Goal: Task Accomplishment & Management: Manage account settings

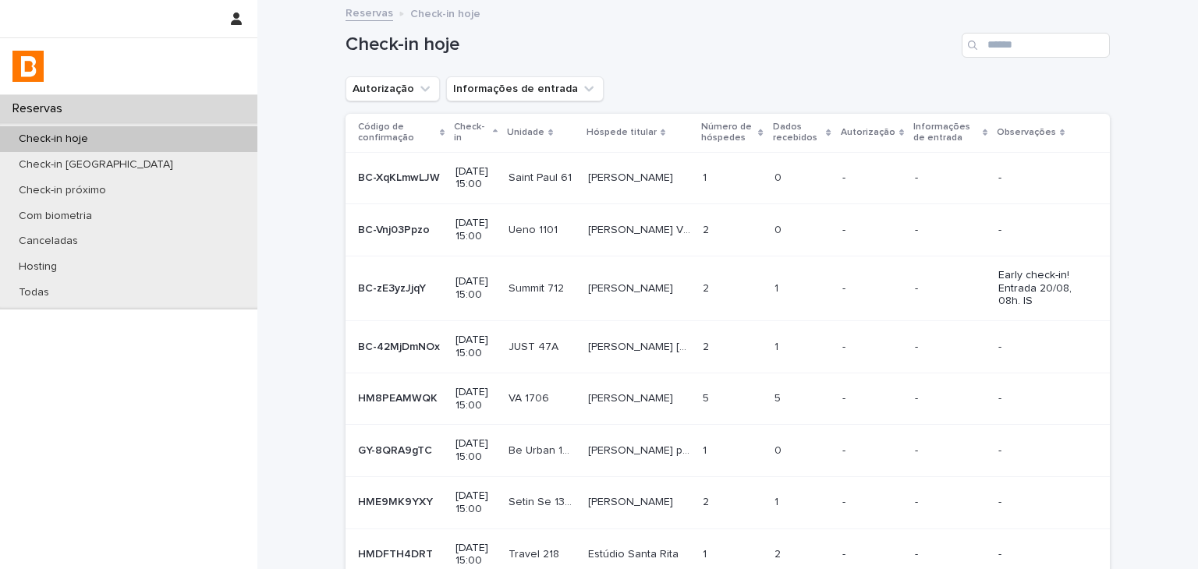
click at [181, 146] on div "Check-in hoje" at bounding box center [128, 139] width 257 height 26
click at [374, 90] on button "Autorização" at bounding box center [393, 88] width 94 height 25
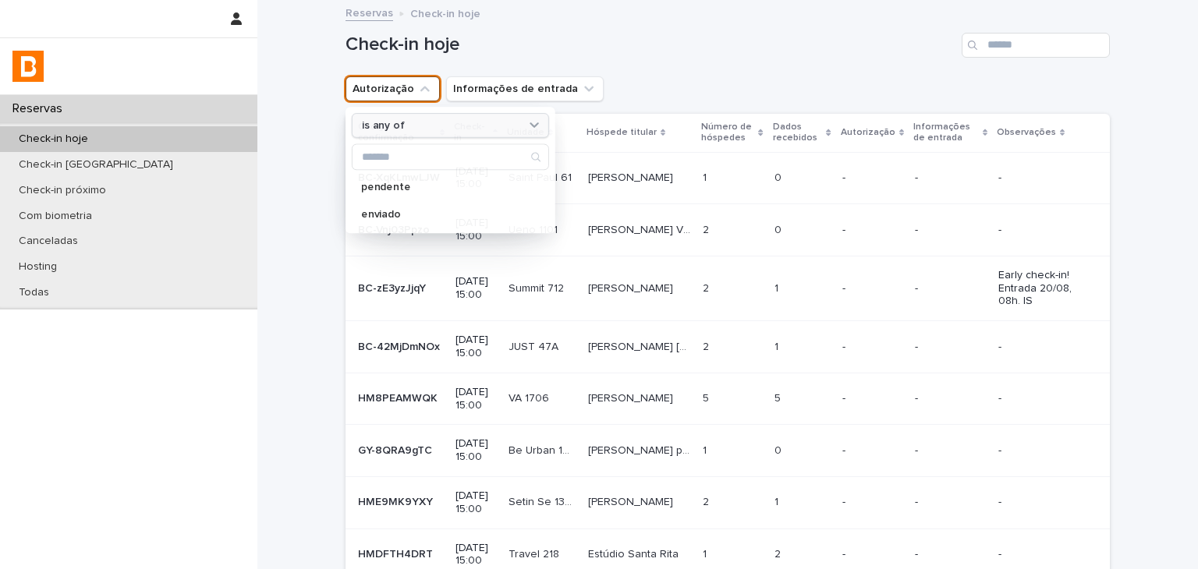
click at [391, 121] on p "is any of" at bounding box center [383, 125] width 43 height 13
click at [680, 48] on h1 "Check-in hoje" at bounding box center [651, 45] width 610 height 23
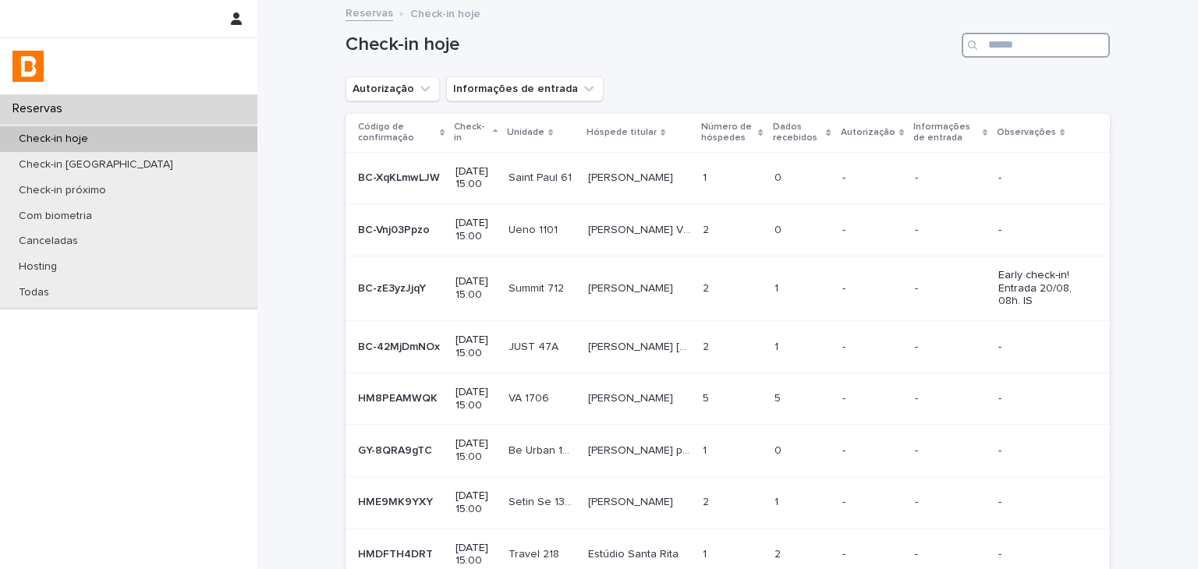
click at [987, 35] on input "Search" at bounding box center [1036, 45] width 148 height 25
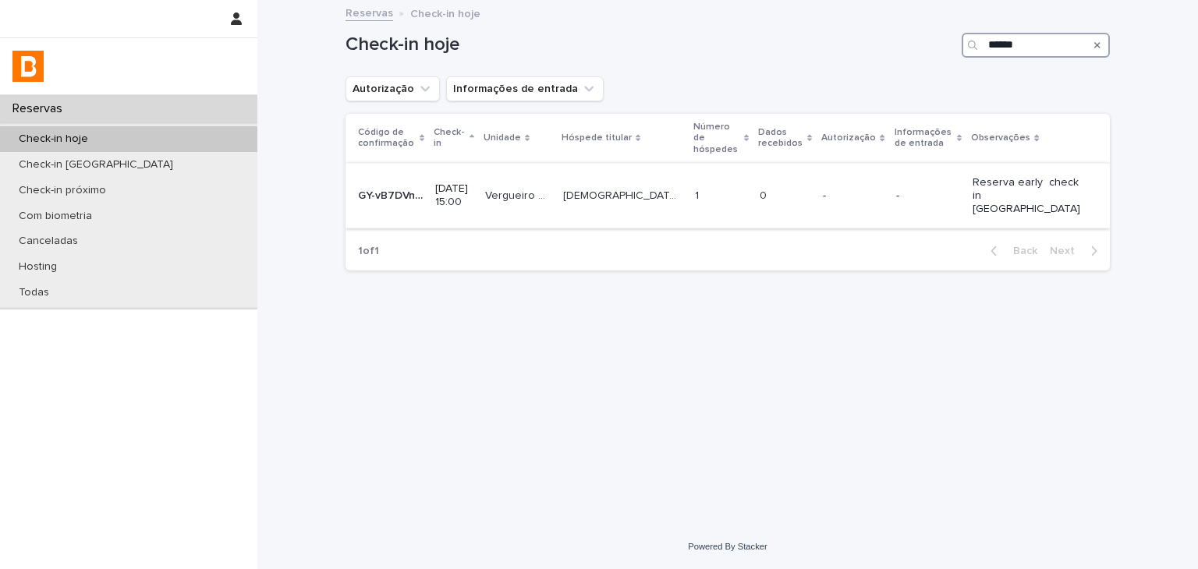
type input "******"
click at [889, 168] on td "-" at bounding box center [853, 195] width 73 height 65
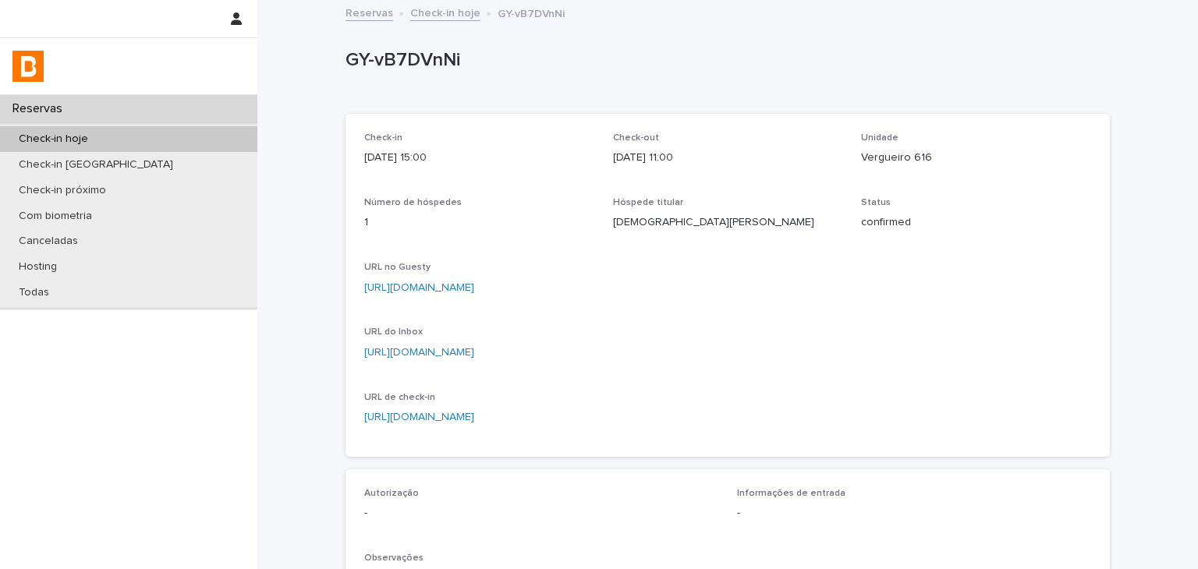
click at [198, 133] on div "Check-in hoje" at bounding box center [128, 139] width 257 height 26
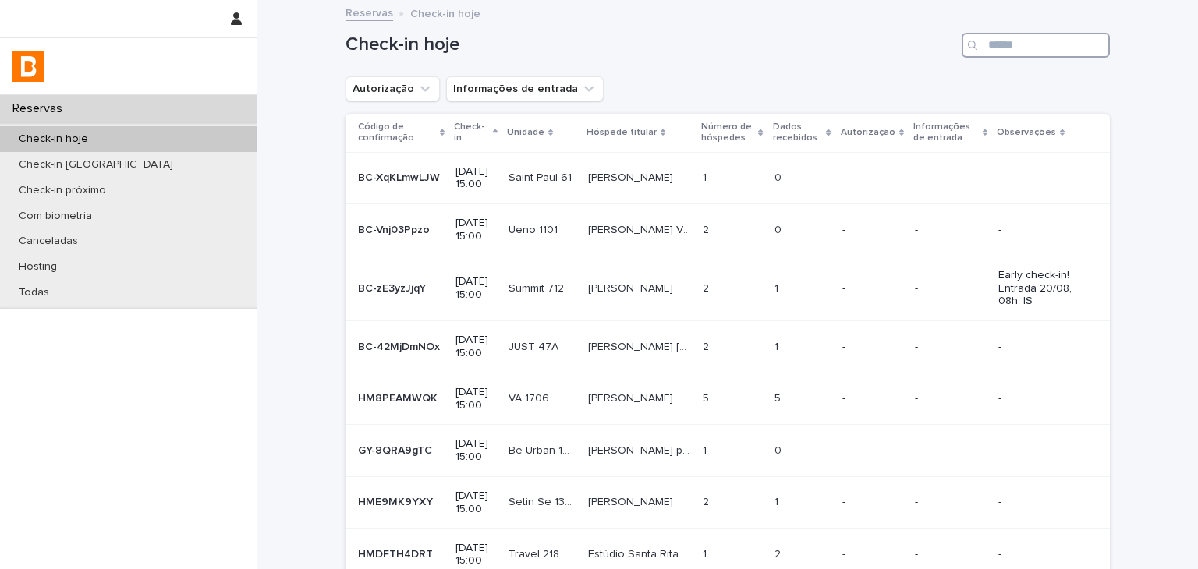
click at [1009, 41] on input "Search" at bounding box center [1036, 45] width 148 height 25
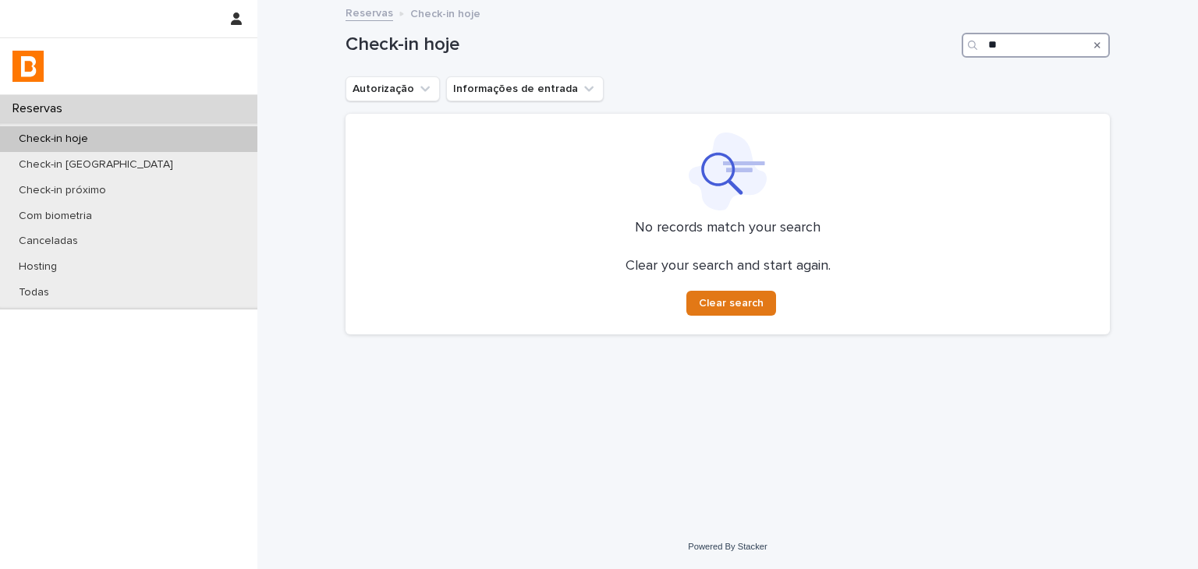
type input "*"
type input "***"
drag, startPoint x: 188, startPoint y: 127, endPoint x: 383, endPoint y: 112, distance: 195.6
click at [188, 127] on div "Check-in hoje" at bounding box center [128, 139] width 257 height 26
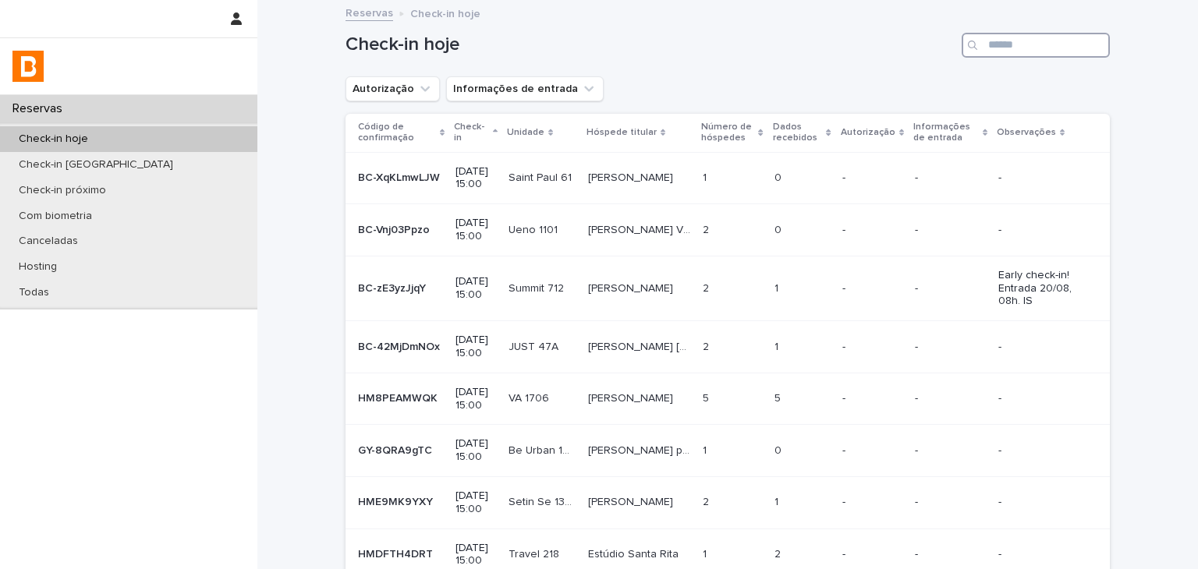
click at [1070, 41] on input "Search" at bounding box center [1036, 45] width 148 height 25
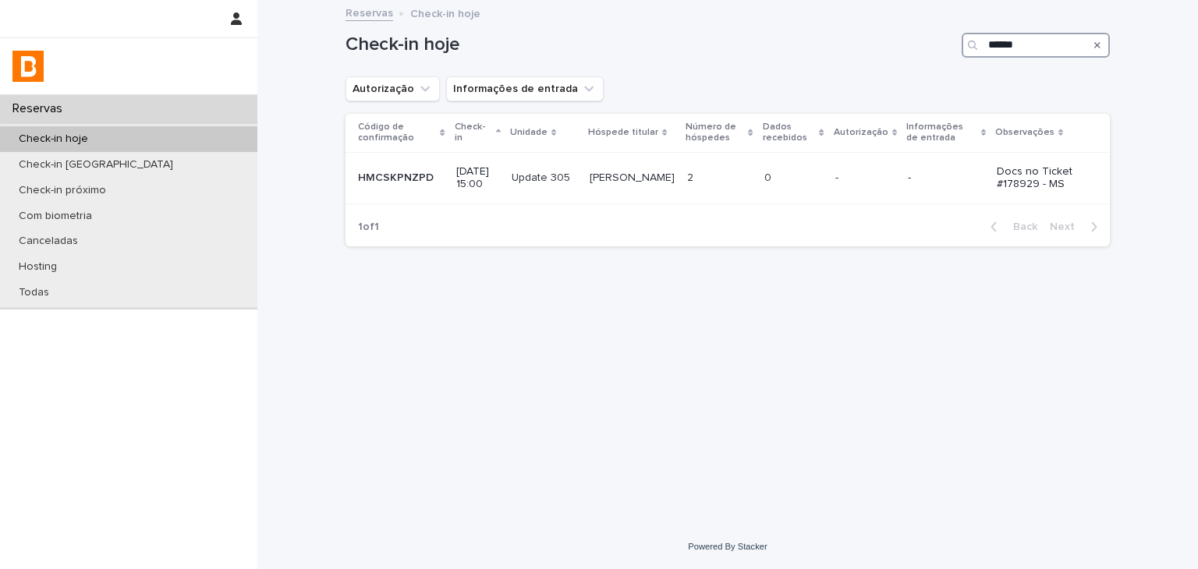
type input "******"
drag, startPoint x: 158, startPoint y: 133, endPoint x: 974, endPoint y: 109, distance: 816.3
click at [158, 133] on div "Check-in hoje" at bounding box center [128, 139] width 257 height 26
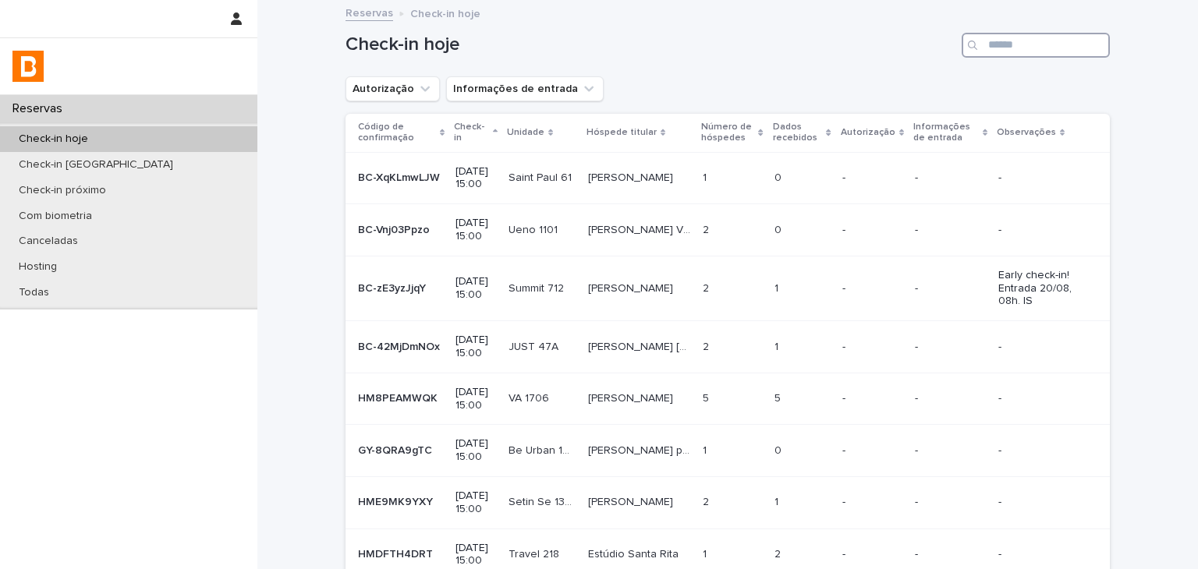
click at [1051, 54] on input "Search" at bounding box center [1036, 45] width 148 height 25
paste input "**********"
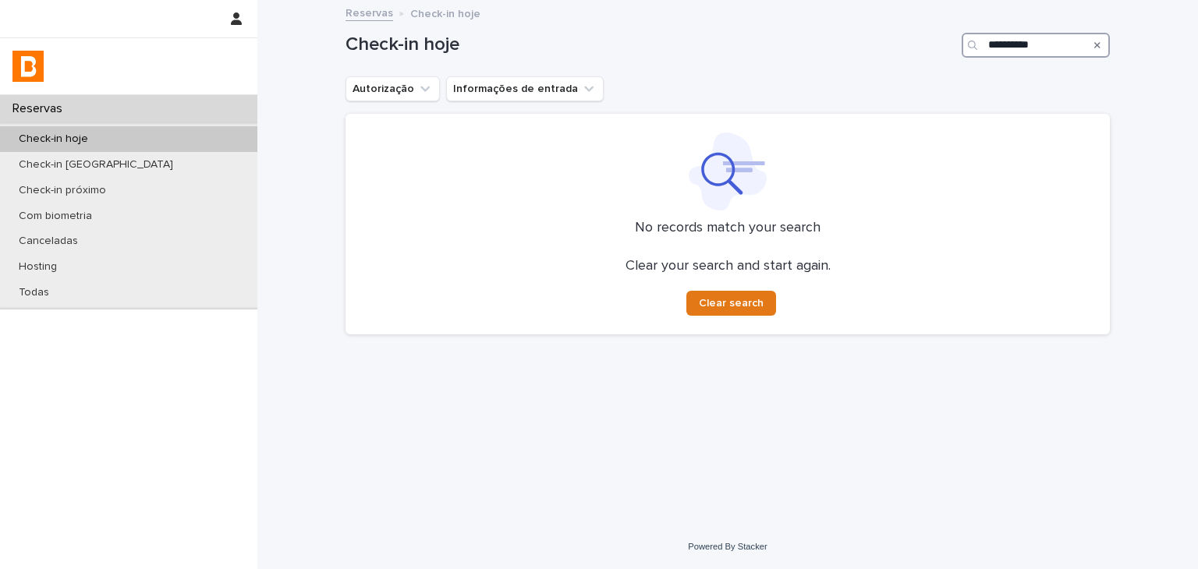
type input "**********"
click at [172, 132] on div "Check-in hoje" at bounding box center [128, 139] width 257 height 26
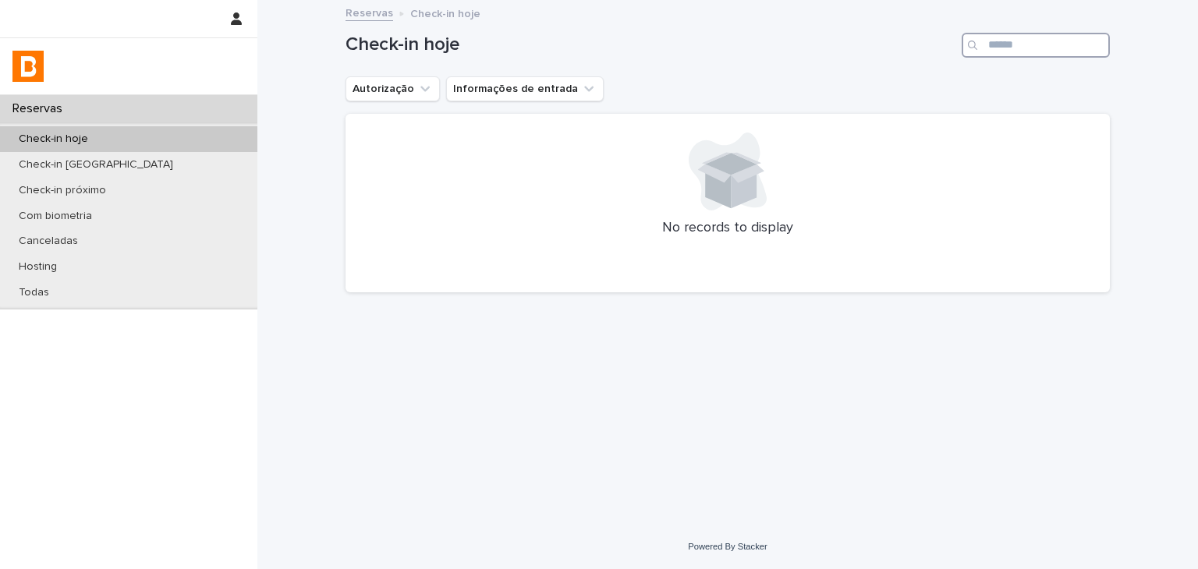
click at [1047, 36] on input "Search" at bounding box center [1036, 45] width 148 height 25
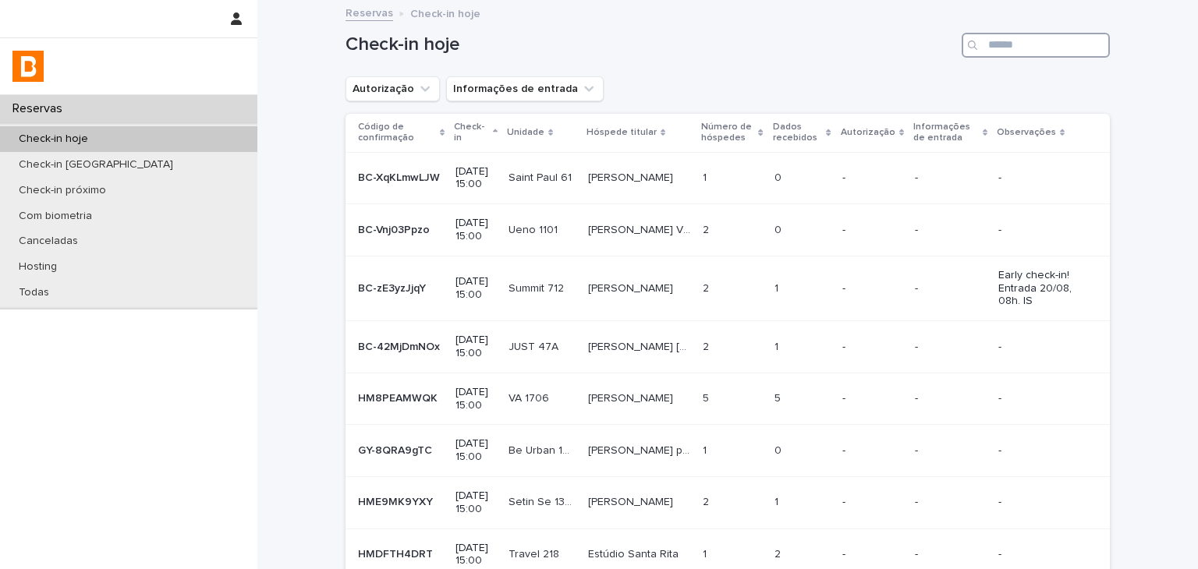
paste input "**********"
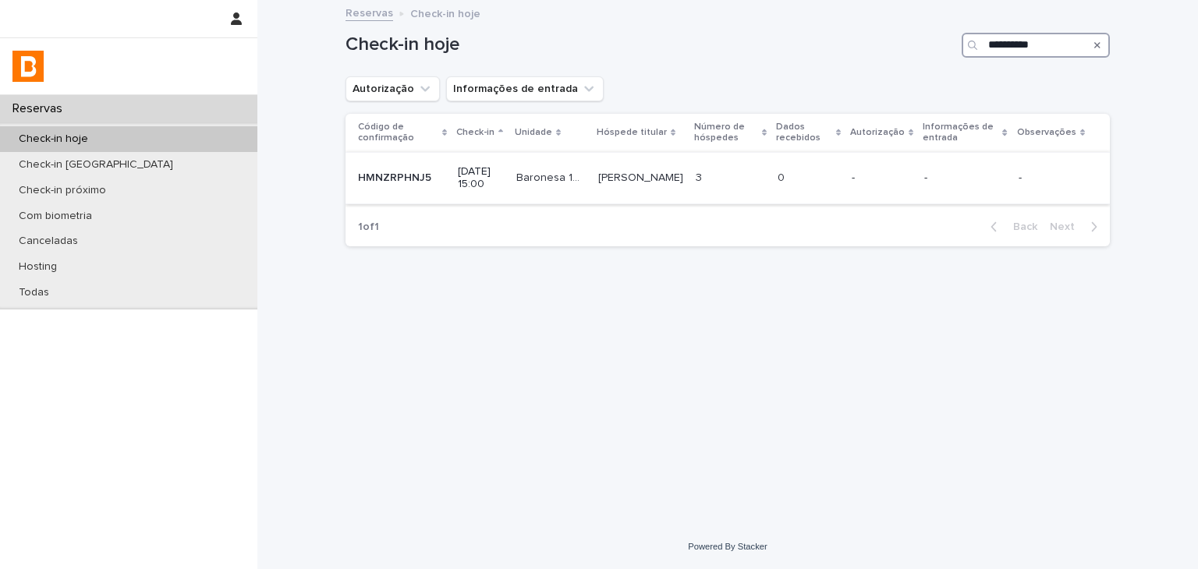
type input "**********"
click at [828, 152] on td "0 0" at bounding box center [809, 178] width 74 height 52
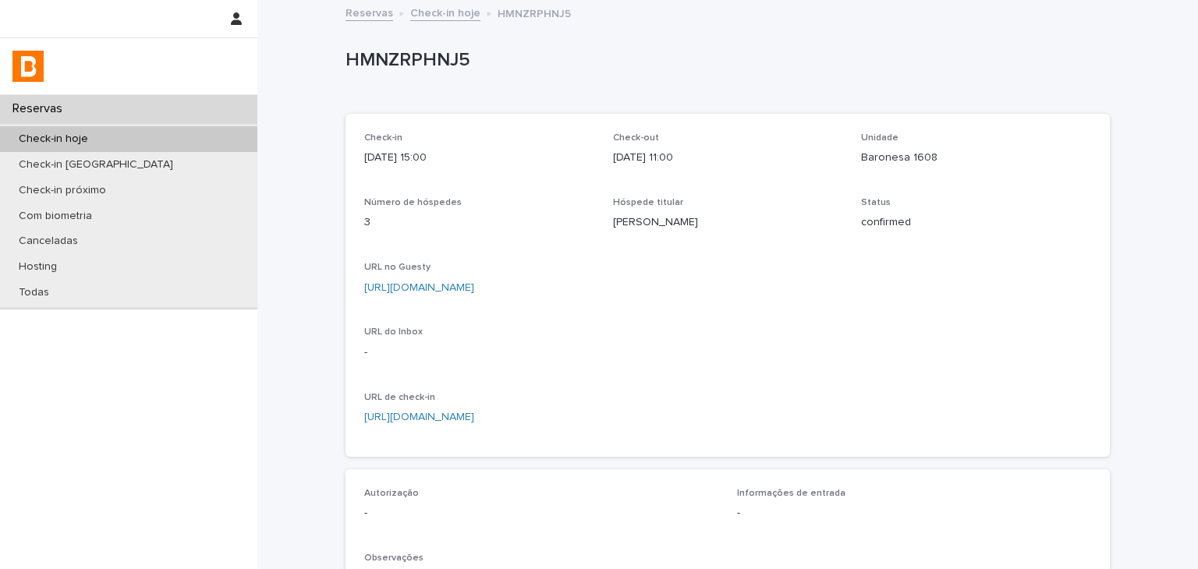
click at [474, 288] on link "[URL][DOMAIN_NAME]" at bounding box center [419, 287] width 110 height 11
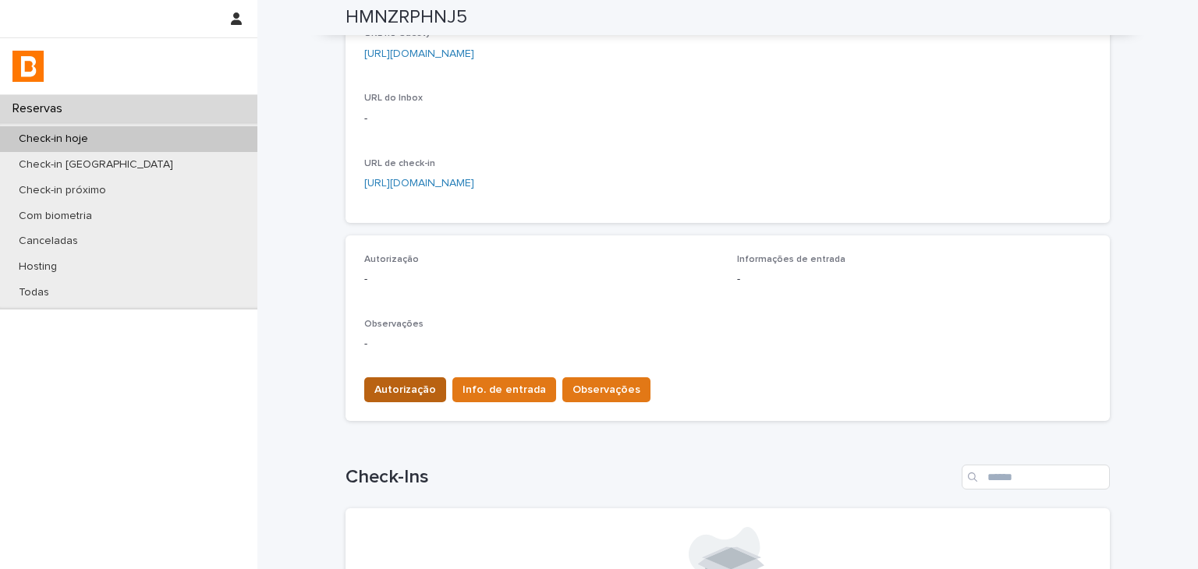
click at [406, 381] on button "Autorização" at bounding box center [405, 390] width 82 height 25
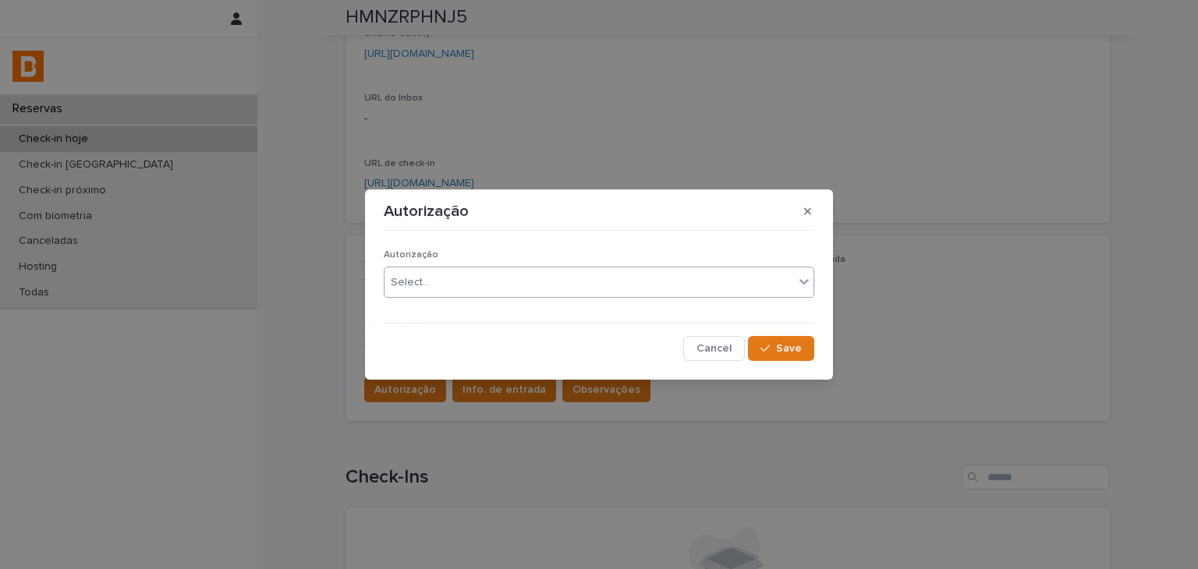
click at [435, 281] on div "Select..." at bounding box center [590, 283] width 410 height 26
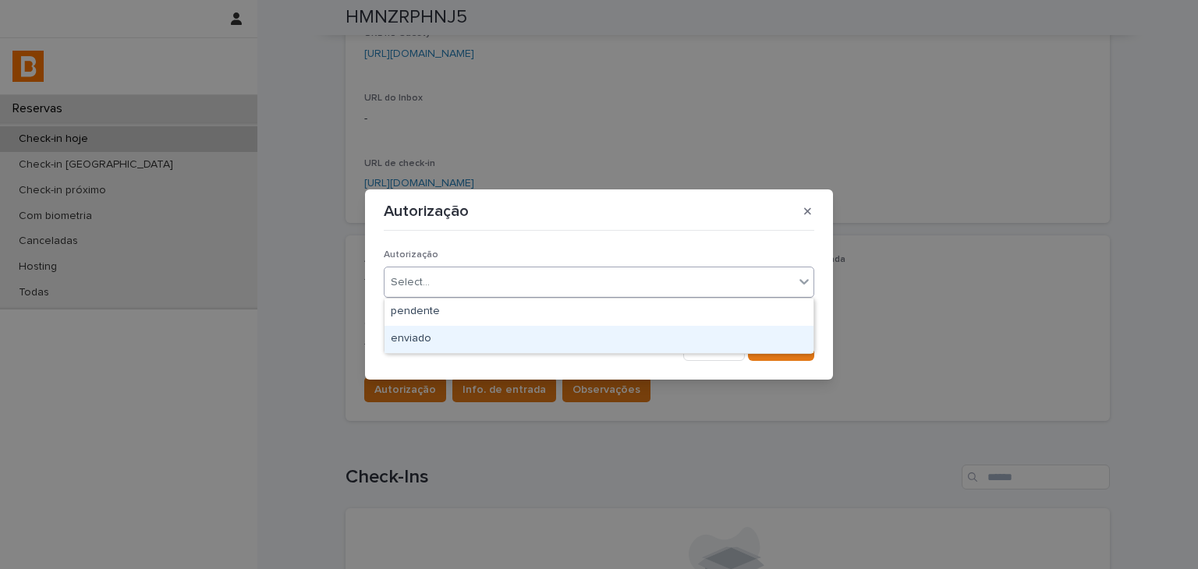
click at [435, 335] on div "enviado" at bounding box center [599, 339] width 429 height 27
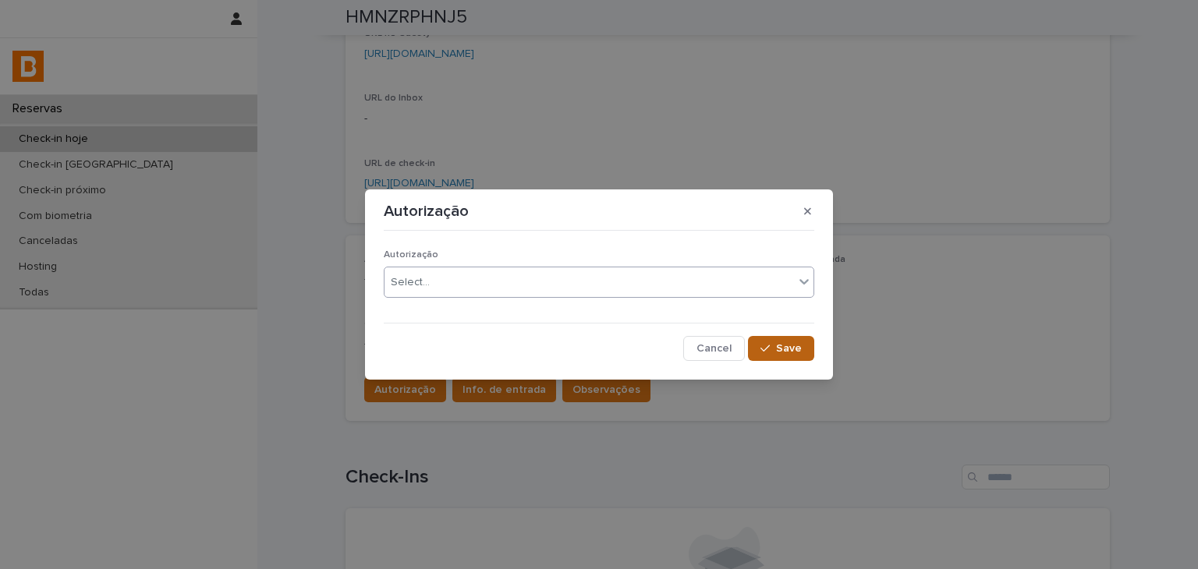
click at [786, 339] on button "Save" at bounding box center [781, 348] width 66 height 25
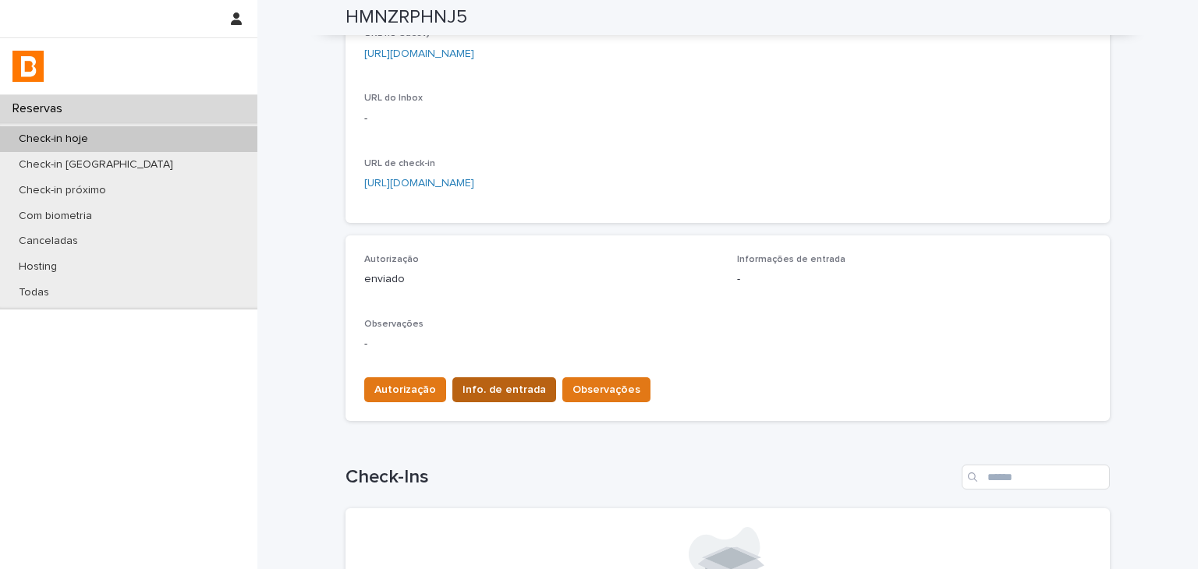
click at [484, 386] on span "Info. de entrada" at bounding box center [504, 390] width 83 height 16
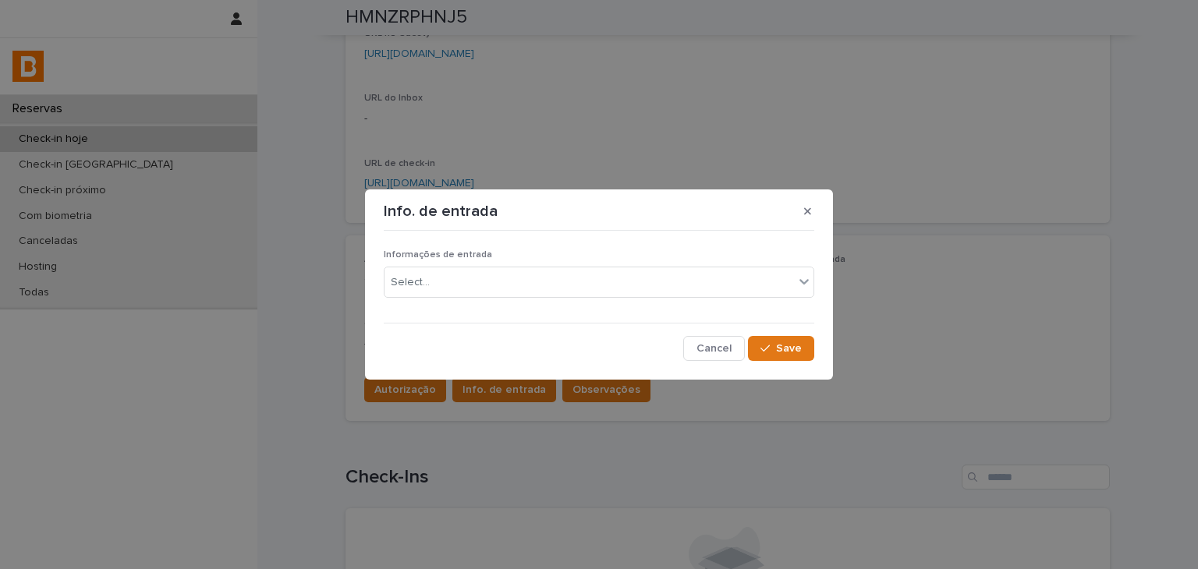
drag, startPoint x: 469, startPoint y: 307, endPoint x: 469, endPoint y: 319, distance: 12.5
click at [470, 307] on div "Informações de entrada Select..." at bounding box center [599, 280] width 431 height 61
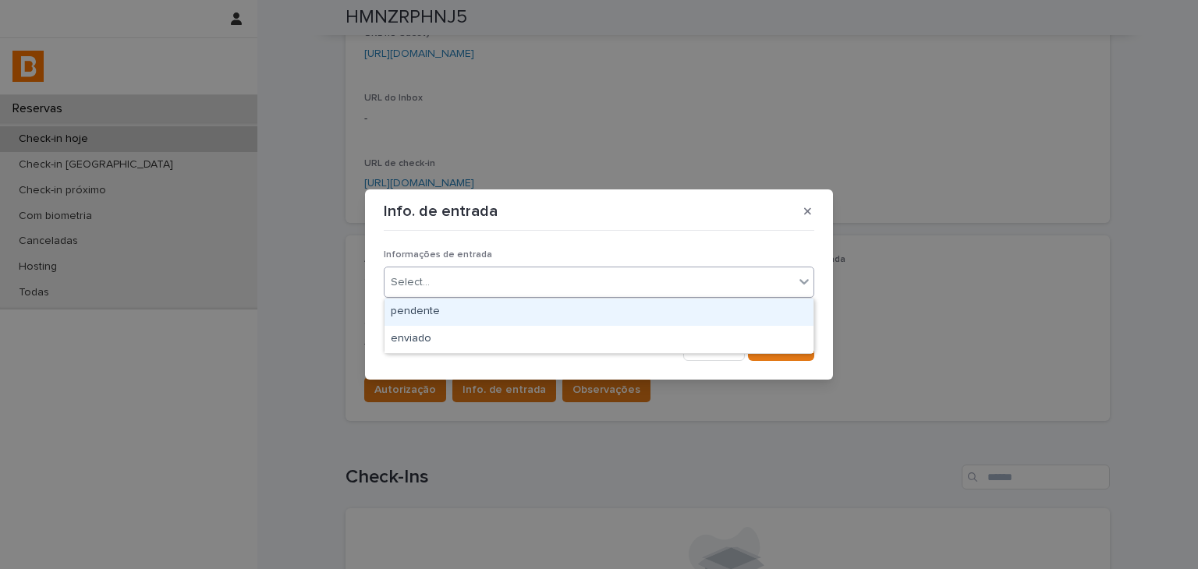
click at [480, 286] on div "Select..." at bounding box center [590, 283] width 410 height 26
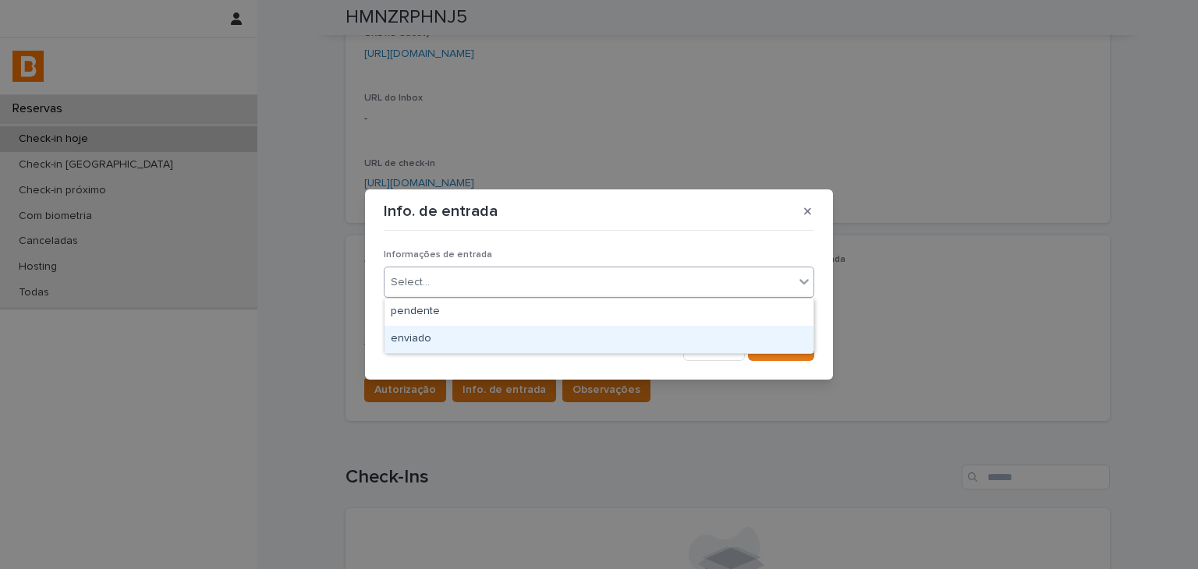
click at [488, 328] on div "enviado" at bounding box center [599, 339] width 429 height 27
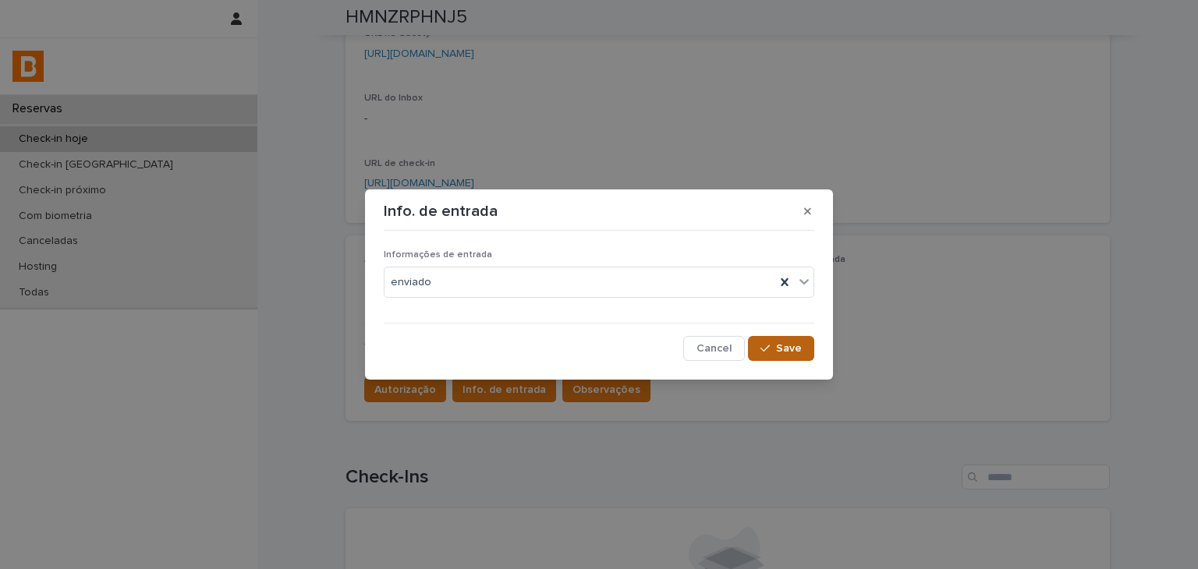
click at [790, 341] on button "Save" at bounding box center [781, 348] width 66 height 25
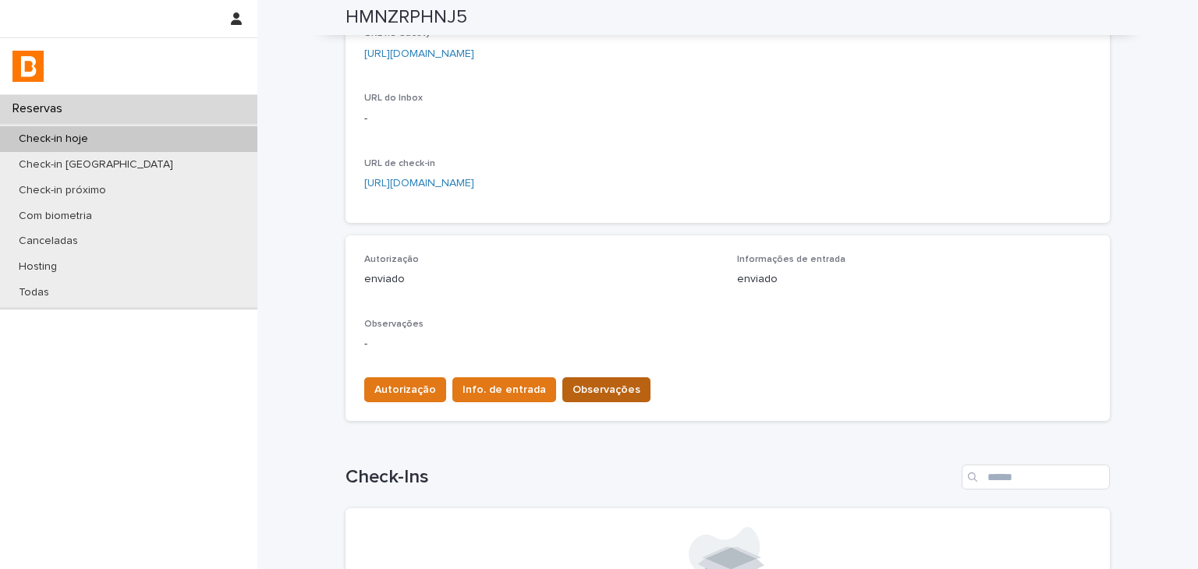
click at [587, 388] on span "Observações" at bounding box center [607, 390] width 68 height 16
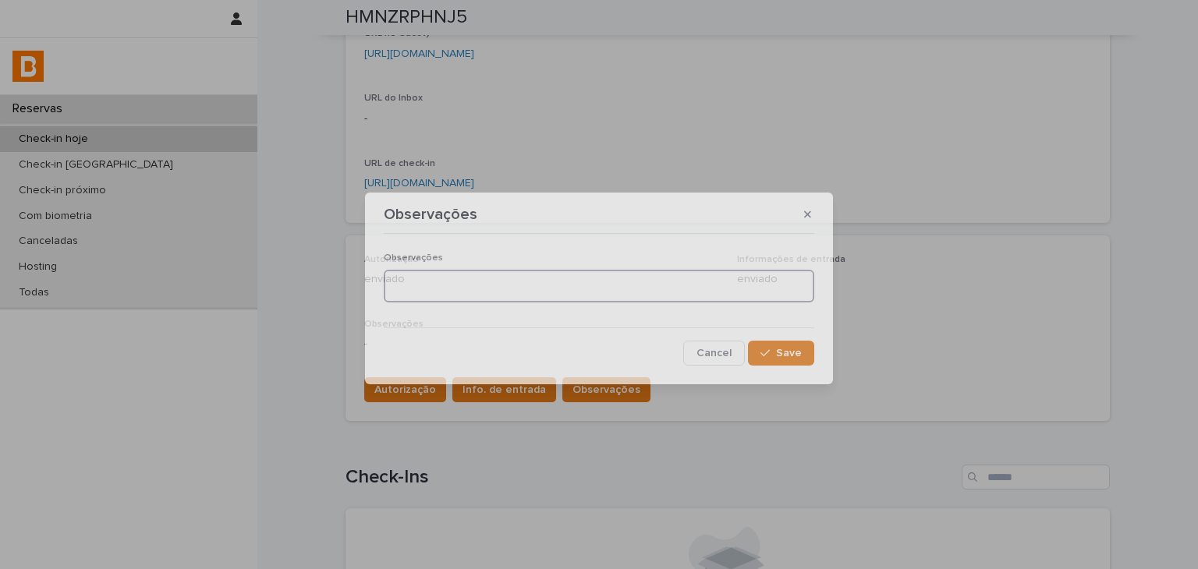
click at [432, 270] on textarea at bounding box center [599, 287] width 431 height 34
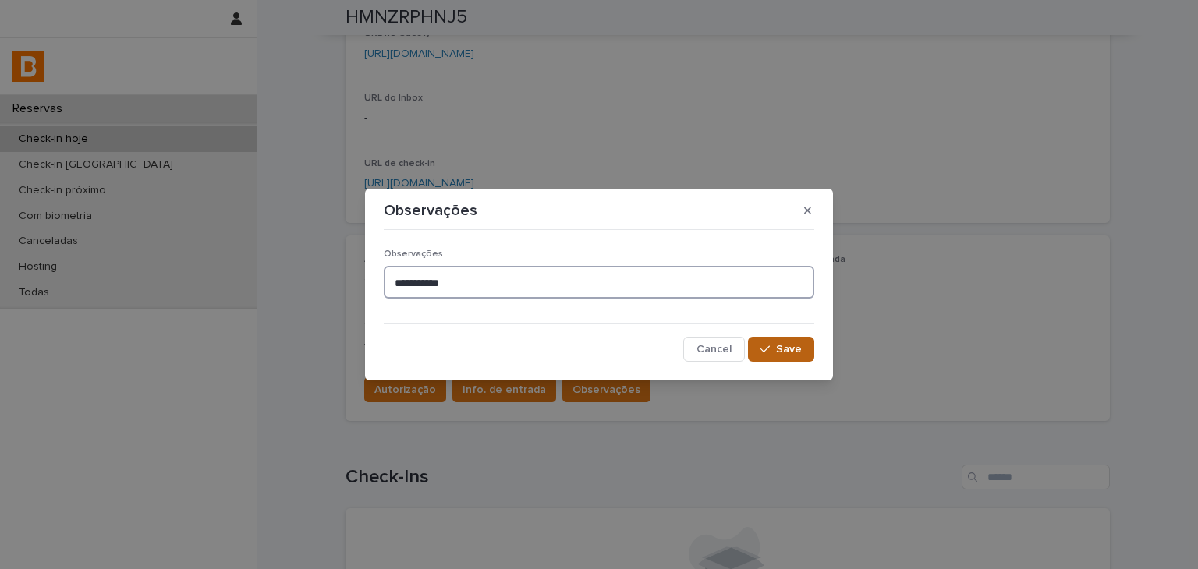
type textarea "**********"
click at [776, 347] on div "button" at bounding box center [769, 349] width 16 height 11
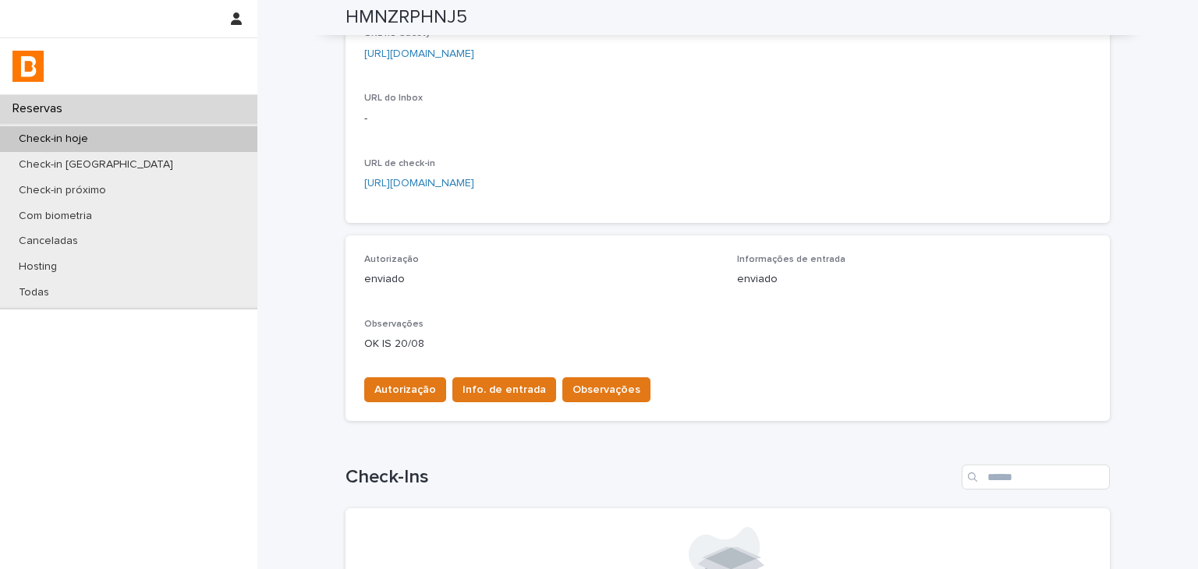
click at [150, 144] on div "Check-in hoje" at bounding box center [128, 139] width 257 height 26
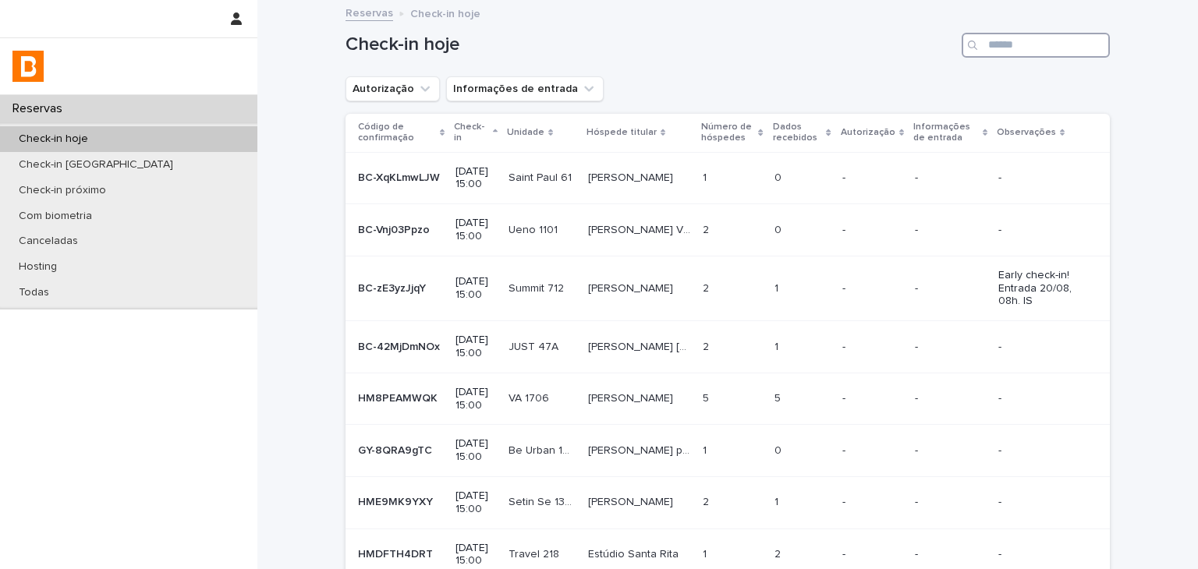
click at [1017, 45] on input "Search" at bounding box center [1036, 45] width 148 height 25
paste input "**********"
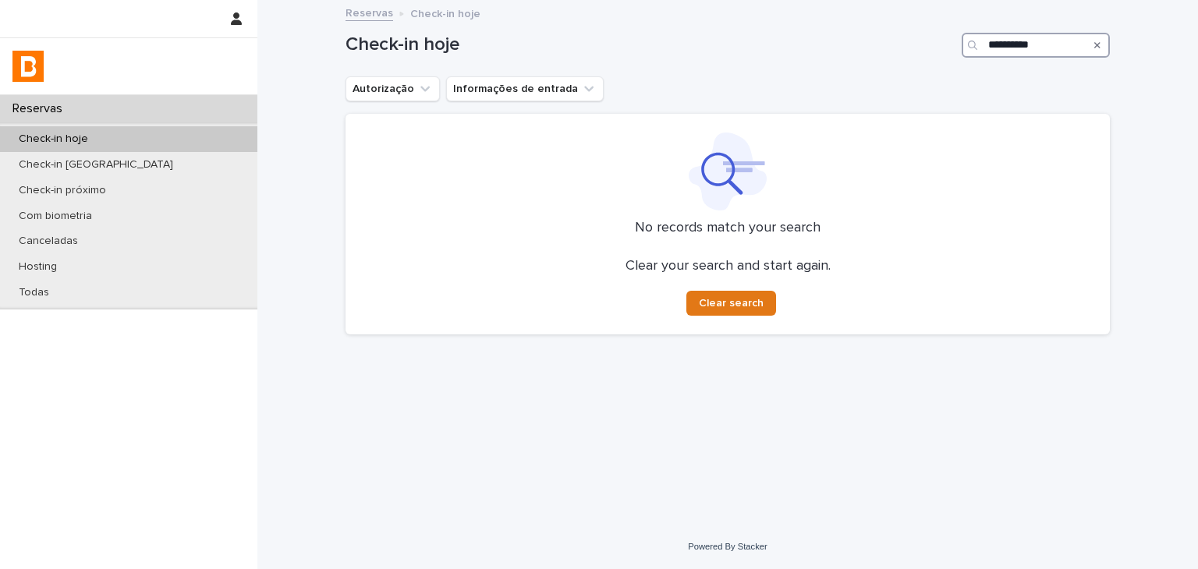
type input "**********"
click at [202, 138] on div "Check-in hoje" at bounding box center [128, 139] width 257 height 26
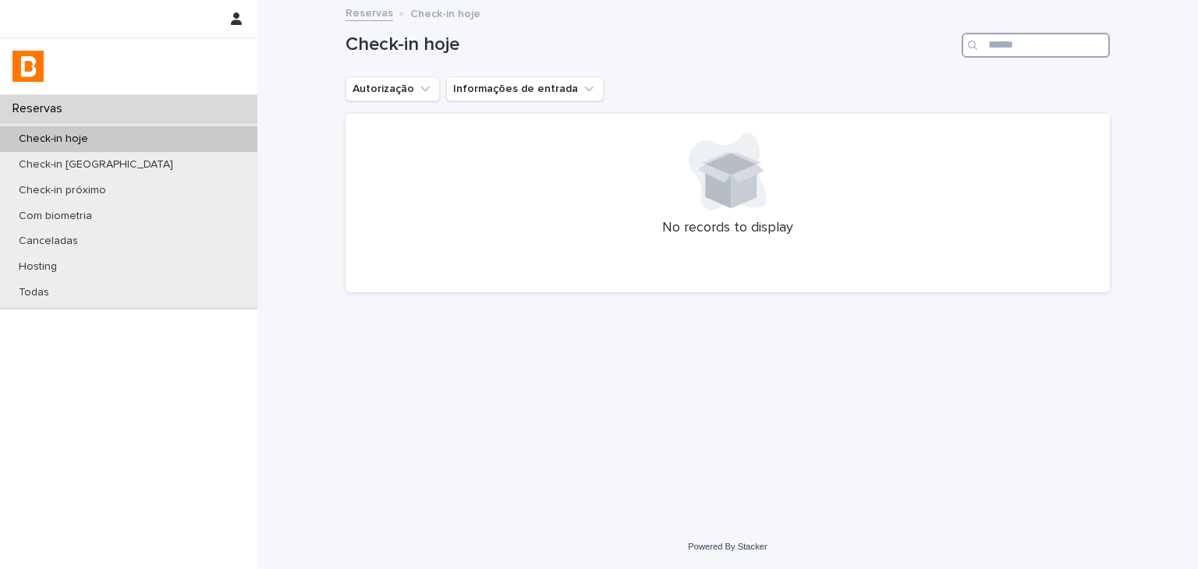
click at [1063, 35] on input "Search" at bounding box center [1036, 45] width 148 height 25
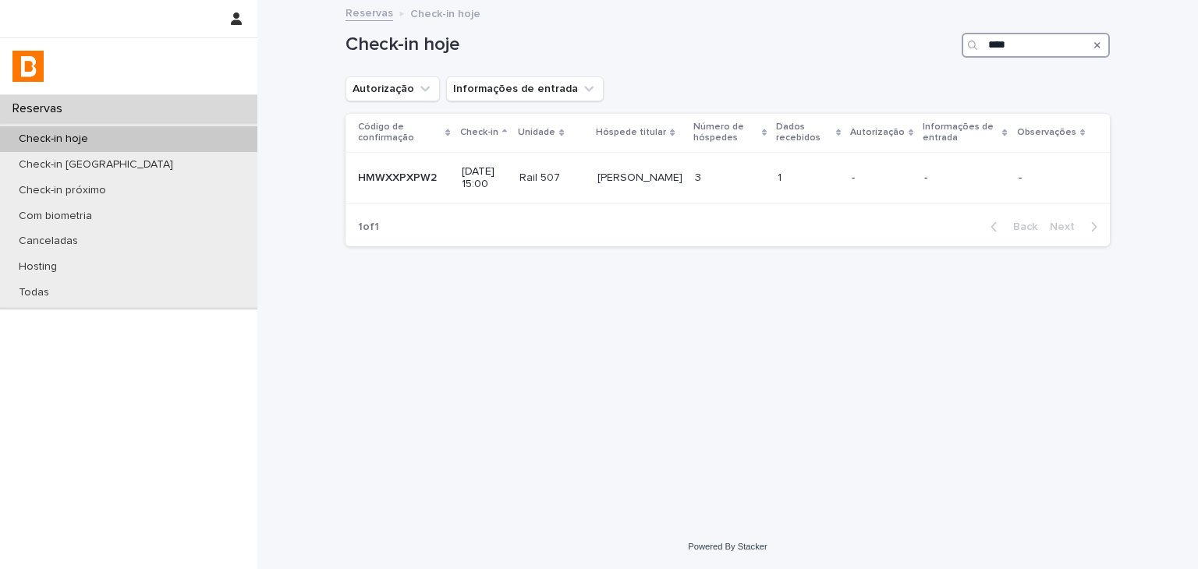
type input "****"
click at [912, 172] on p "-" at bounding box center [882, 178] width 60 height 13
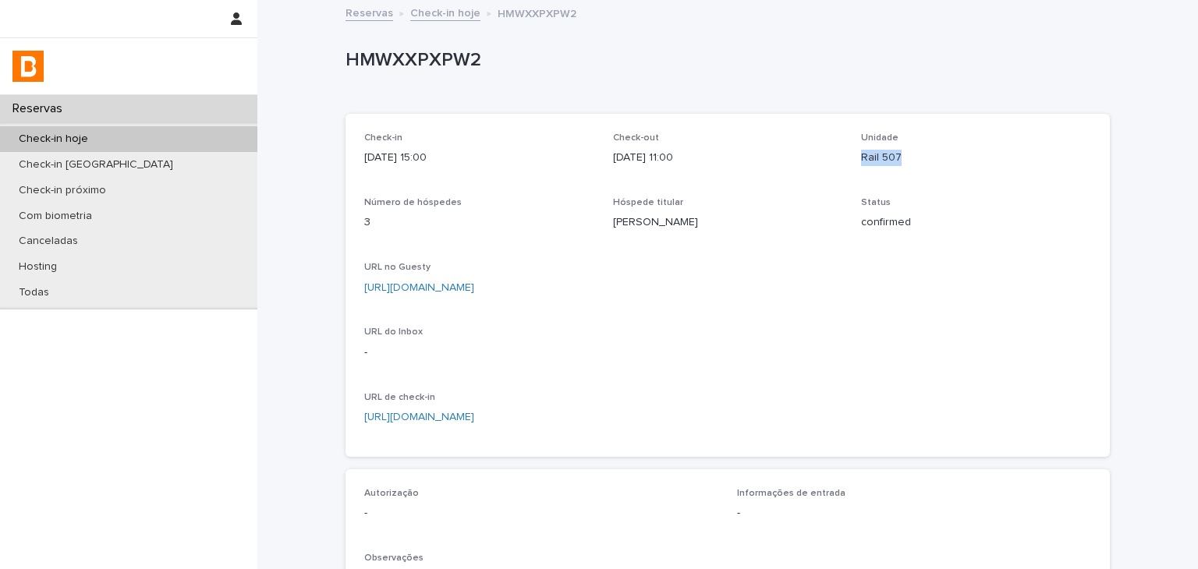
drag, startPoint x: 857, startPoint y: 154, endPoint x: 901, endPoint y: 159, distance: 44.0
click at [901, 159] on p "Rail 507" at bounding box center [976, 158] width 230 height 16
copy p "Rail 507"
click at [550, 188] on div "Check-in [DATE] 15:00 Check-out [DATE] 11:00 Unidade Rail 507 Número de hóspede…" at bounding box center [727, 286] width 727 height 306
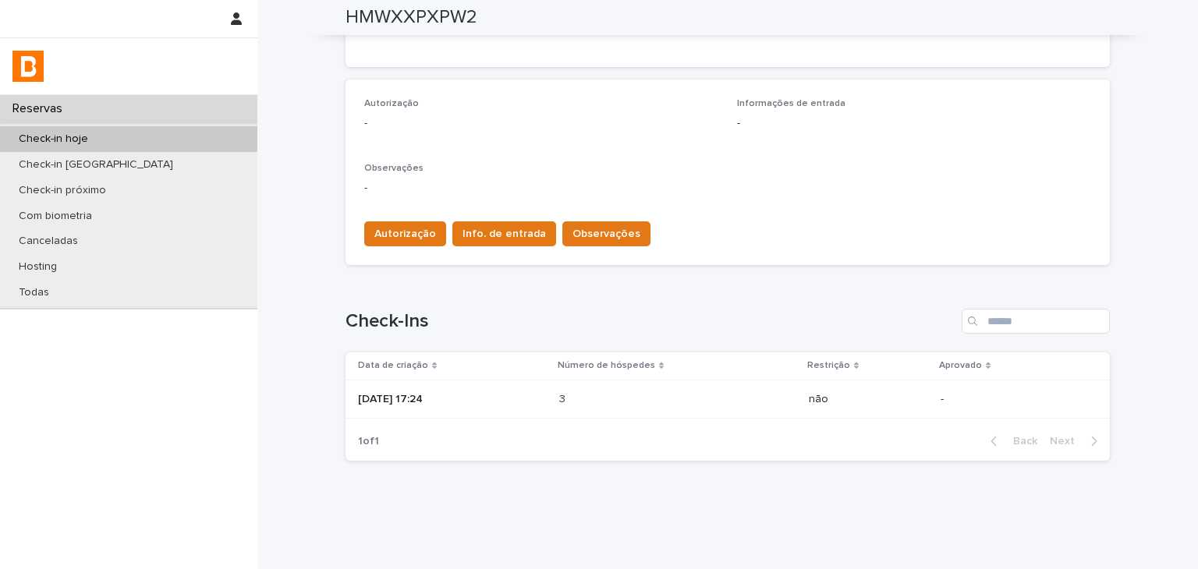
click at [617, 396] on p at bounding box center [627, 399] width 137 height 13
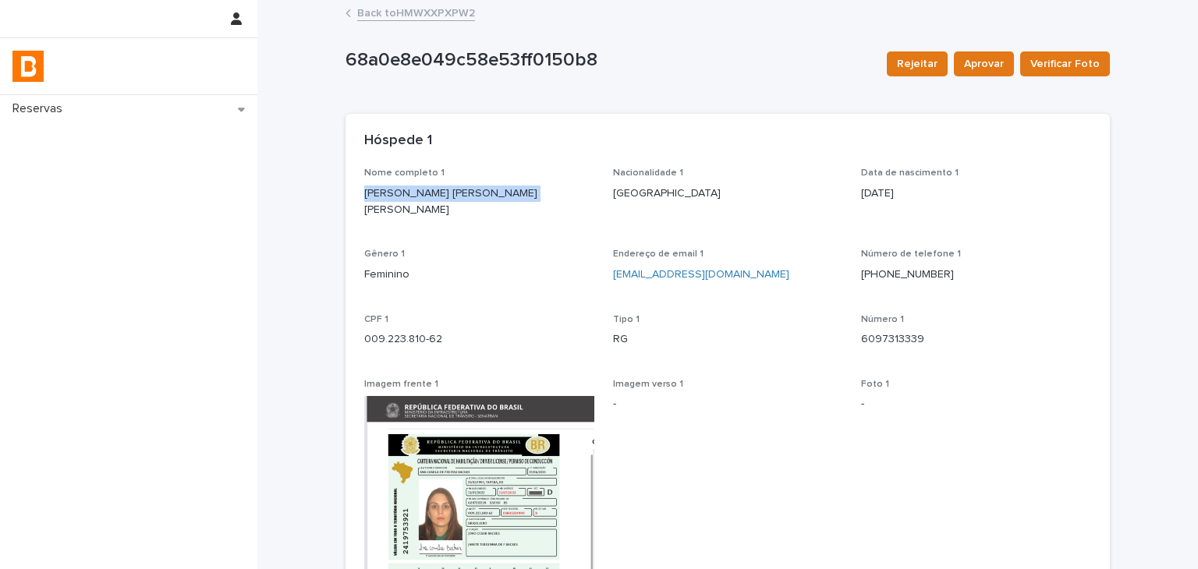
drag, startPoint x: 419, startPoint y: 186, endPoint x: 530, endPoint y: 182, distance: 111.6
click at [529, 182] on div "Nome completo 1 [PERSON_NAME] [PERSON_NAME] [PERSON_NAME] Nacionalidade 1 [GEOG…" at bounding box center [728, 579] width 765 height 823
copy p "[PERSON_NAME] [PERSON_NAME] [PERSON_NAME]"
drag, startPoint x: 360, startPoint y: 321, endPoint x: 459, endPoint y: 323, distance: 99.9
click at [459, 332] on p "009.223.810-62" at bounding box center [479, 340] width 230 height 16
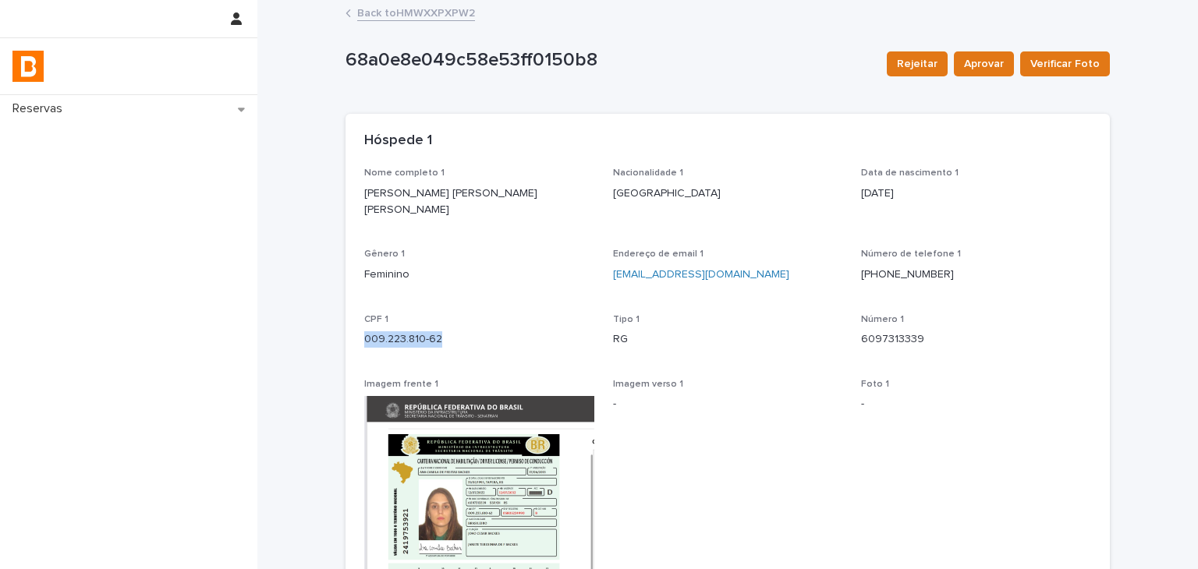
copy p "009.223.810-62"
click at [463, 267] on p "Feminino" at bounding box center [479, 275] width 230 height 16
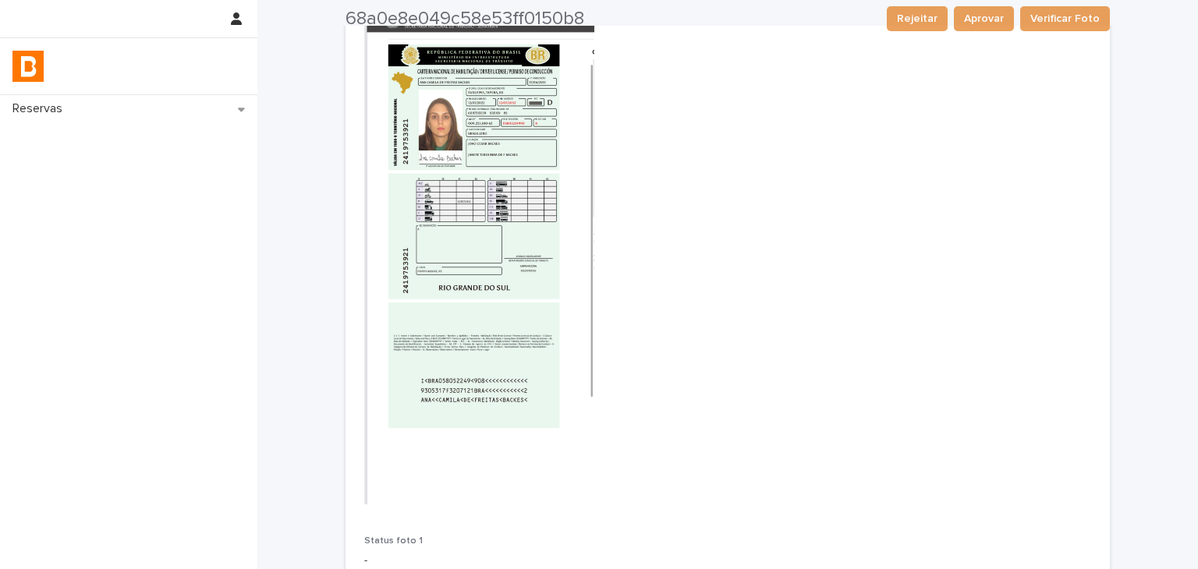
scroll to position [702, 0]
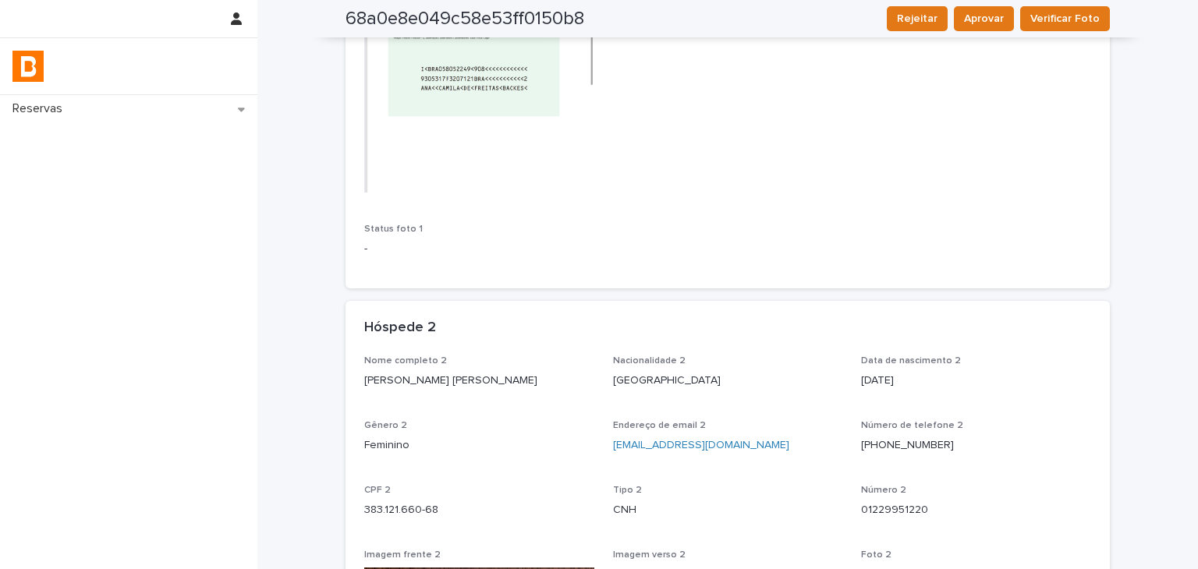
drag, startPoint x: 403, startPoint y: 366, endPoint x: 525, endPoint y: 366, distance: 122.5
copy p "[PERSON_NAME] [PERSON_NAME]"
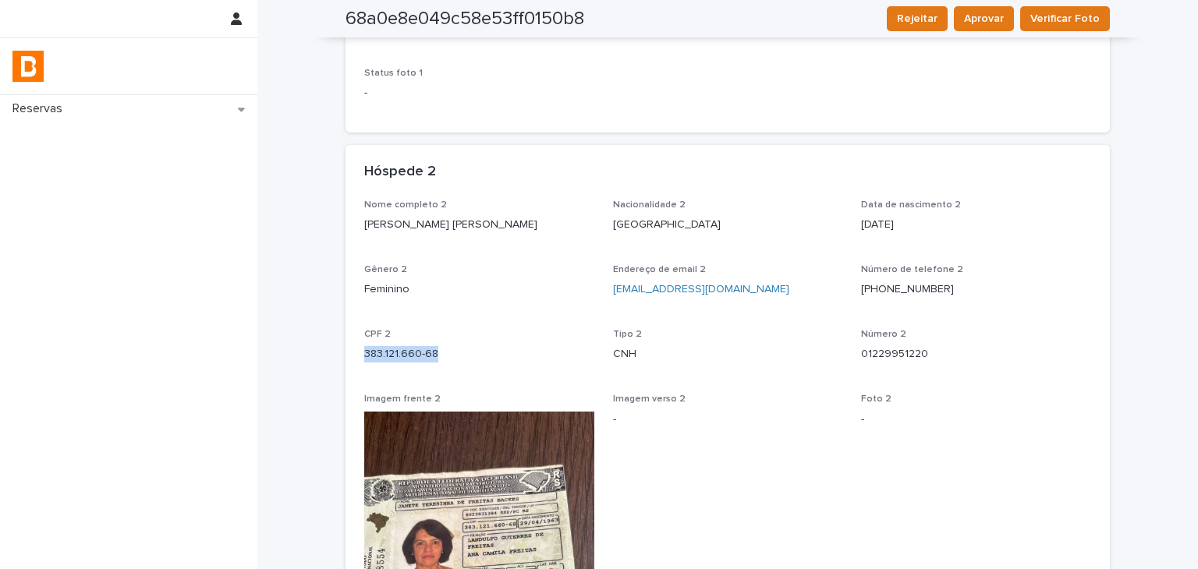
drag, startPoint x: 357, startPoint y: 343, endPoint x: 460, endPoint y: 349, distance: 103.2
click at [460, 349] on div "Nome completo 2 [PERSON_NAME] [PERSON_NAME] Nacionalidade 2 Brasil Data [PERSON…" at bounding box center [728, 558] width 765 height 717
copy p "383.121.660-68"
click at [529, 329] on p "CPF 2" at bounding box center [479, 334] width 230 height 11
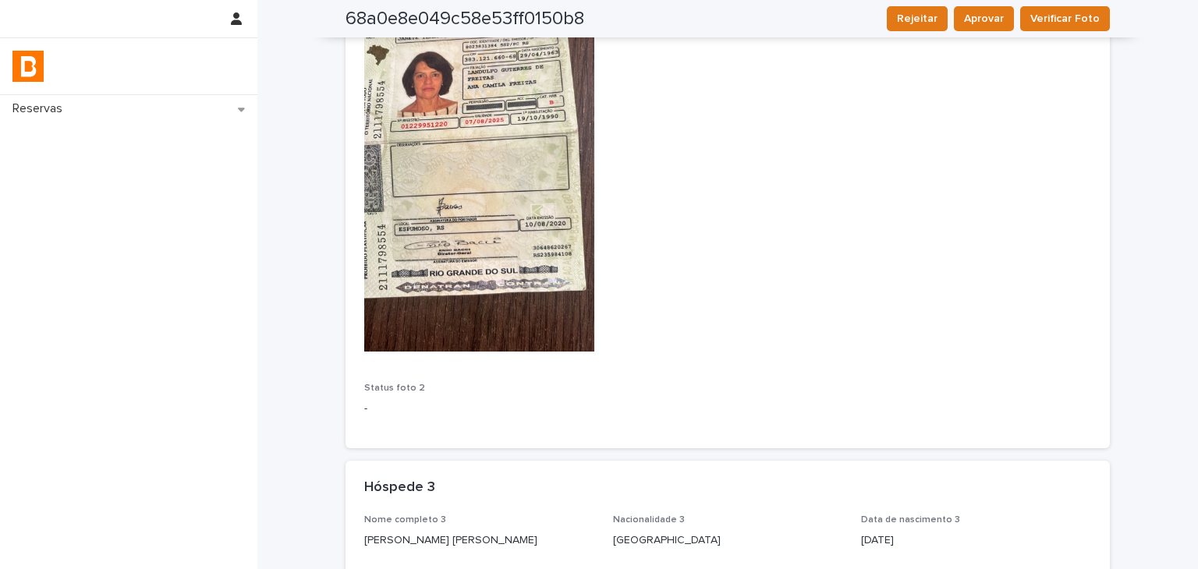
scroll to position [1638, 0]
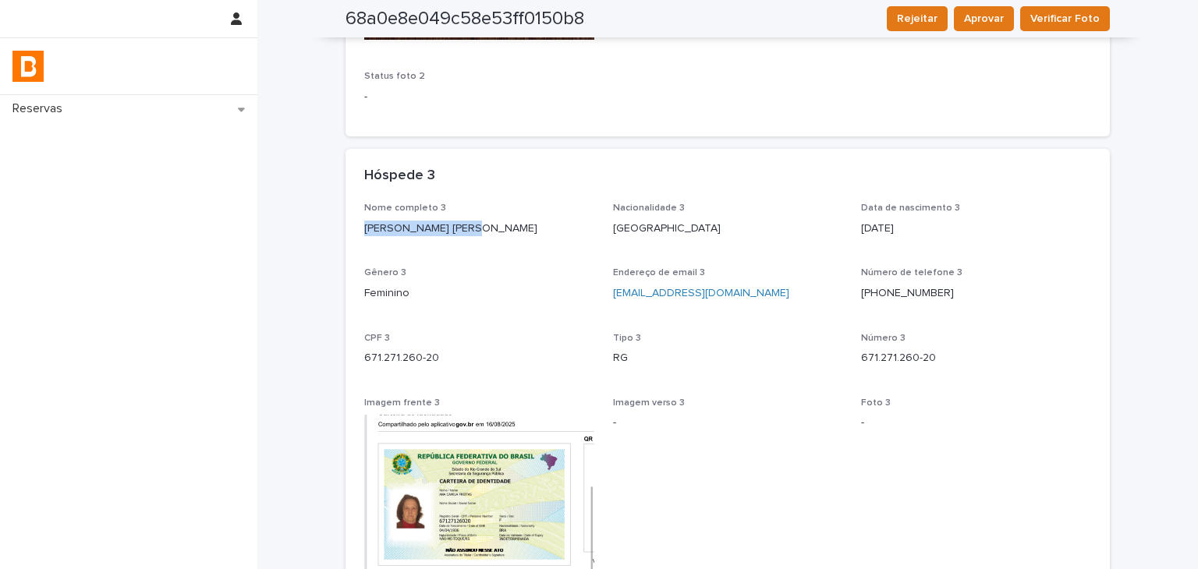
drag, startPoint x: 359, startPoint y: 213, endPoint x: 457, endPoint y: 213, distance: 98.3
copy p "[PERSON_NAME] [PERSON_NAME]"
drag, startPoint x: 358, startPoint y: 346, endPoint x: 452, endPoint y: 346, distance: 94.4
click at [452, 350] on p "671.271.260-20" at bounding box center [479, 358] width 230 height 16
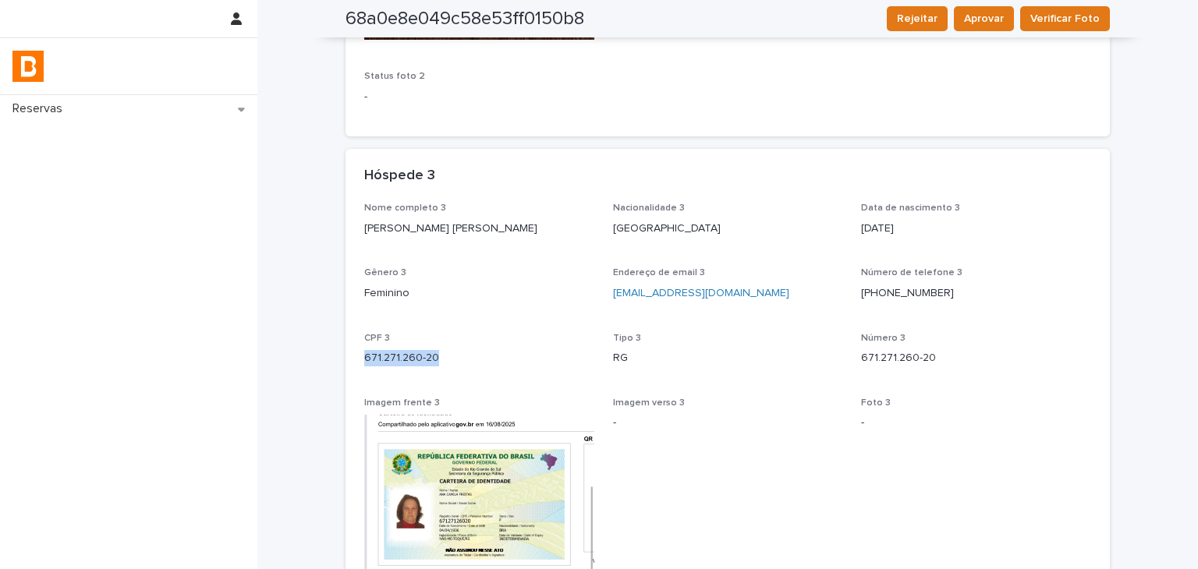
copy p "671.271.260-20"
click at [451, 333] on p "CPF 3" at bounding box center [479, 338] width 230 height 11
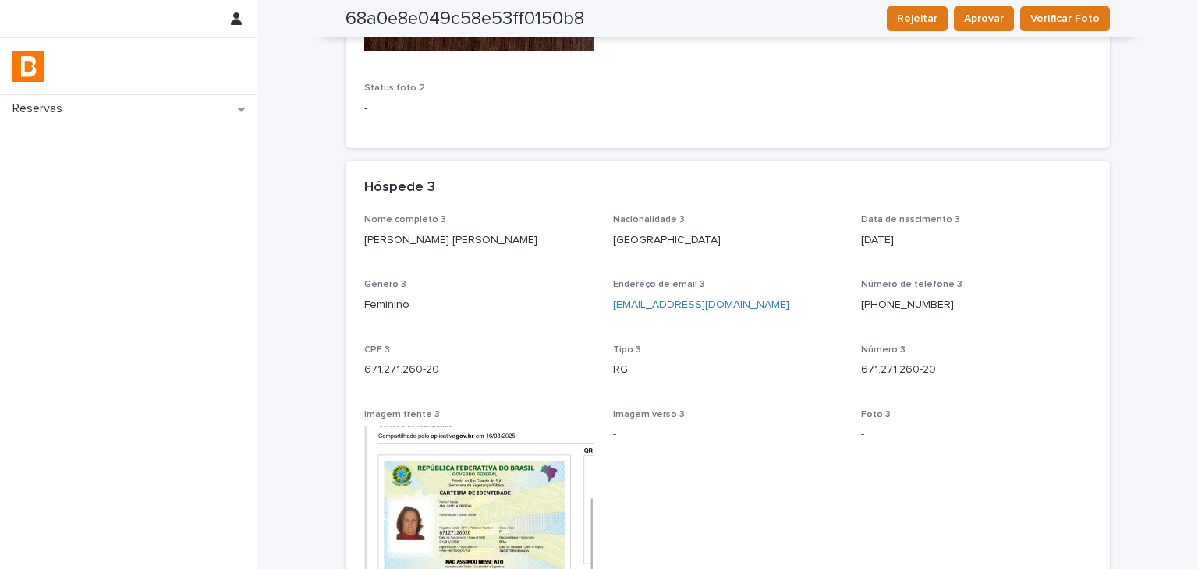
scroll to position [1939, 0]
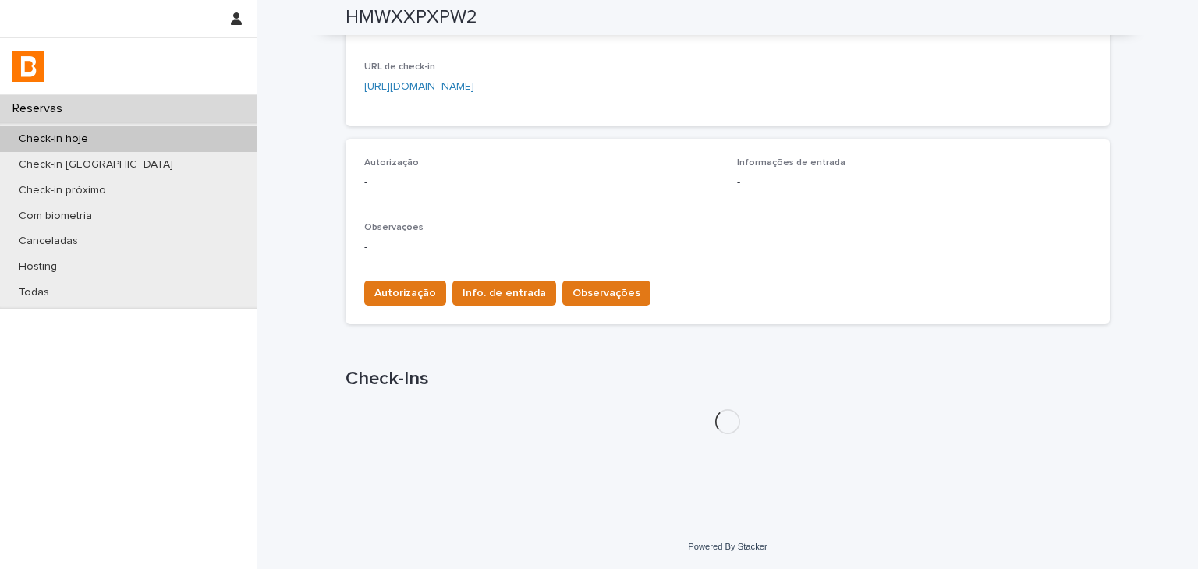
scroll to position [19, 0]
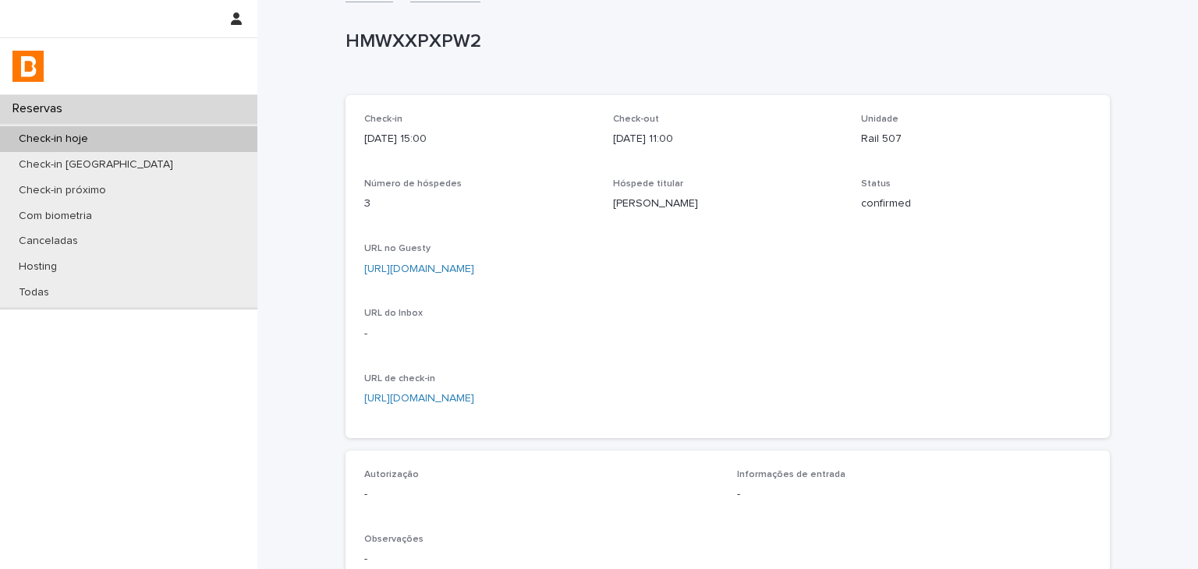
click at [474, 272] on link "[URL][DOMAIN_NAME]" at bounding box center [419, 269] width 110 height 11
click at [440, 43] on p "HMWXXPXPW2" at bounding box center [725, 41] width 758 height 23
copy p "HMWXXPXPW2"
click at [474, 272] on link "[URL][DOMAIN_NAME]" at bounding box center [419, 269] width 110 height 11
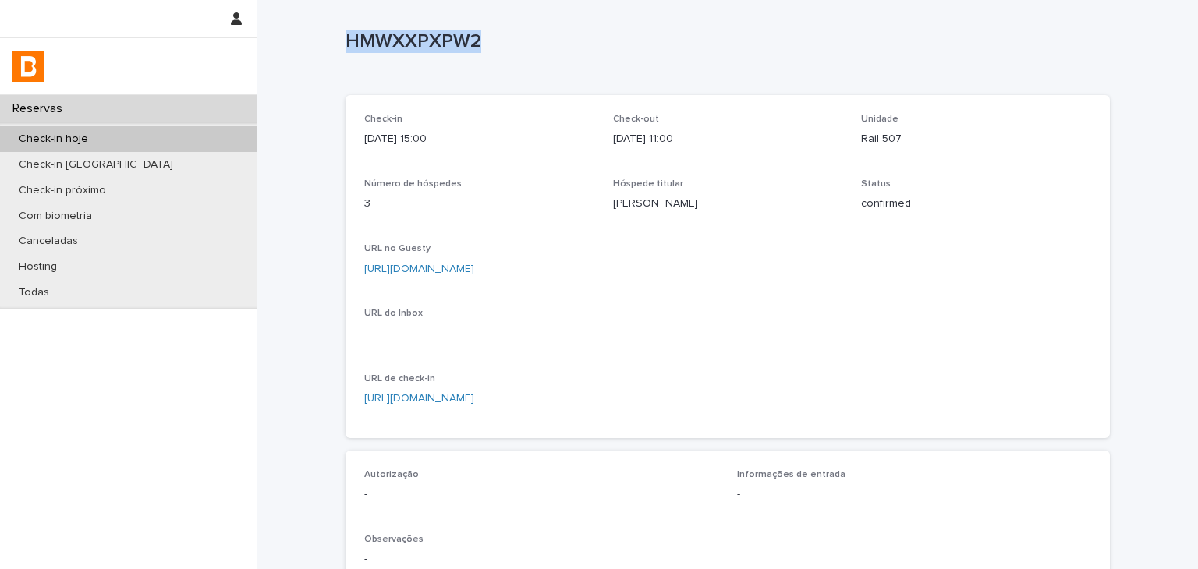
scroll to position [409, 0]
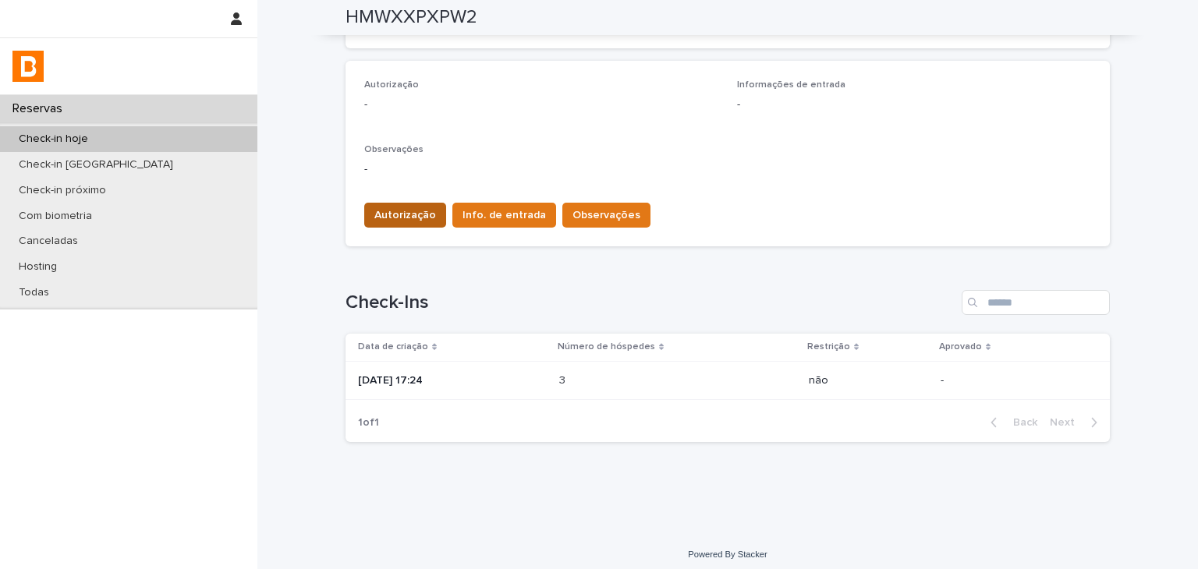
click at [426, 211] on span "Autorização" at bounding box center [405, 216] width 62 height 16
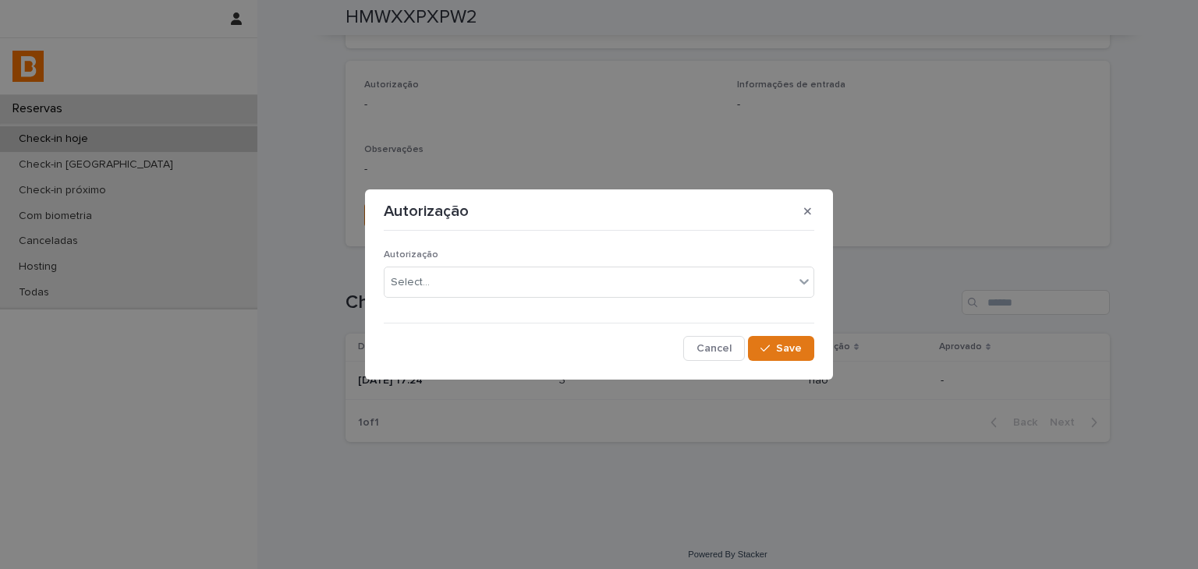
click at [452, 257] on p "Autorização" at bounding box center [599, 255] width 431 height 11
click at [463, 295] on div "Select..." at bounding box center [599, 282] width 431 height 31
click at [768, 358] on button "Save" at bounding box center [781, 348] width 66 height 25
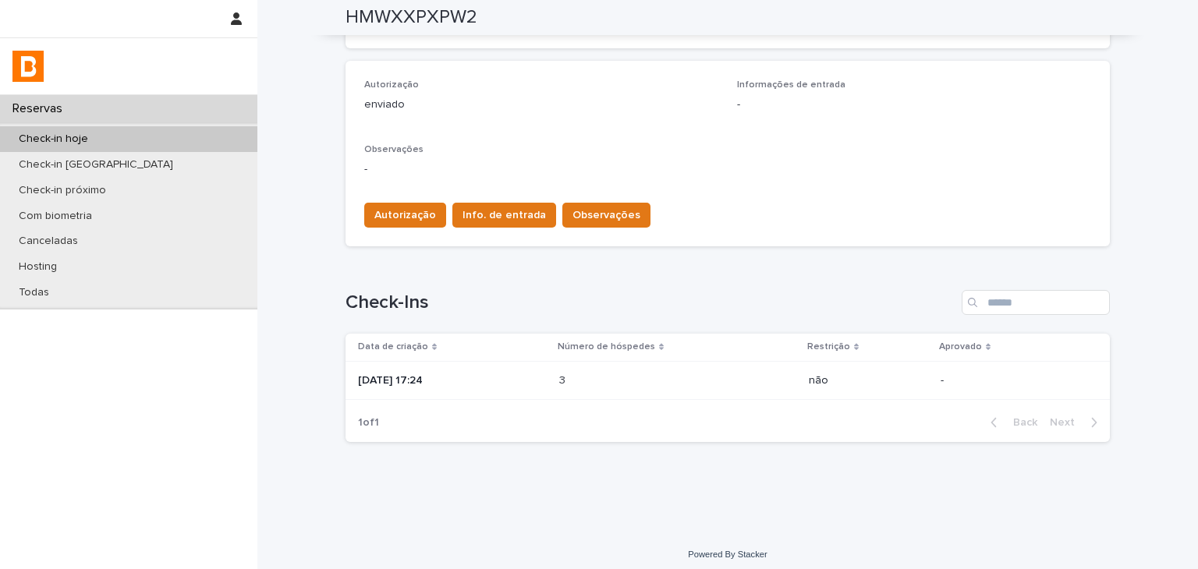
click at [471, 229] on div "Autorização Info. de entrada Observações" at bounding box center [504, 218] width 293 height 31
click at [471, 219] on span "Info. de entrada" at bounding box center [504, 216] width 83 height 16
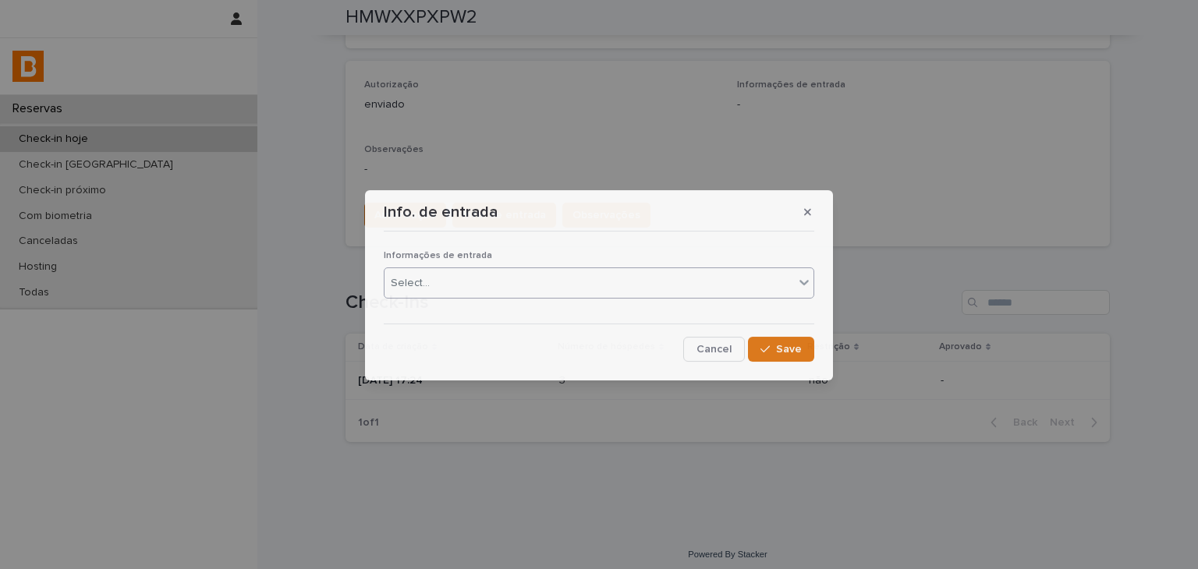
click at [459, 289] on div "Select..." at bounding box center [590, 284] width 410 height 26
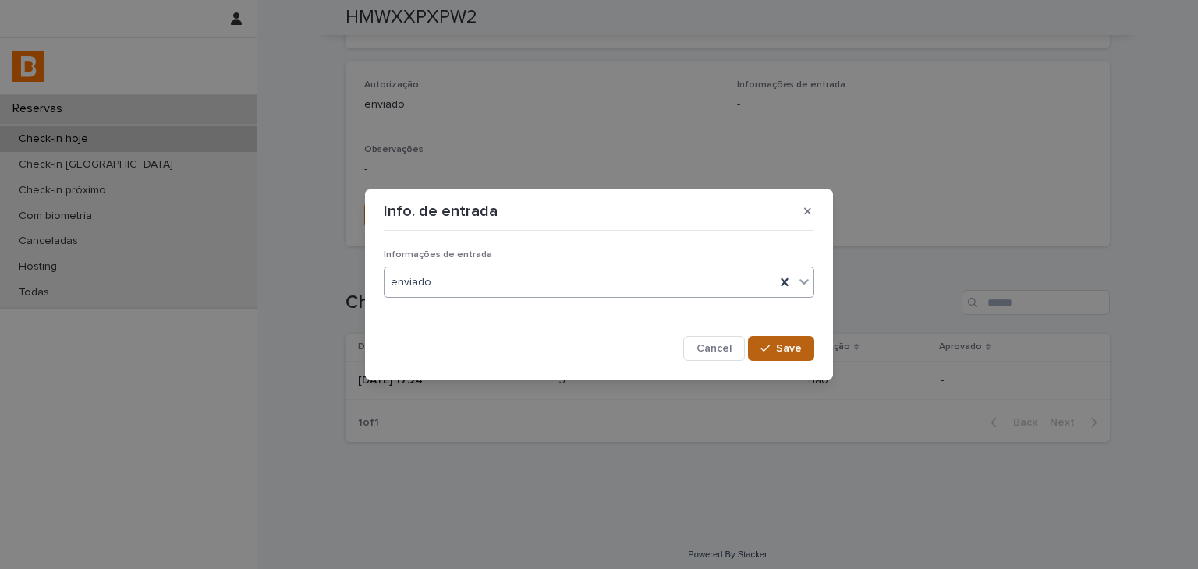
click at [797, 351] on span "Save" at bounding box center [789, 348] width 26 height 11
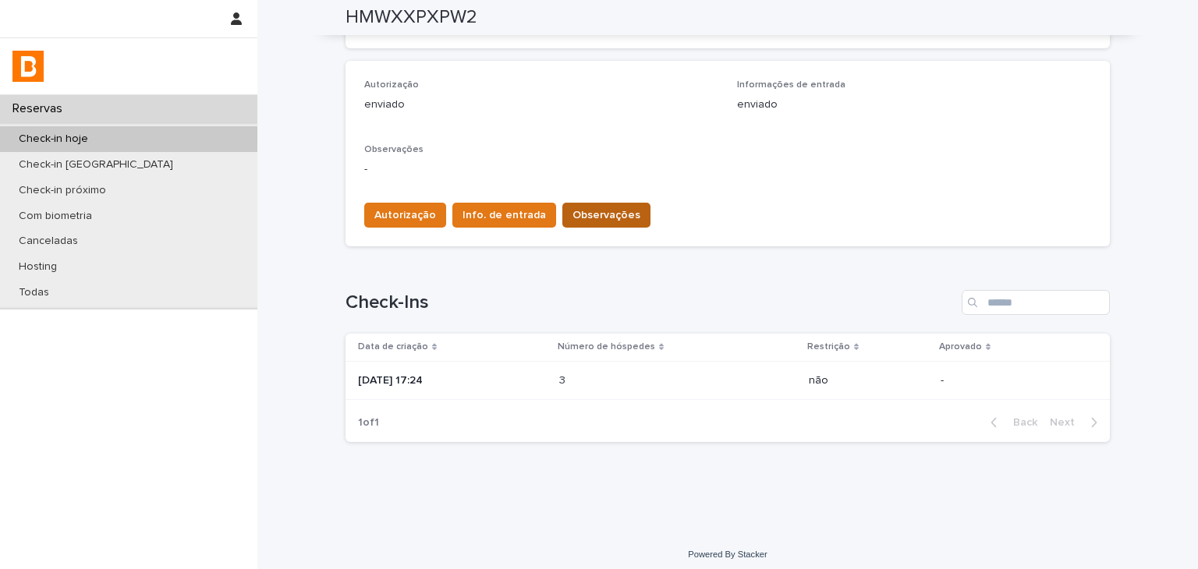
click at [585, 201] on div "Autorização Info. de entrada Observações" at bounding box center [727, 212] width 727 height 44
click at [573, 213] on span "Observações" at bounding box center [607, 216] width 68 height 16
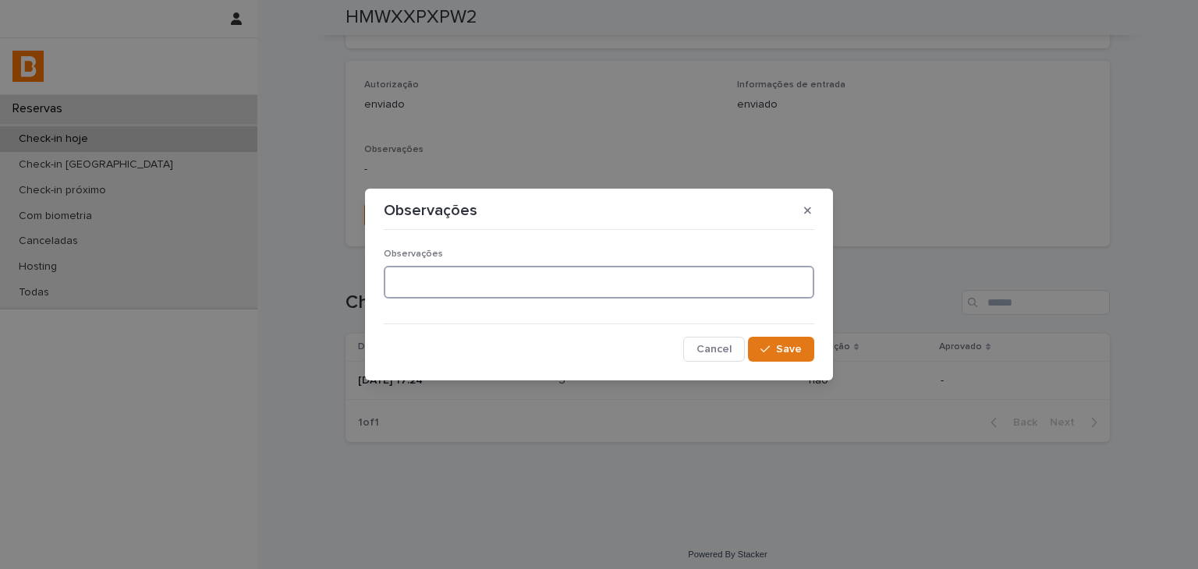
click at [497, 275] on textarea at bounding box center [599, 283] width 431 height 34
type textarea "**********"
click at [779, 360] on button "Save" at bounding box center [781, 349] width 66 height 25
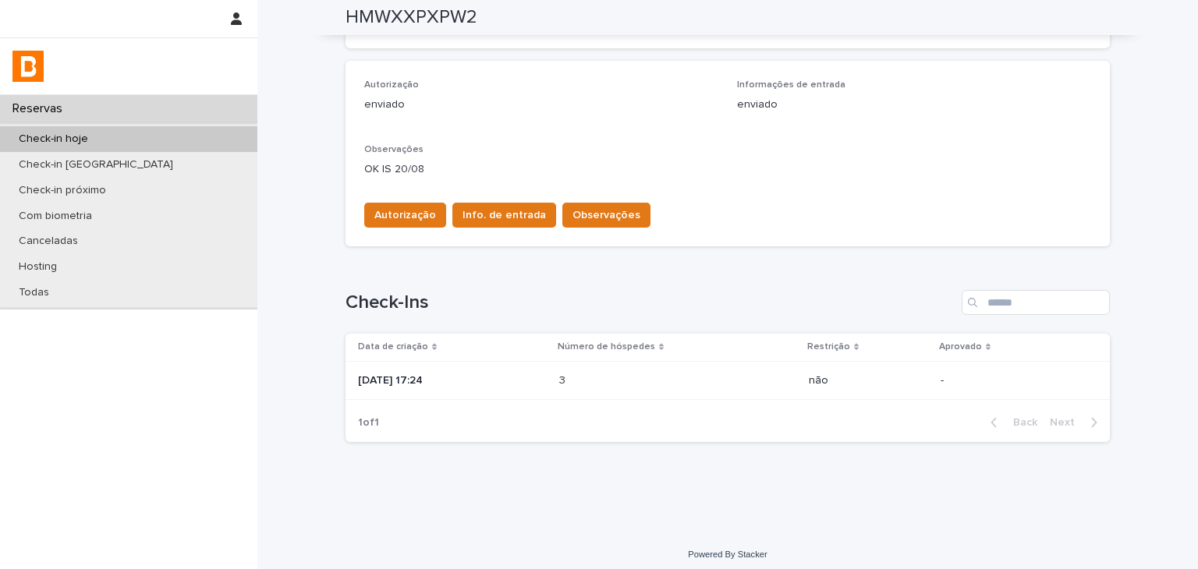
click at [225, 132] on div "Check-in hoje" at bounding box center [128, 139] width 257 height 26
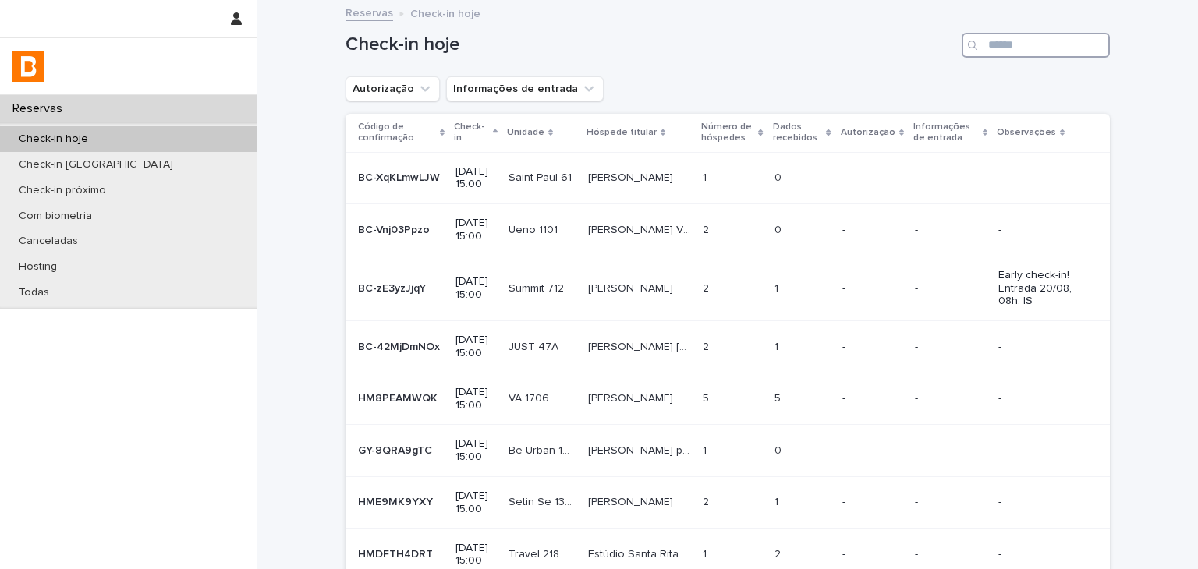
click at [1075, 41] on input "Search" at bounding box center [1036, 45] width 148 height 25
paste input "**********"
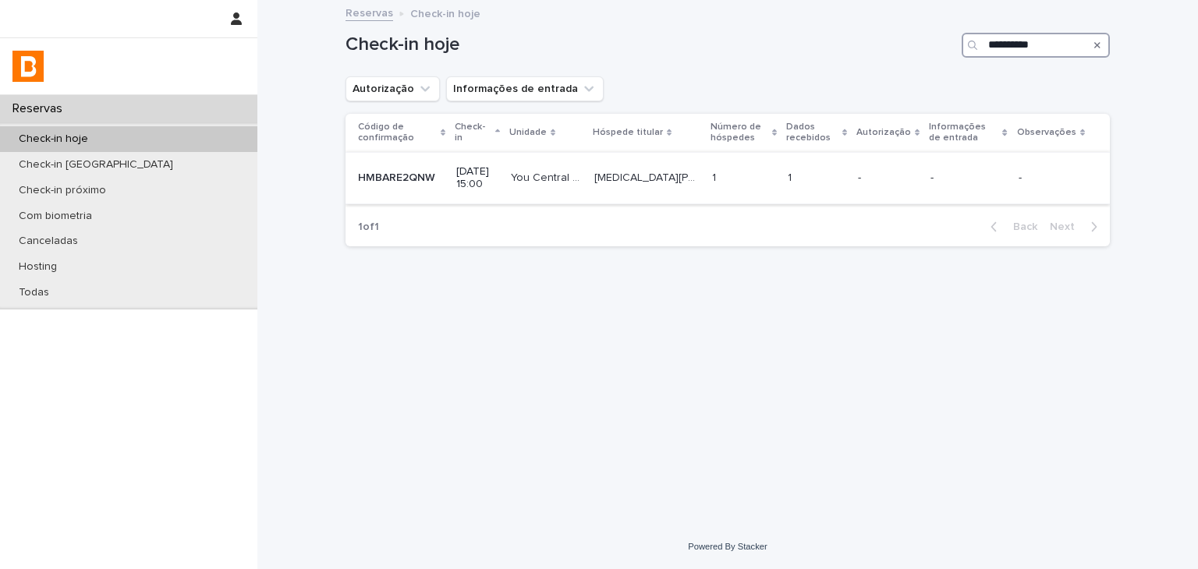
type input "**********"
click at [762, 160] on td "1 1" at bounding box center [744, 178] width 76 height 52
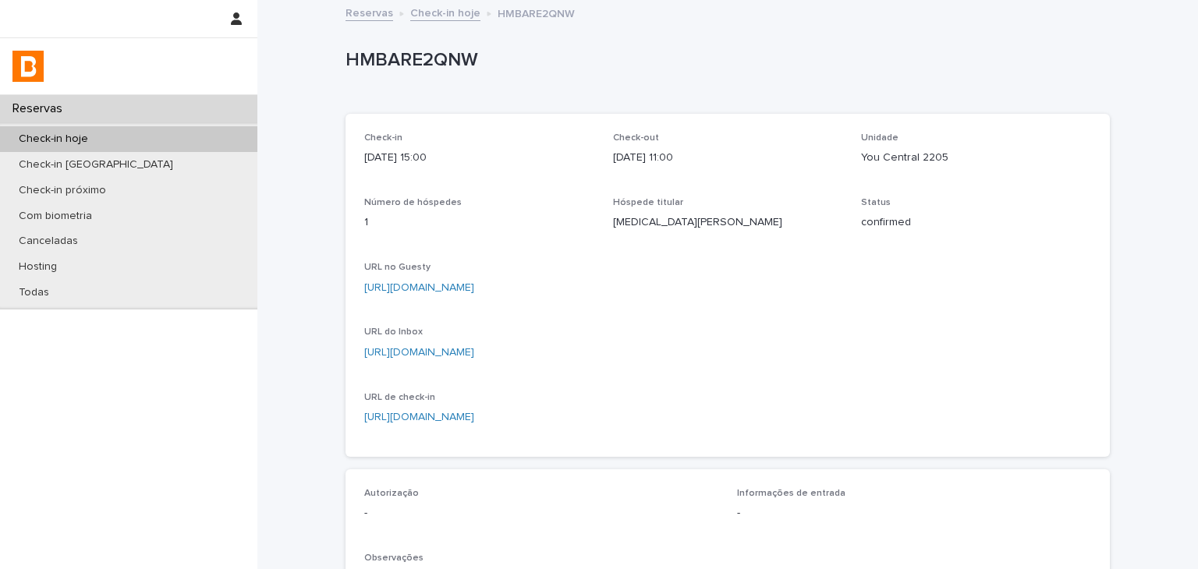
scroll to position [234, 0]
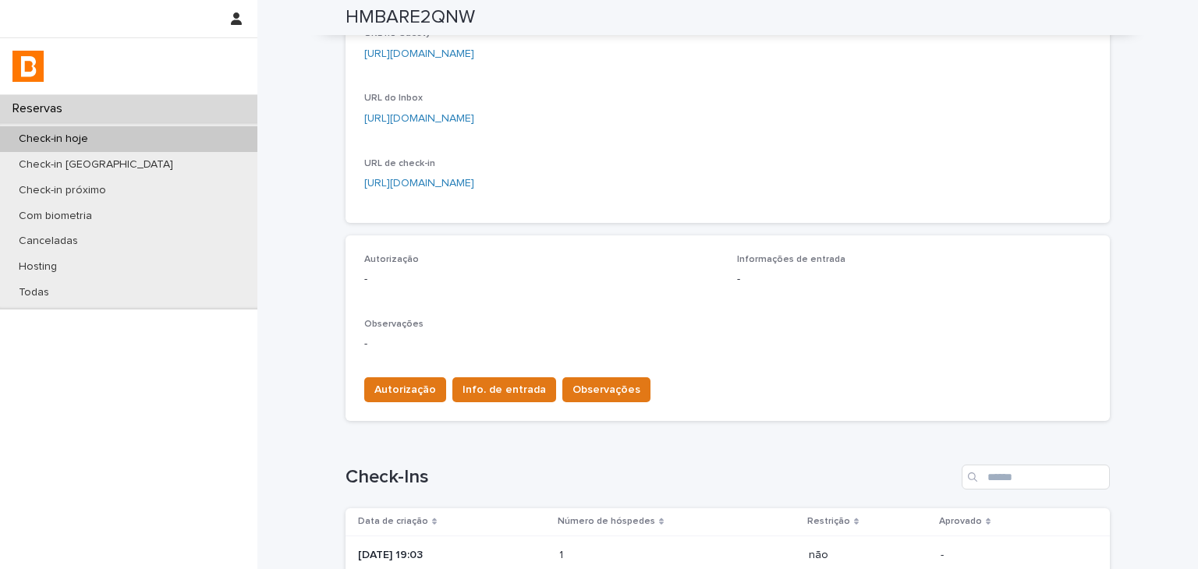
click at [623, 544] on div "1 1" at bounding box center [677, 556] width 237 height 26
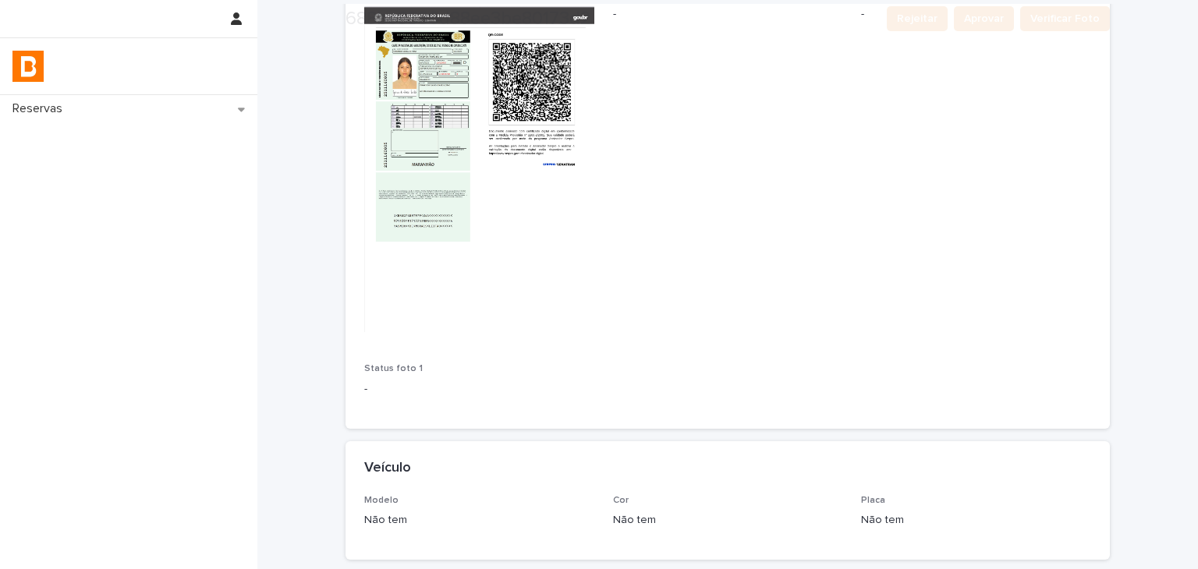
scroll to position [499, 0]
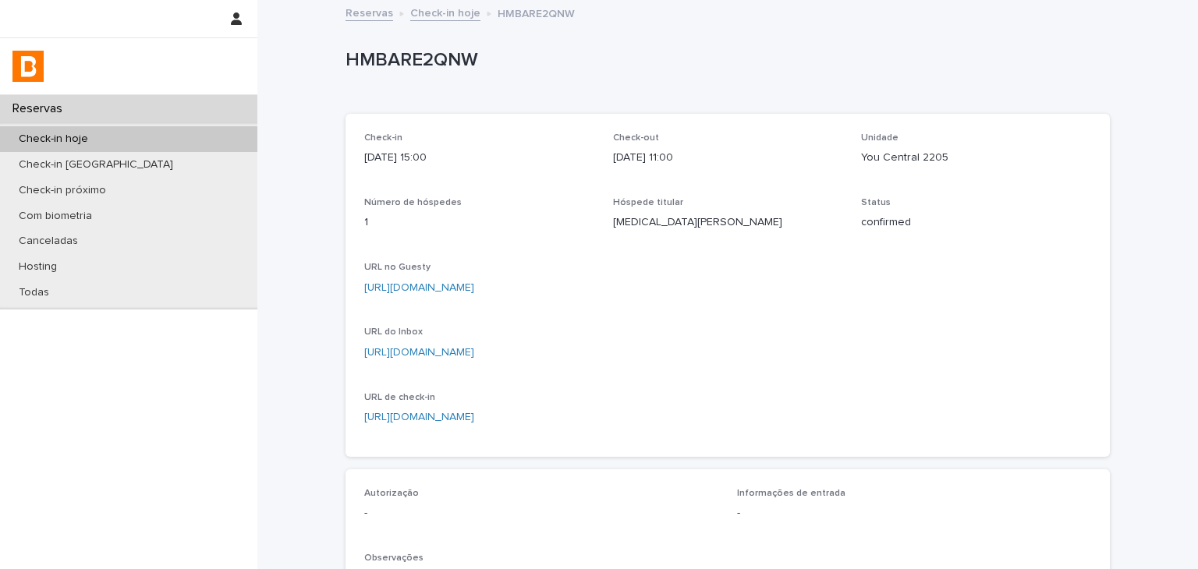
click at [474, 289] on link "[URL][DOMAIN_NAME]" at bounding box center [419, 287] width 110 height 11
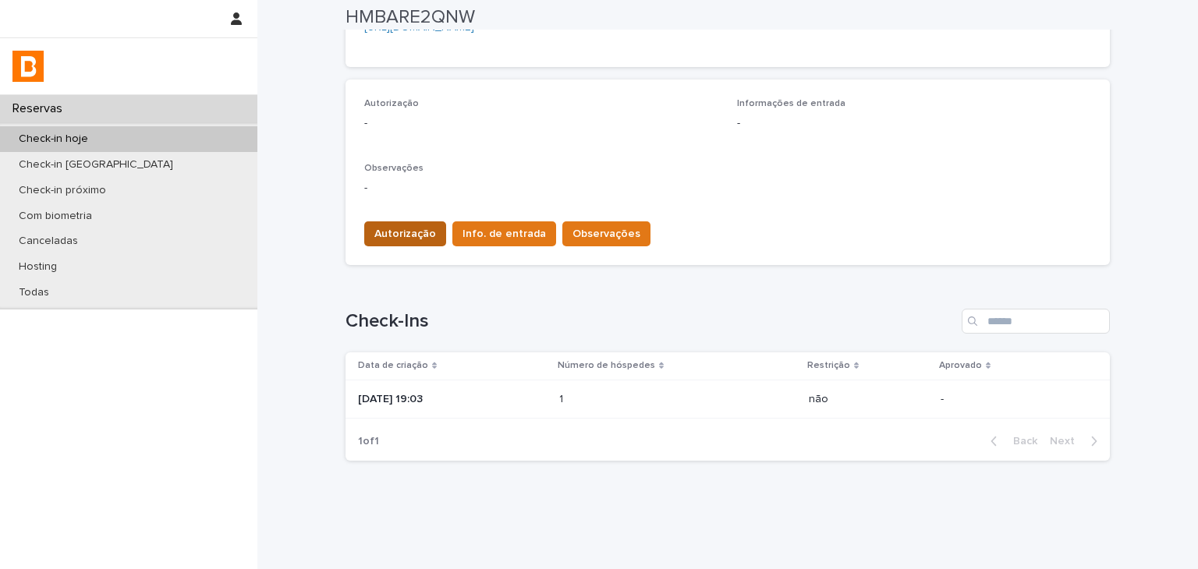
click at [424, 222] on button "Autorização" at bounding box center [405, 234] width 82 height 25
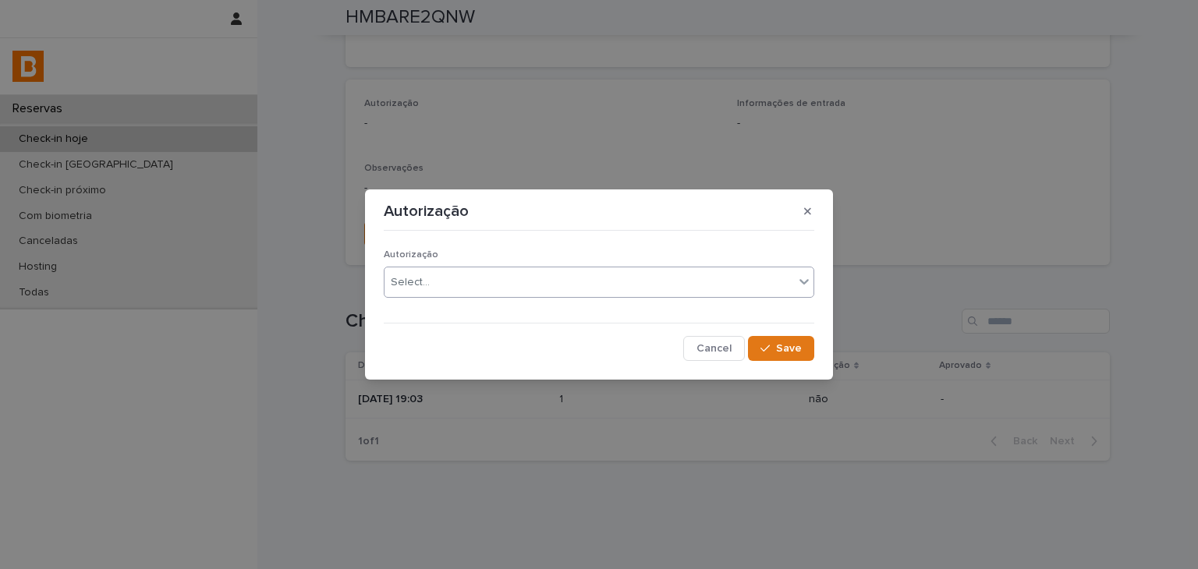
drag, startPoint x: 446, startPoint y: 279, endPoint x: 445, endPoint y: 291, distance: 12.5
click at [446, 286] on div "Select..." at bounding box center [590, 283] width 410 height 26
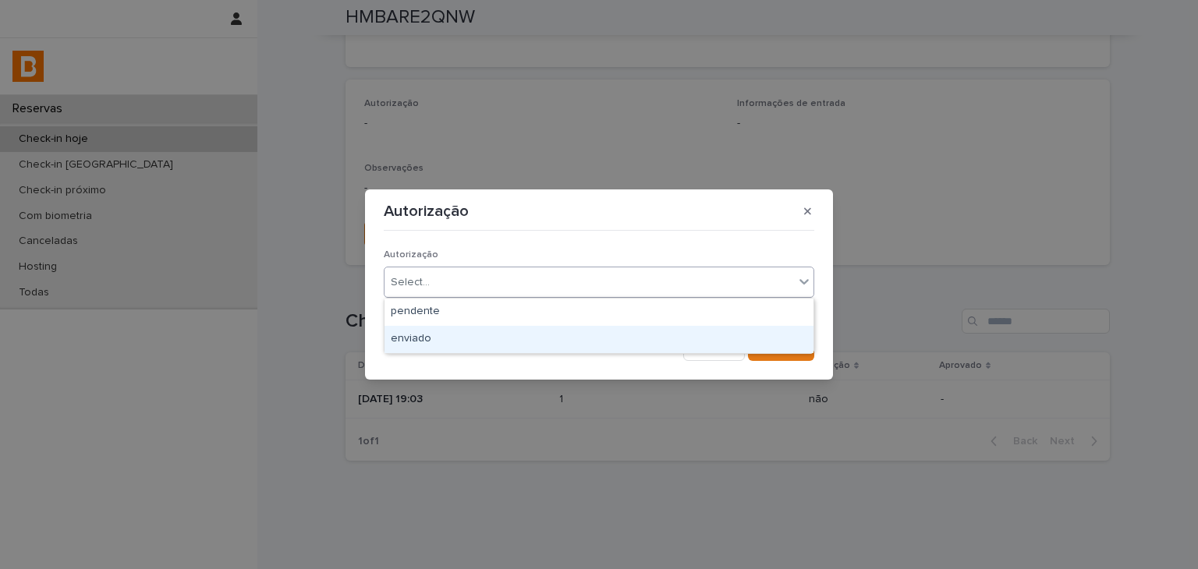
click at [438, 338] on div "enviado" at bounding box center [599, 339] width 429 height 27
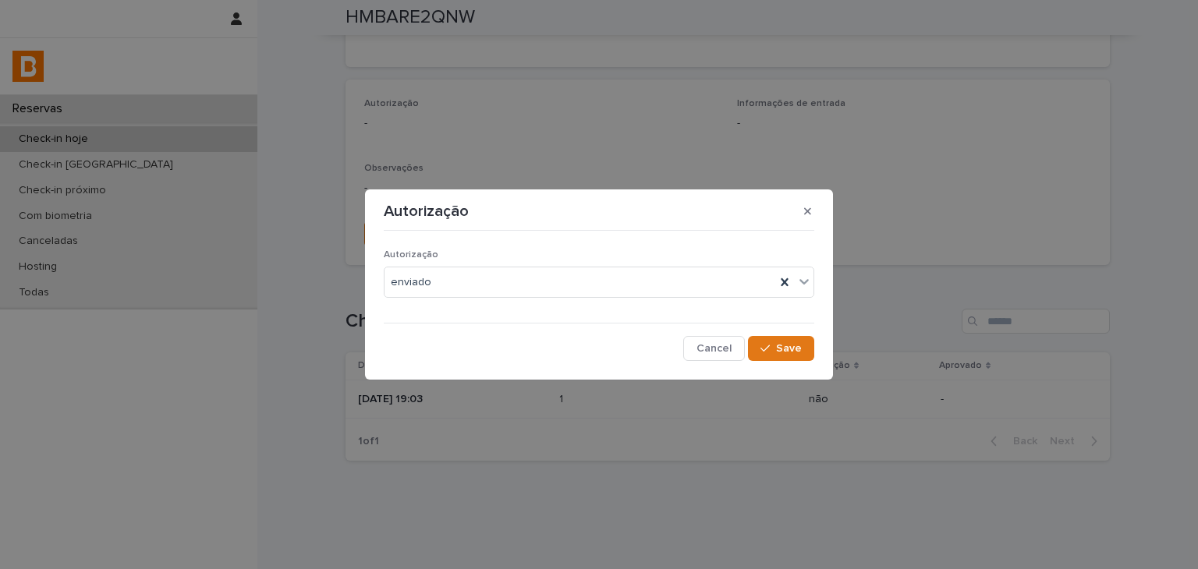
click at [785, 363] on div "Autorização enviado Cancel Save" at bounding box center [599, 299] width 438 height 132
click at [784, 349] on span "Save" at bounding box center [789, 348] width 26 height 11
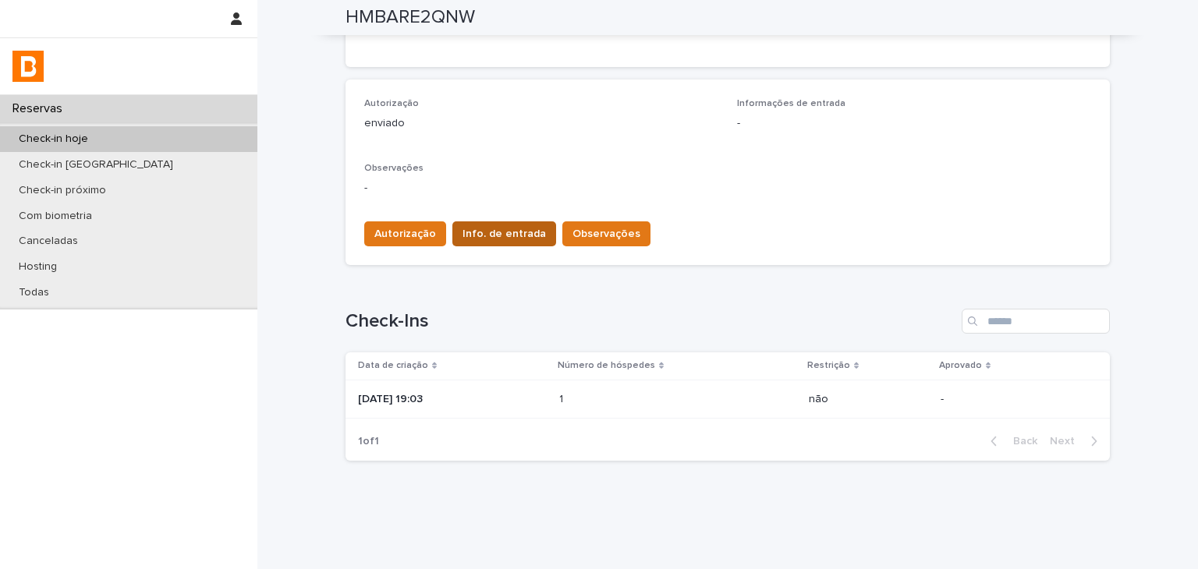
click at [503, 225] on button "Info. de entrada" at bounding box center [504, 234] width 104 height 25
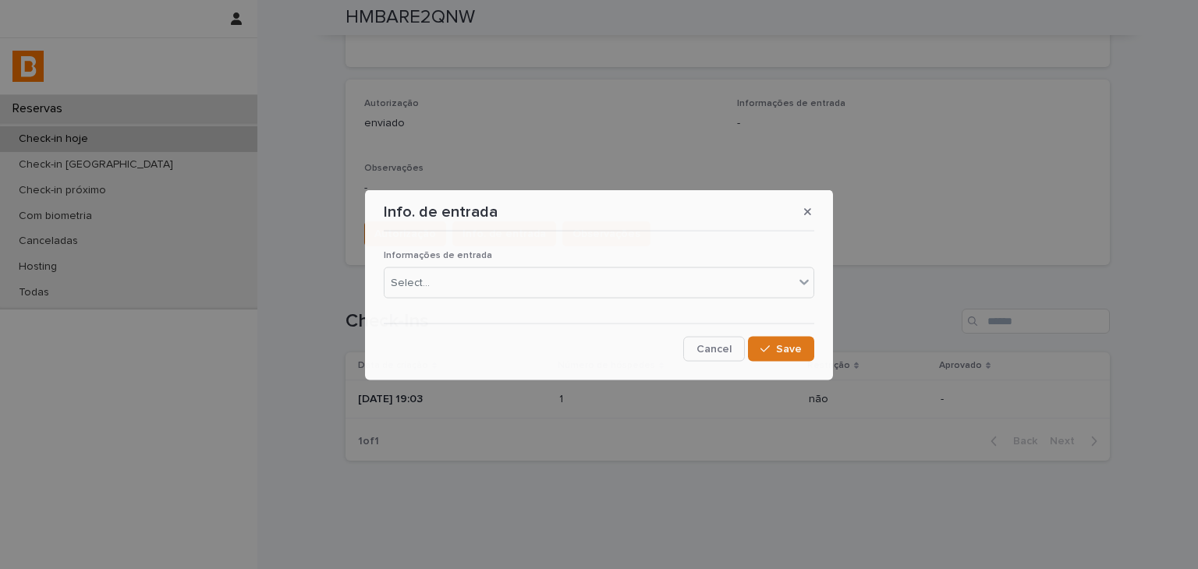
click at [494, 306] on div "Informações de entrada Select..." at bounding box center [599, 280] width 431 height 61
click at [488, 282] on div "Select..." at bounding box center [590, 283] width 410 height 26
click at [796, 341] on button "Save" at bounding box center [781, 348] width 66 height 25
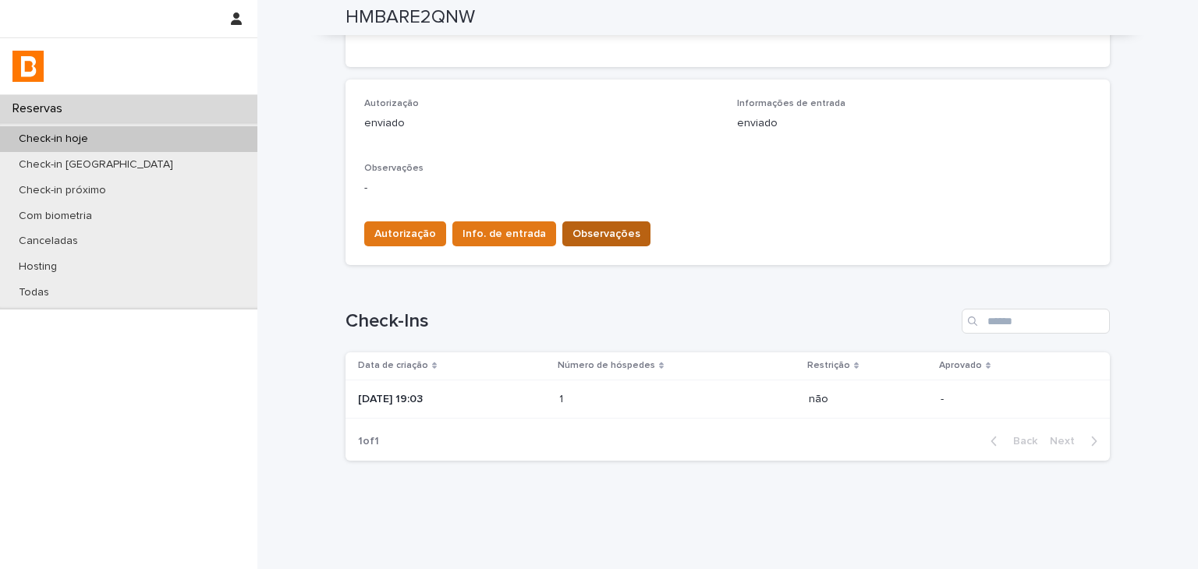
click at [591, 235] on span "Observações" at bounding box center [607, 234] width 68 height 16
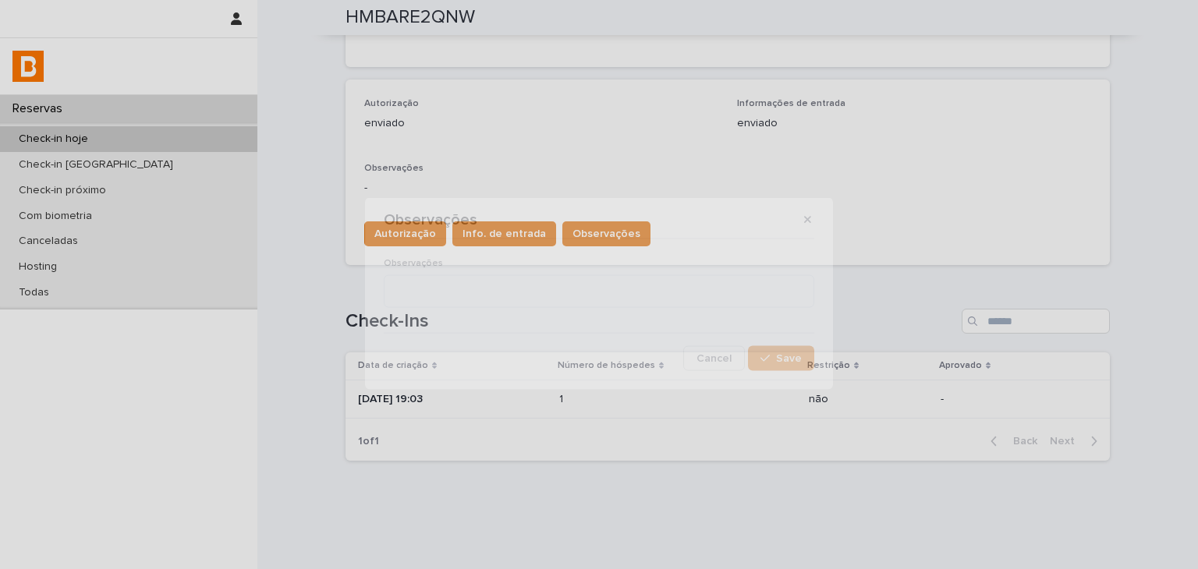
click at [505, 257] on p "Observações" at bounding box center [599, 262] width 431 height 11
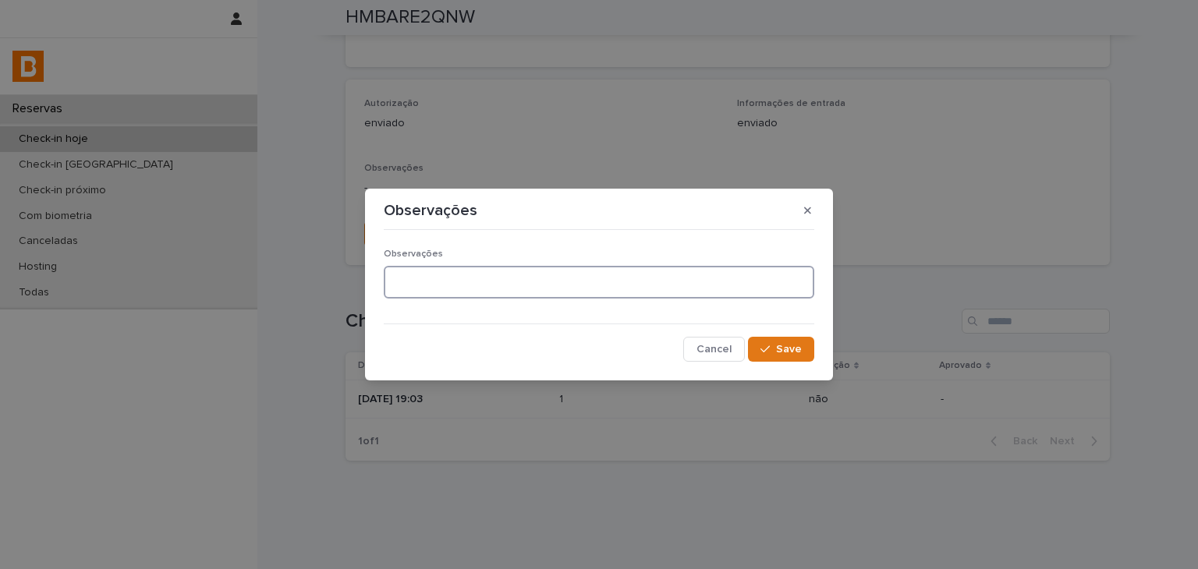
click at [509, 275] on textarea at bounding box center [599, 283] width 431 height 34
type textarea "**********"
click at [806, 347] on button "Save" at bounding box center [781, 349] width 66 height 25
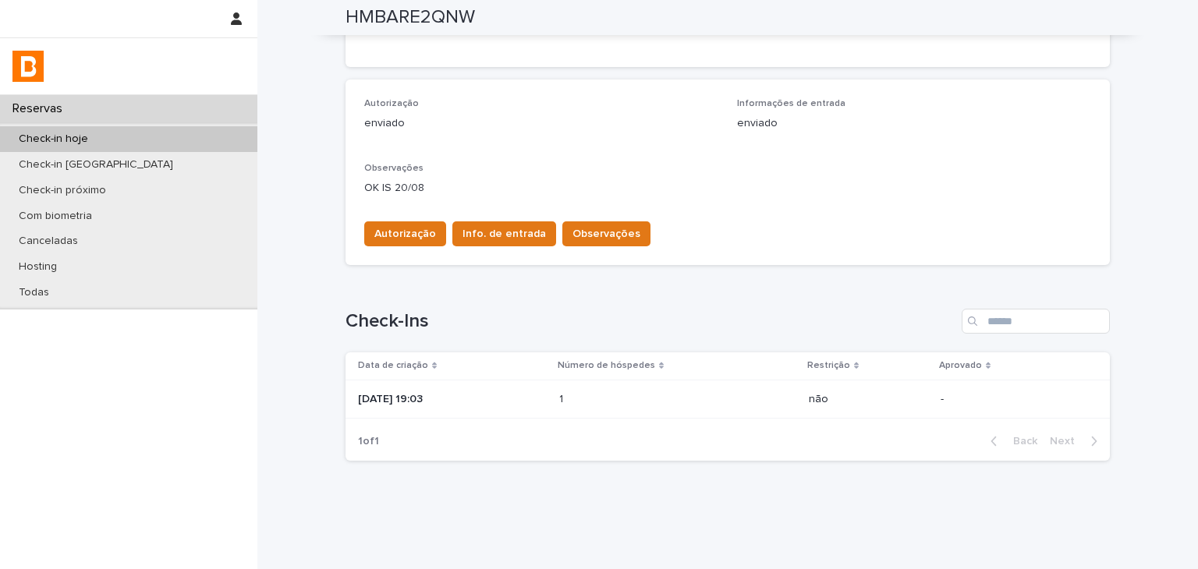
click at [186, 128] on div "Check-in hoje" at bounding box center [128, 139] width 257 height 26
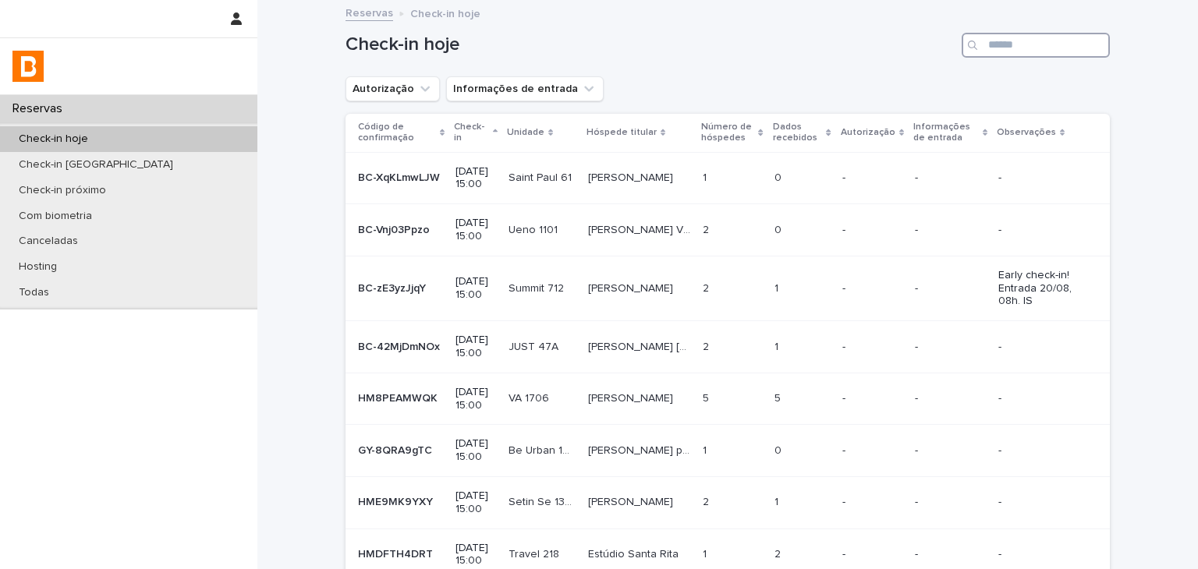
click at [993, 54] on input "Search" at bounding box center [1036, 45] width 148 height 25
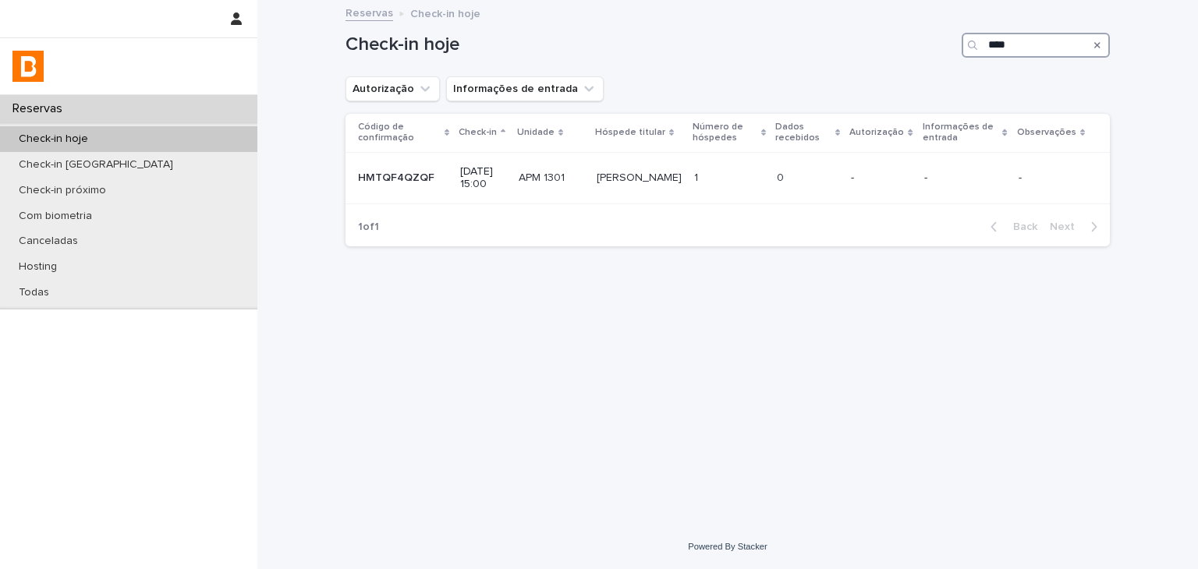
type input "***"
click at [1102, 45] on div "Search" at bounding box center [1097, 45] width 25 height 25
click at [1098, 45] on icon "Search" at bounding box center [1098, 45] width 6 height 6
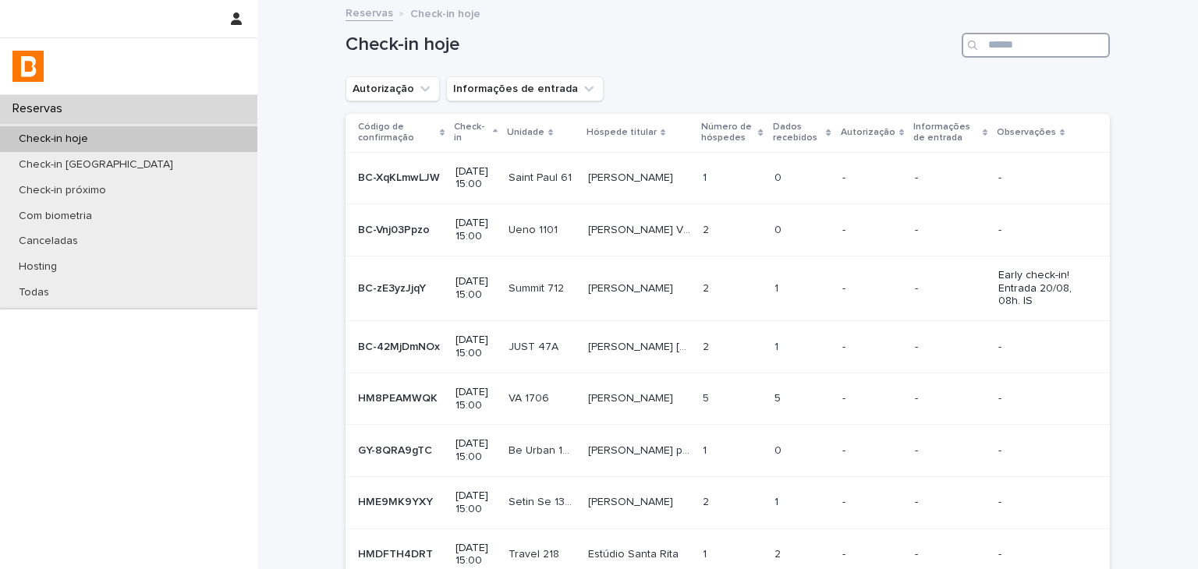
click at [1083, 45] on input "Search" at bounding box center [1036, 45] width 148 height 25
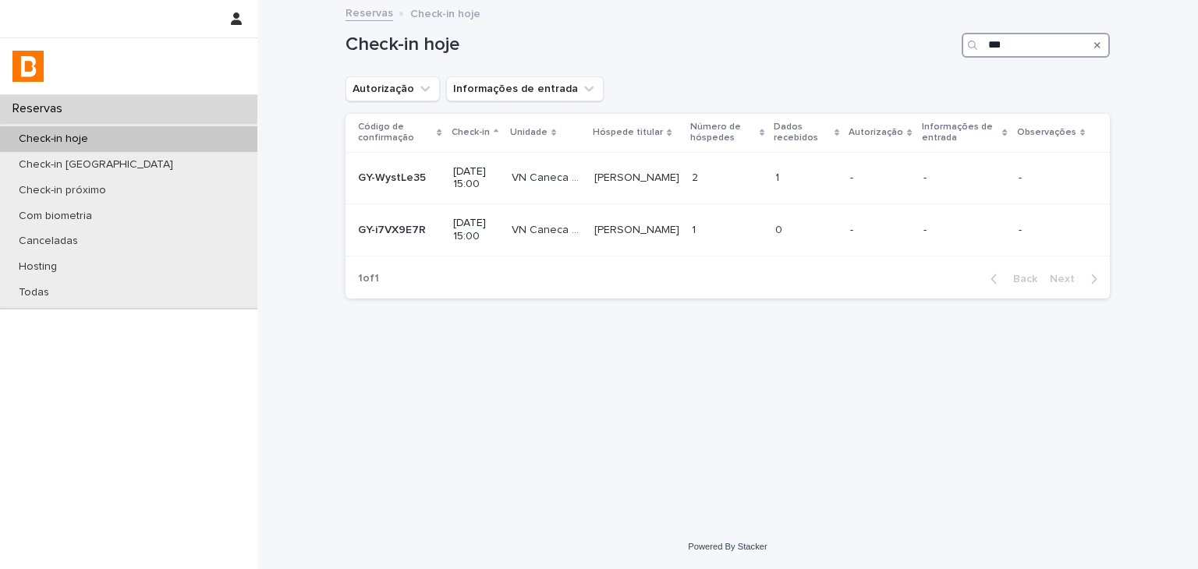
type input "**"
drag, startPoint x: 200, startPoint y: 144, endPoint x: 231, endPoint y: 137, distance: 31.2
click at [200, 144] on div "Check-in hoje" at bounding box center [128, 139] width 257 height 26
click at [1048, 35] on input "Search" at bounding box center [1036, 45] width 148 height 25
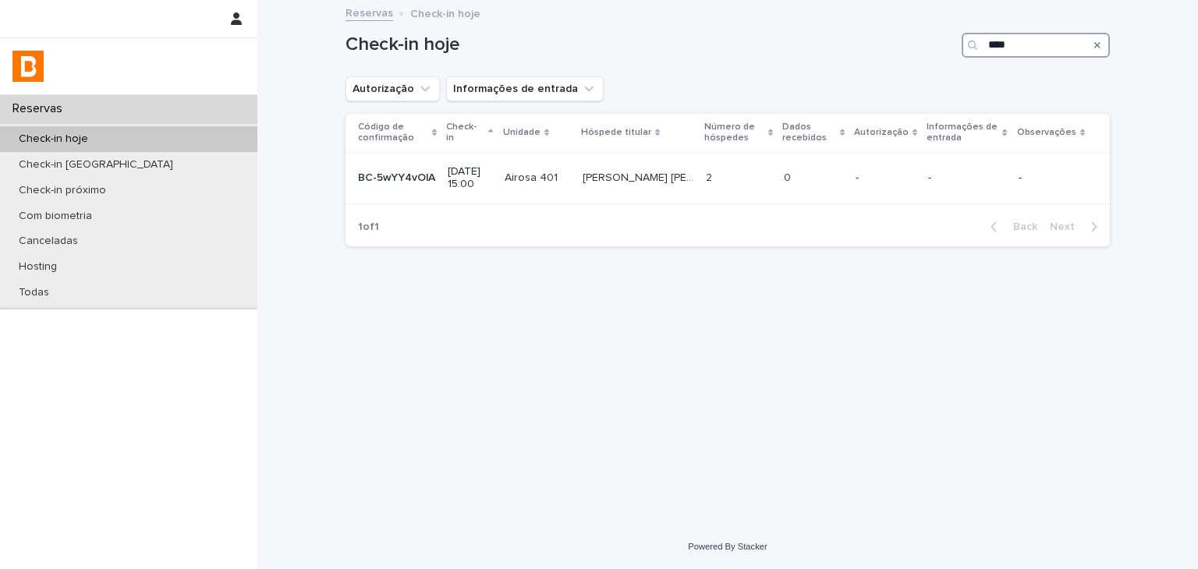
type input "****"
click at [200, 147] on div "Check-in hoje" at bounding box center [128, 139] width 257 height 26
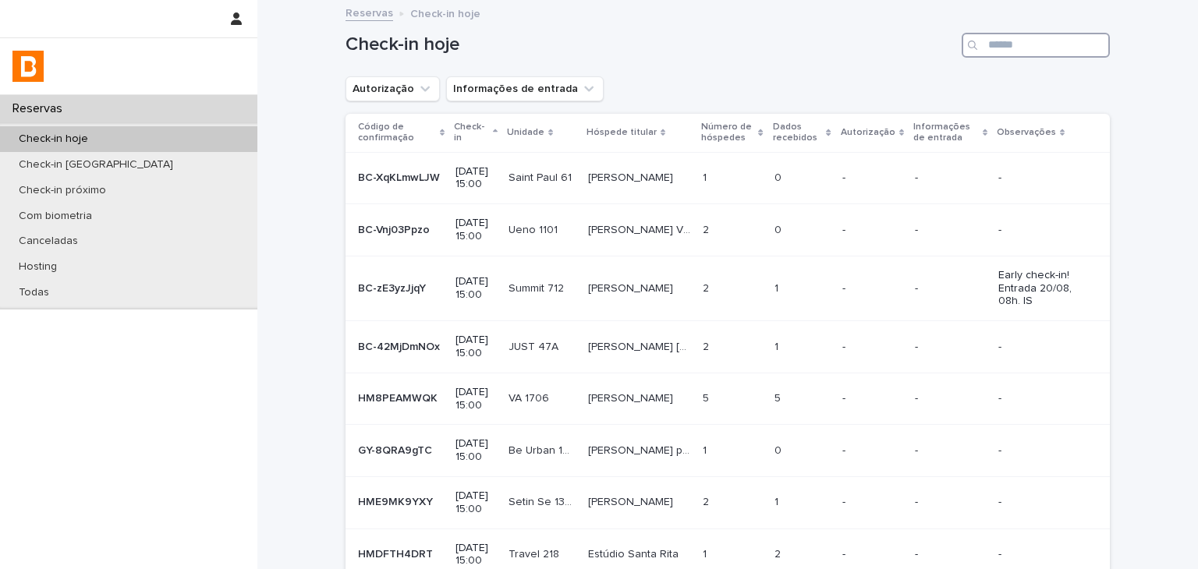
click at [1021, 44] on input "Search" at bounding box center [1036, 45] width 148 height 25
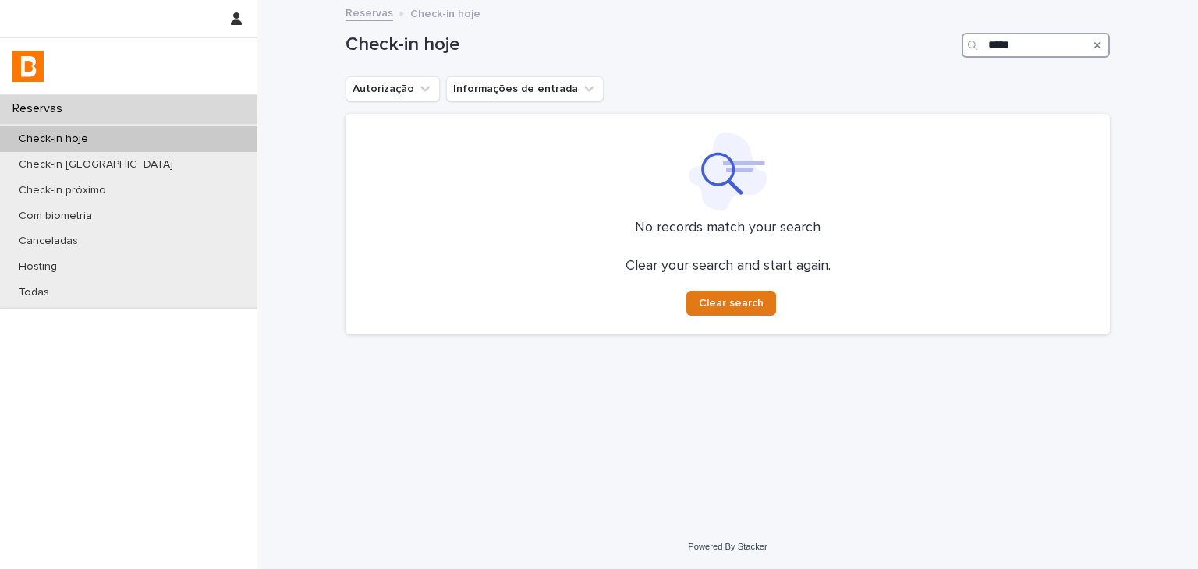
type input "*****"
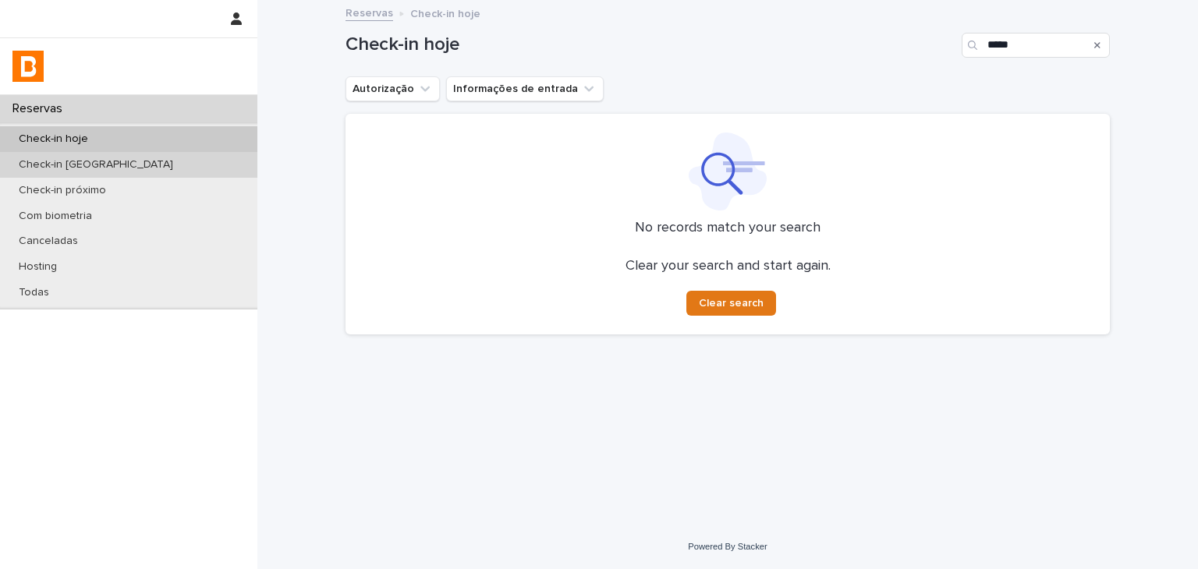
click at [197, 153] on div "Check-in [GEOGRAPHIC_DATA]" at bounding box center [128, 165] width 257 height 26
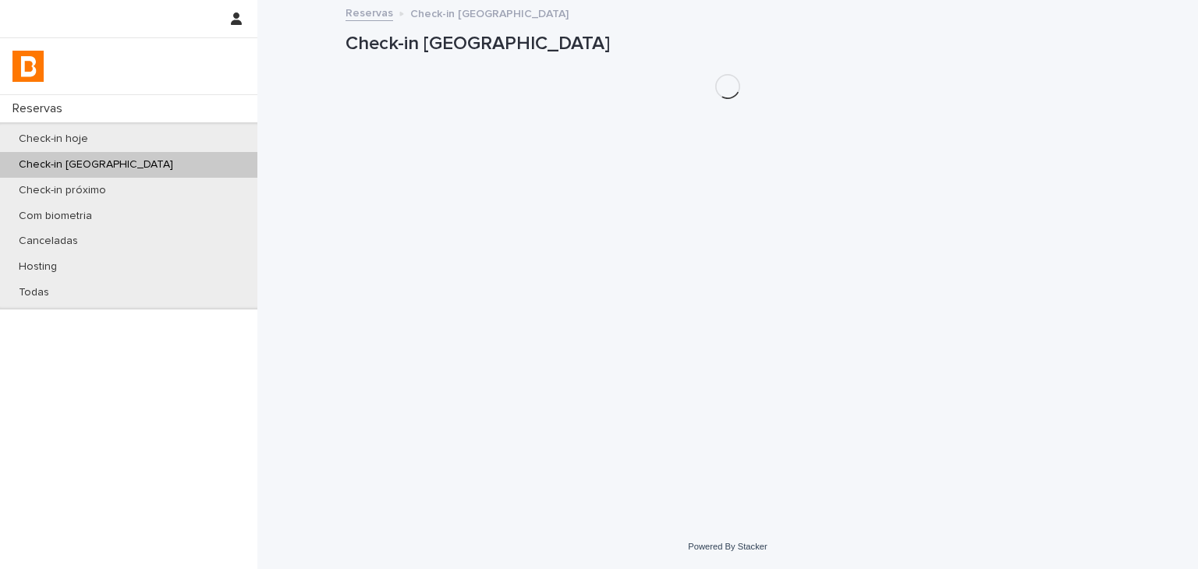
click at [197, 141] on div "Check-in hoje" at bounding box center [128, 139] width 257 height 26
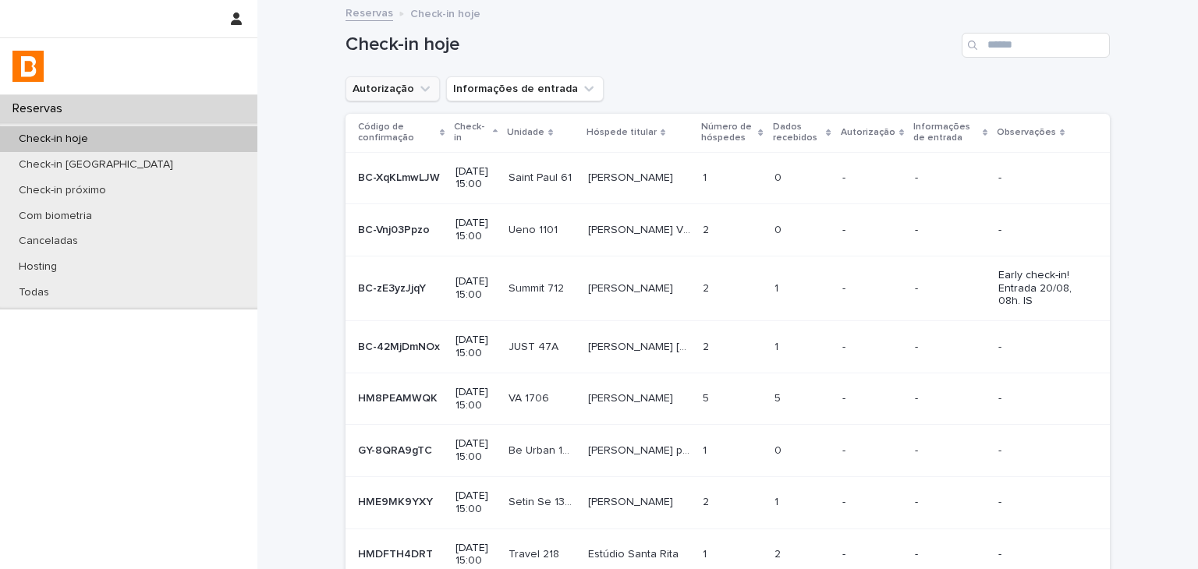
click at [383, 91] on button "Autorização" at bounding box center [393, 88] width 94 height 25
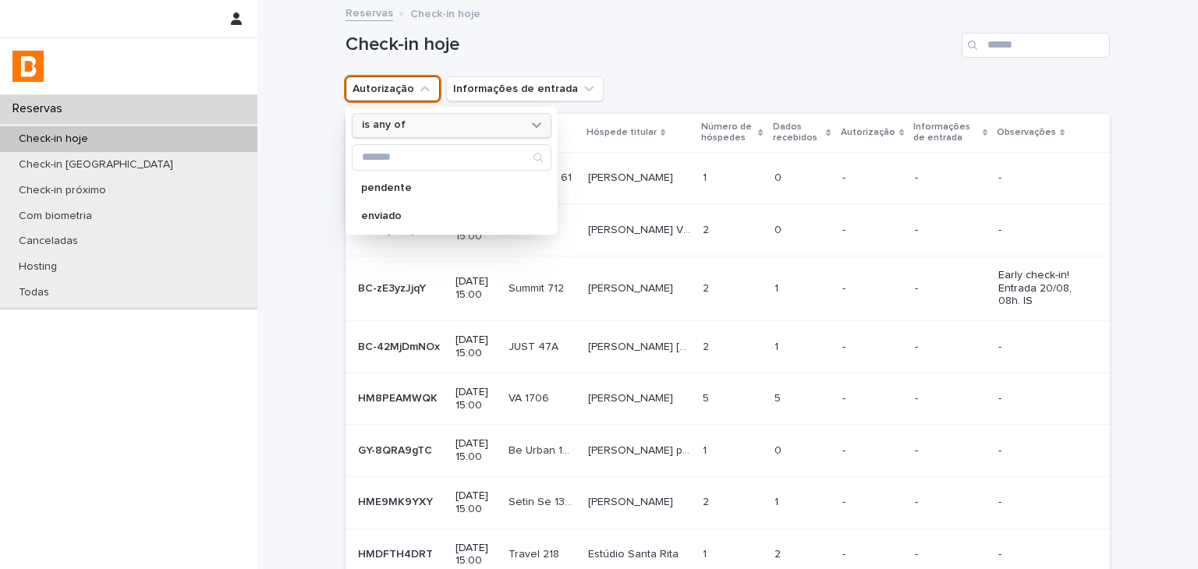
click at [401, 115] on div "is any of" at bounding box center [452, 125] width 200 height 25
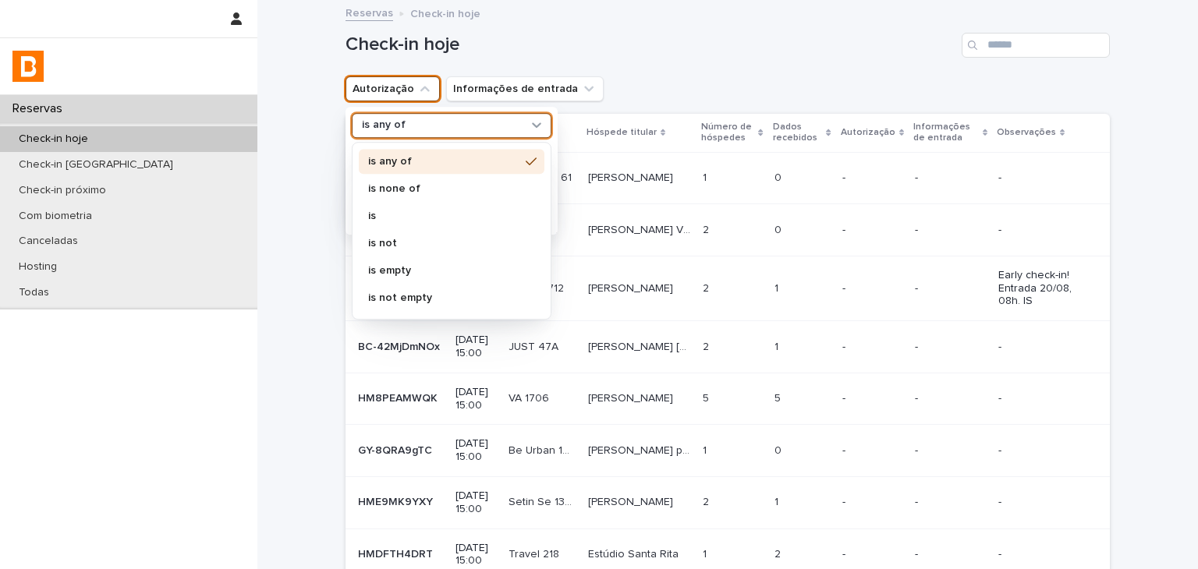
click at [407, 183] on p "is none of" at bounding box center [443, 188] width 151 height 11
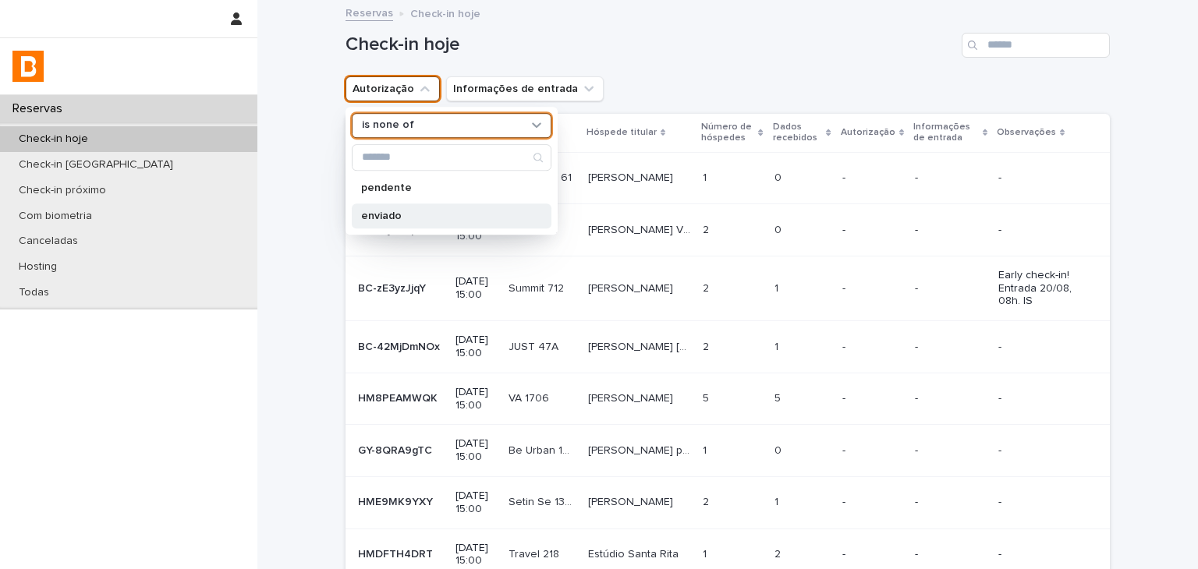
click at [406, 211] on p "enviado" at bounding box center [443, 216] width 165 height 11
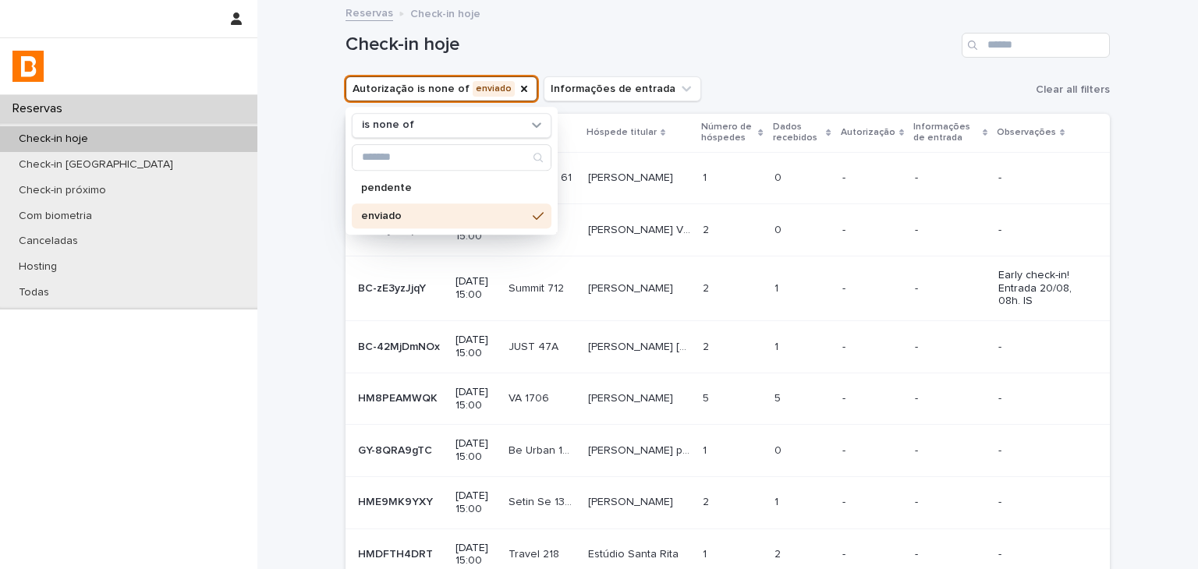
click at [836, 27] on div "Check-in hoje" at bounding box center [728, 39] width 765 height 75
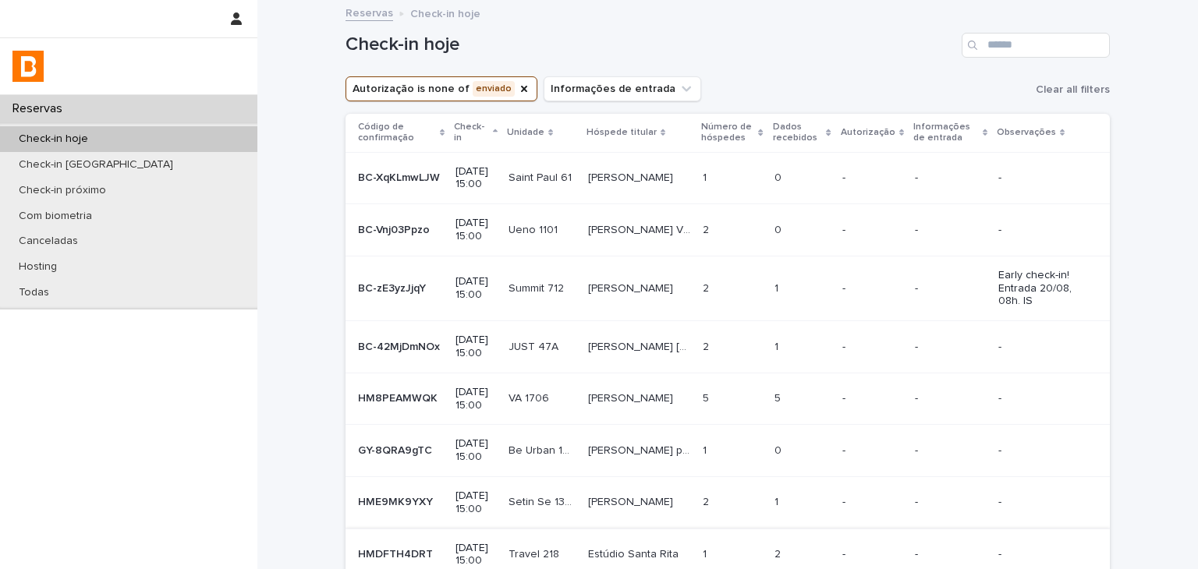
scroll to position [290, 0]
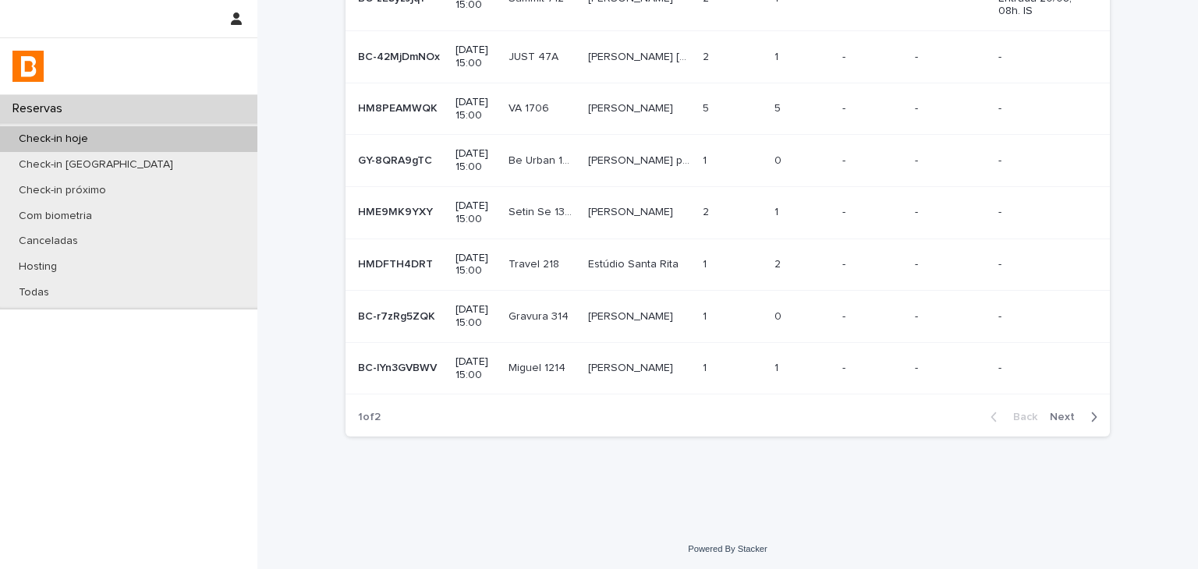
click at [1095, 415] on button "Next" at bounding box center [1077, 417] width 66 height 14
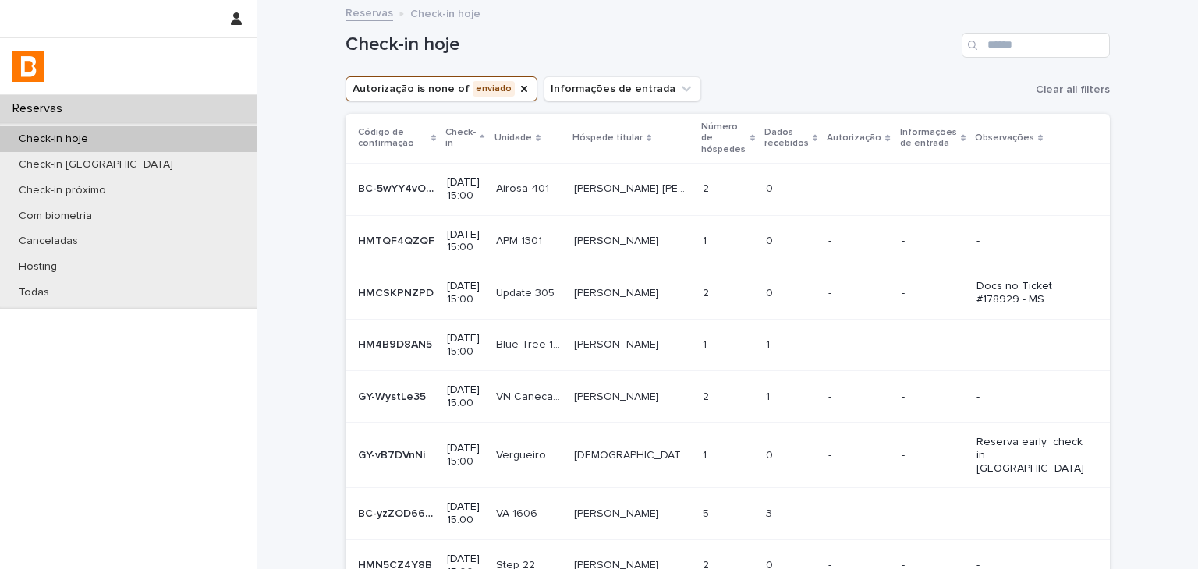
scroll to position [225, 0]
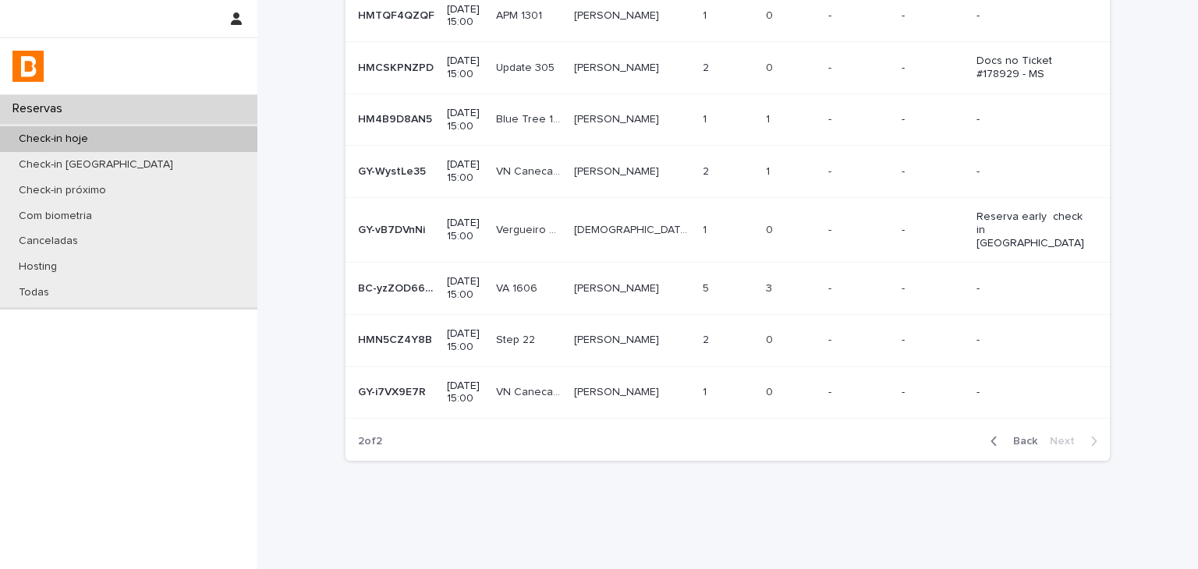
click at [204, 133] on div "Check-in hoje" at bounding box center [128, 139] width 257 height 26
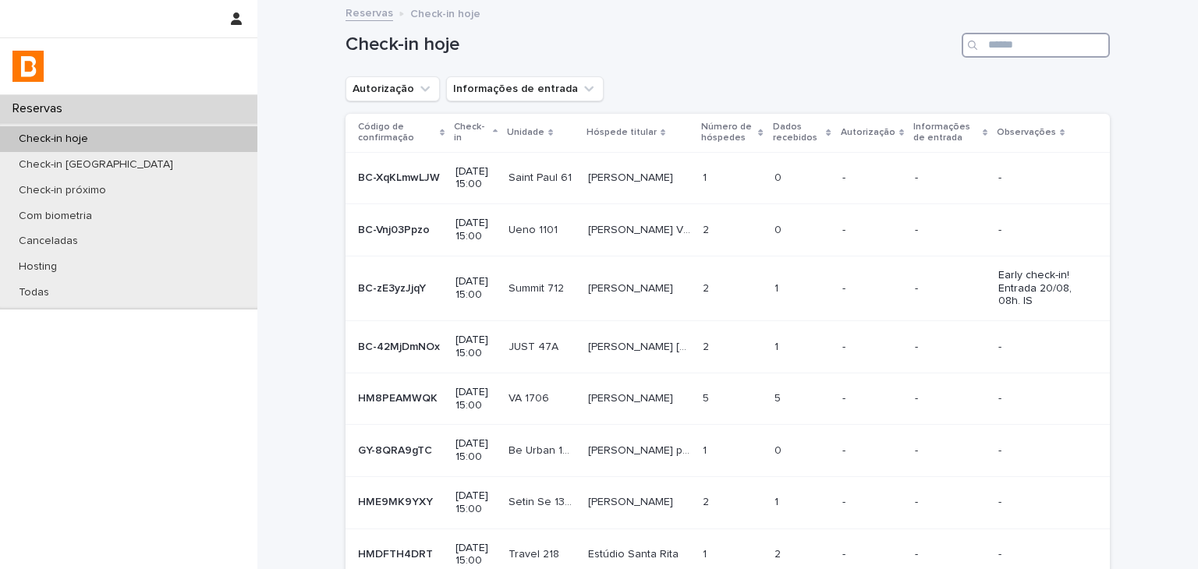
click at [1047, 43] on input "Search" at bounding box center [1036, 45] width 148 height 25
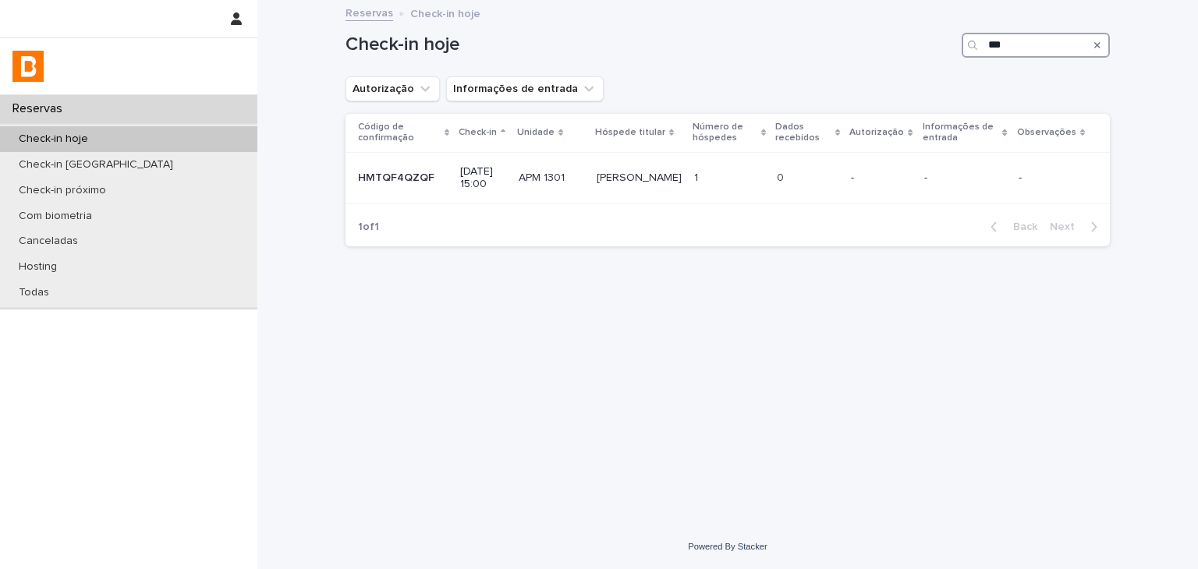
drag, startPoint x: 1035, startPoint y: 39, endPoint x: 906, endPoint y: 10, distance: 131.9
click at [911, 13] on div "Reservas Check-in hoje Check-in amanhã Check-in próximo Com biometria Cancelada…" at bounding box center [727, 284] width 941 height 569
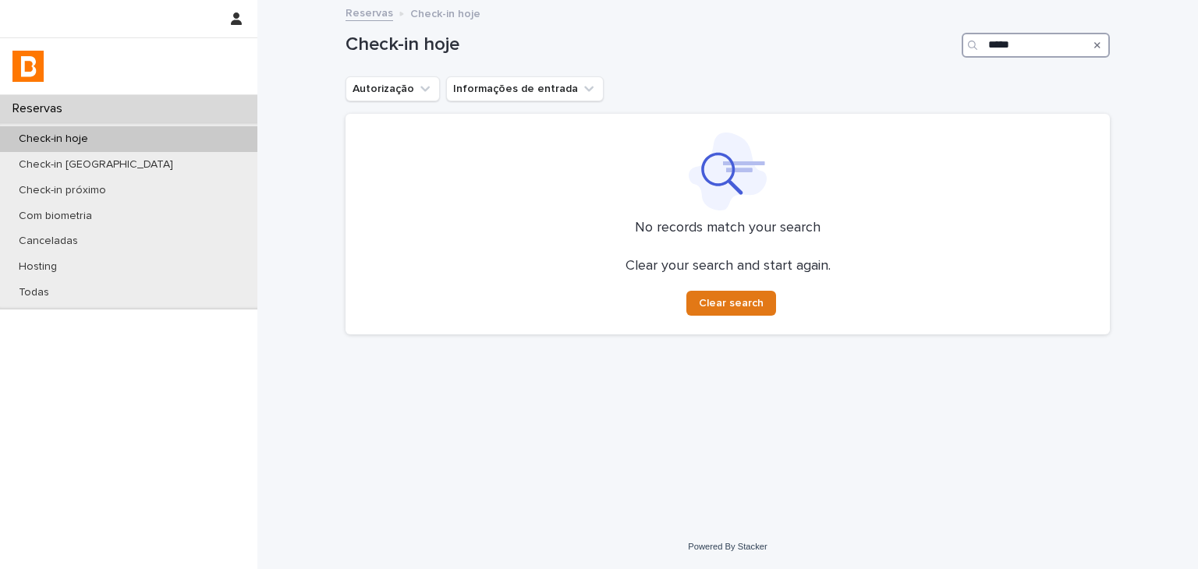
drag, startPoint x: 1065, startPoint y: 47, endPoint x: 836, endPoint y: 44, distance: 229.4
click at [836, 46] on div "Check-in hoje *****" at bounding box center [728, 45] width 765 height 25
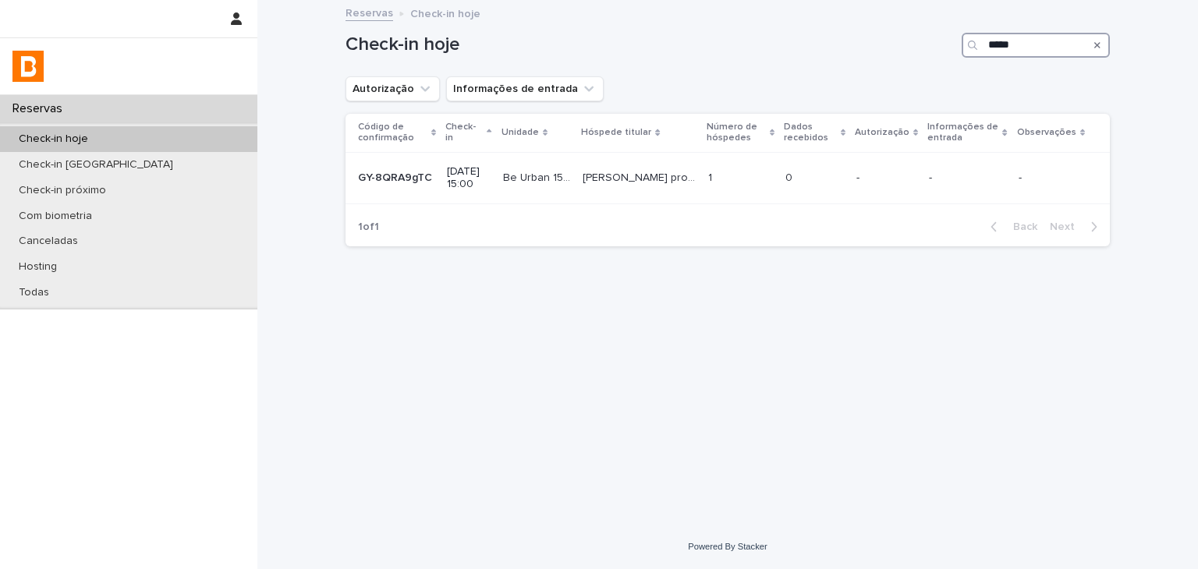
type input "*****"
click at [702, 182] on td "[PERSON_NAME] prop Be Urban 1507 Andreika prop Be Urban 1507" at bounding box center [640, 178] width 126 height 52
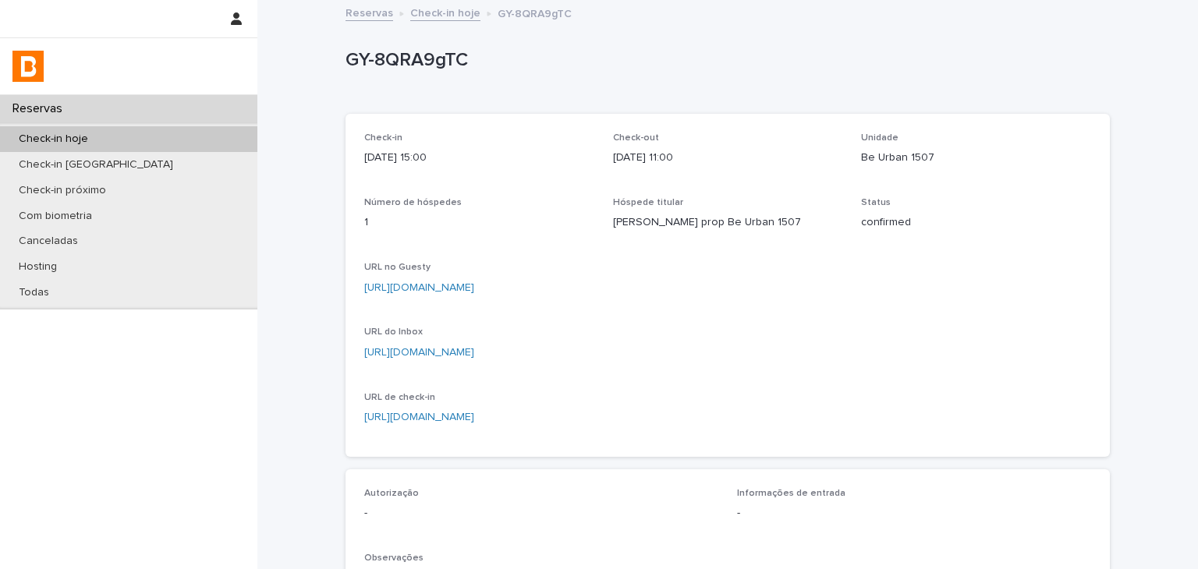
click at [864, 154] on p "Be Urban 1507" at bounding box center [976, 158] width 230 height 16
drag, startPoint x: 864, startPoint y: 154, endPoint x: 919, endPoint y: 136, distance: 57.7
click at [921, 160] on p "Be Urban 1507" at bounding box center [976, 158] width 230 height 16
copy p "Be Urban 1507"
click at [170, 151] on div "Check-in hoje" at bounding box center [128, 139] width 257 height 26
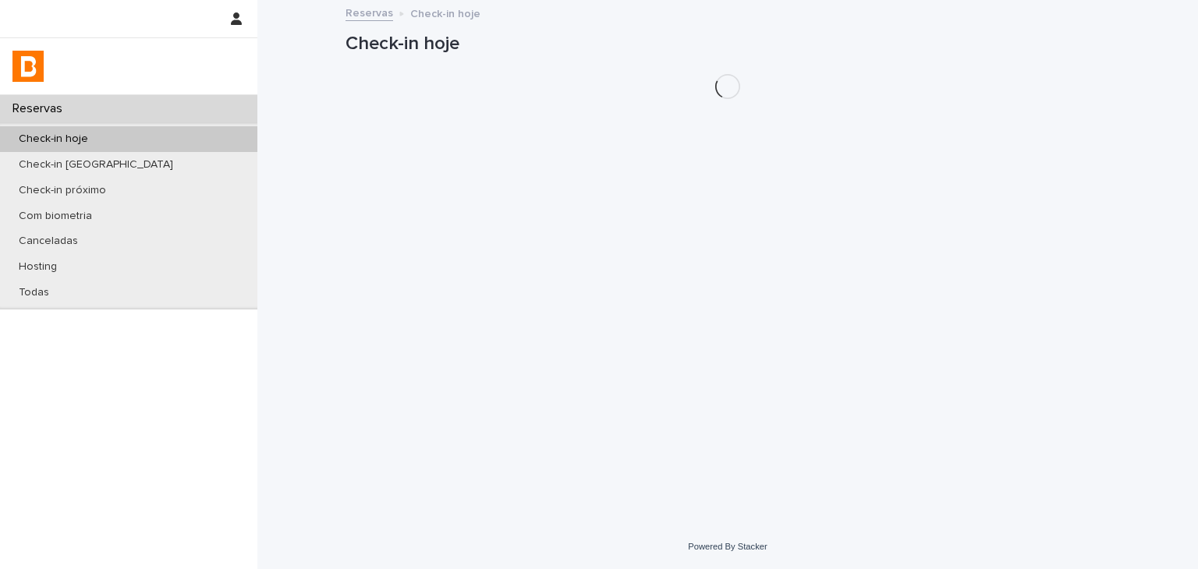
click at [178, 143] on div "Check-in hoje" at bounding box center [128, 139] width 257 height 26
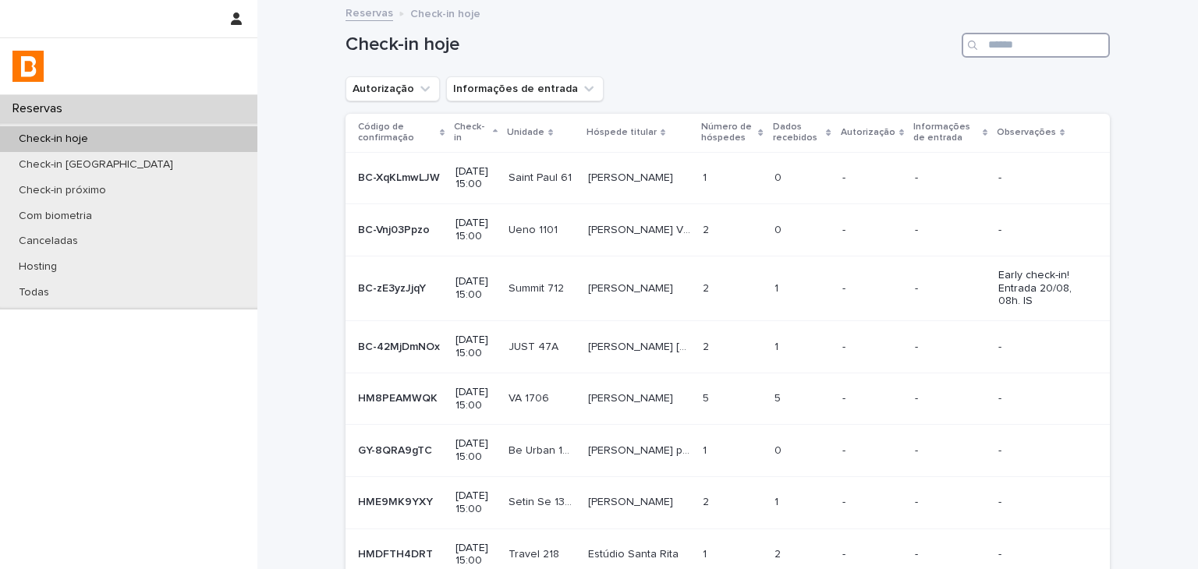
click at [1016, 40] on input "Search" at bounding box center [1036, 45] width 148 height 25
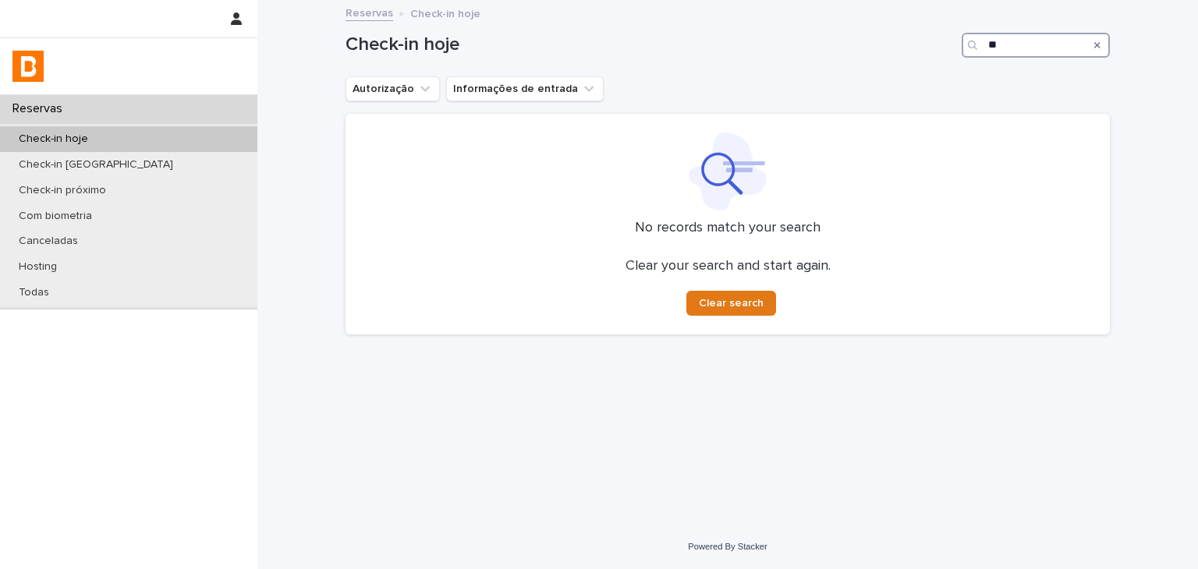
drag, startPoint x: 992, startPoint y: 44, endPoint x: 896, endPoint y: 37, distance: 97.0
click at [896, 41] on div "Check-in hoje **" at bounding box center [728, 45] width 765 height 25
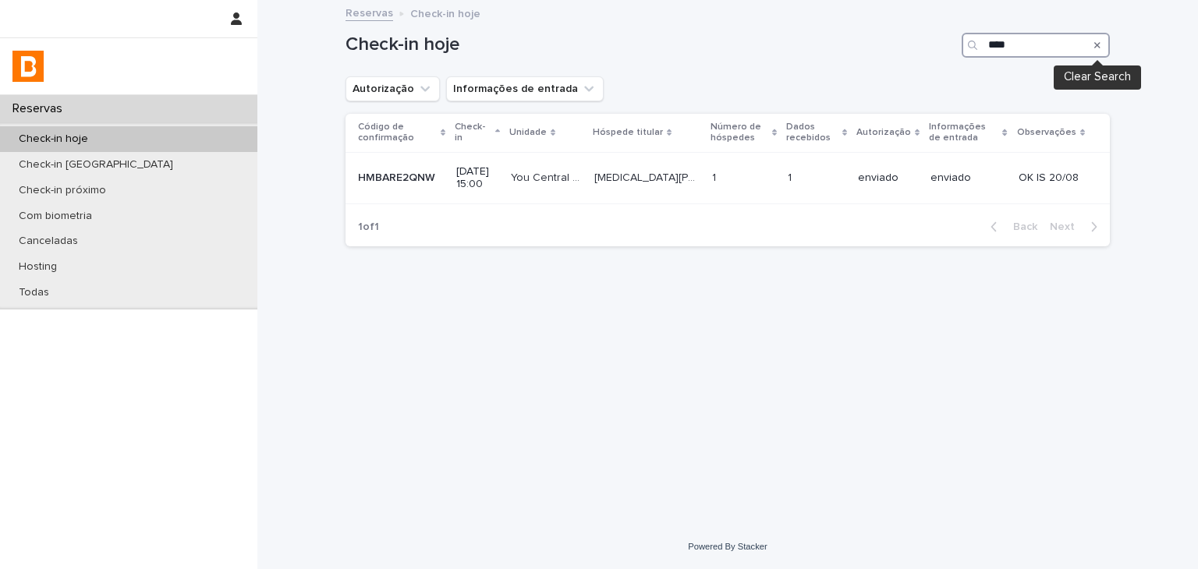
type input "****"
click at [1098, 42] on icon "Search" at bounding box center [1098, 45] width 6 height 9
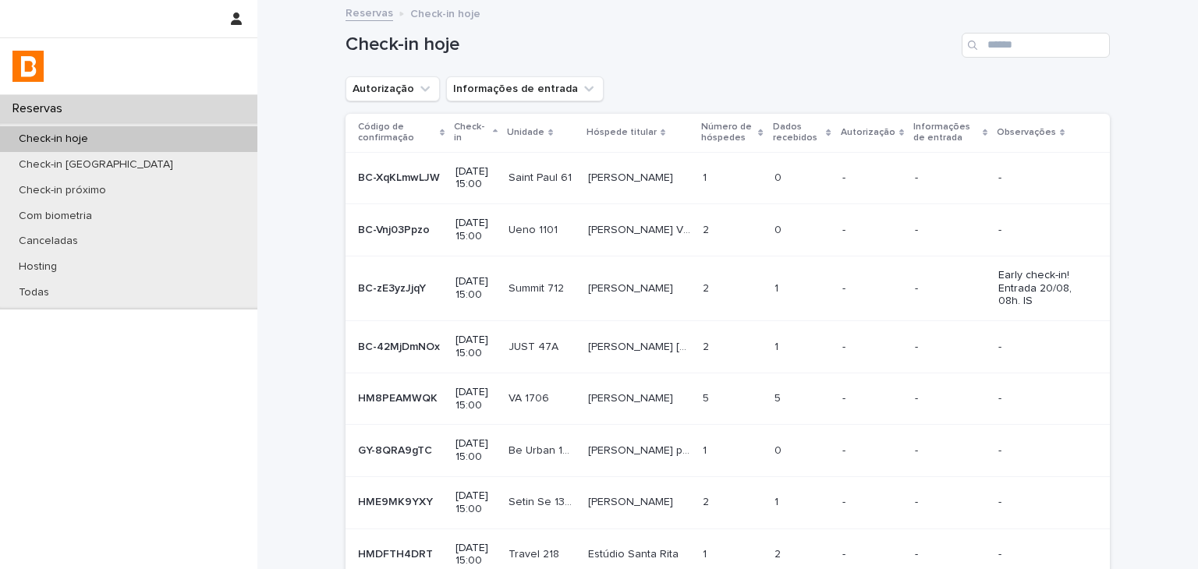
click at [247, 139] on div "Check-in hoje" at bounding box center [128, 139] width 257 height 26
click at [811, 172] on p at bounding box center [802, 178] width 55 height 13
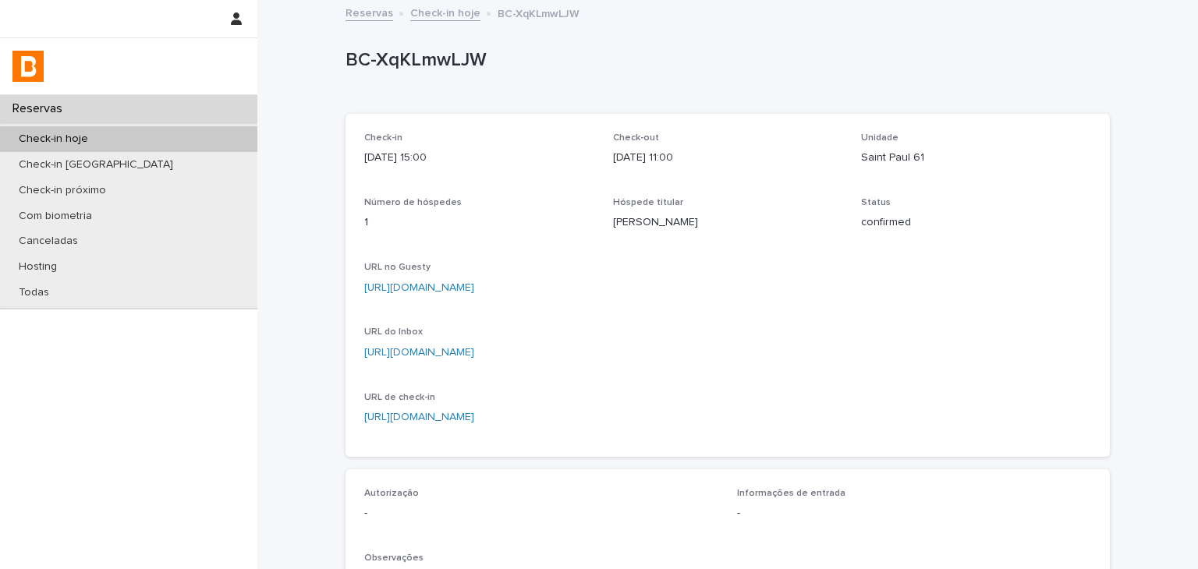
click at [242, 141] on div "Check-in hoje" at bounding box center [128, 139] width 257 height 26
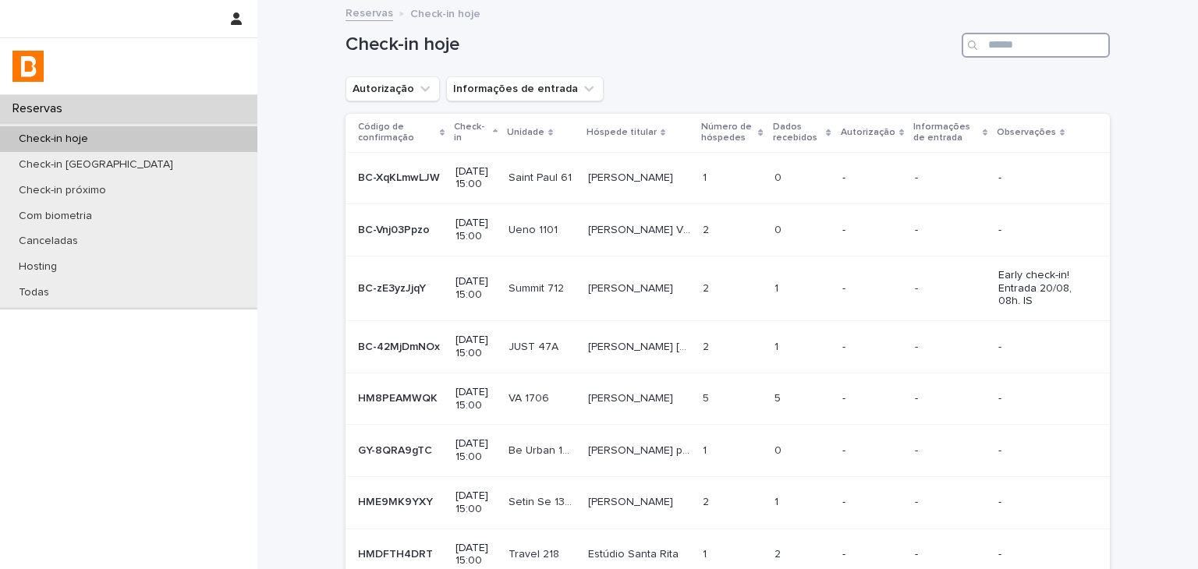
click at [1010, 48] on input "Search" at bounding box center [1036, 45] width 148 height 25
paste input "**********"
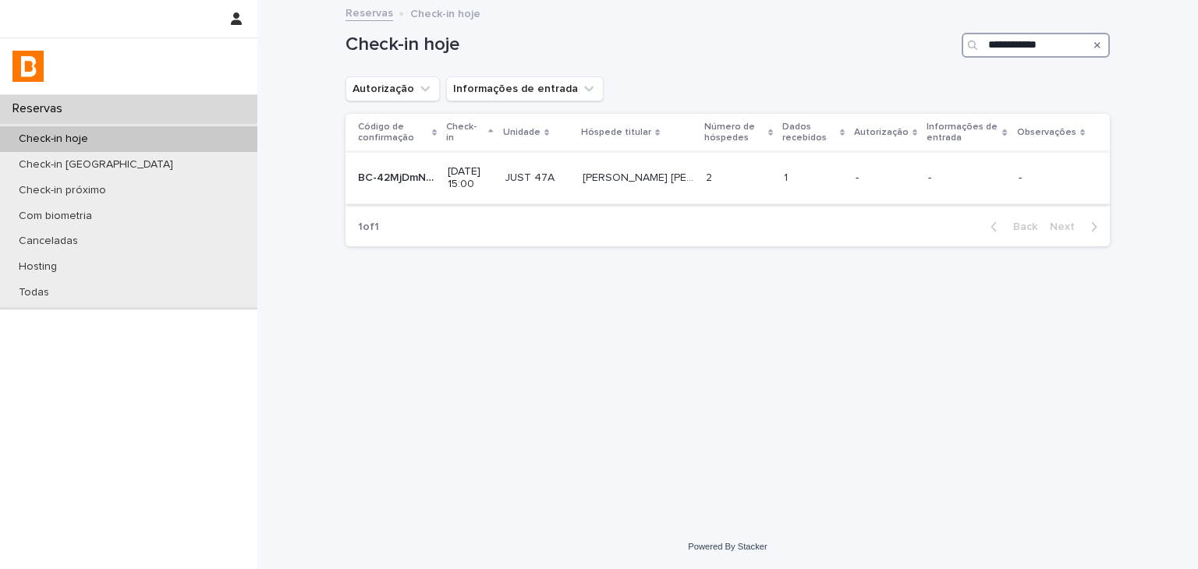
type input "**********"
click at [909, 179] on p "-" at bounding box center [886, 178] width 60 height 13
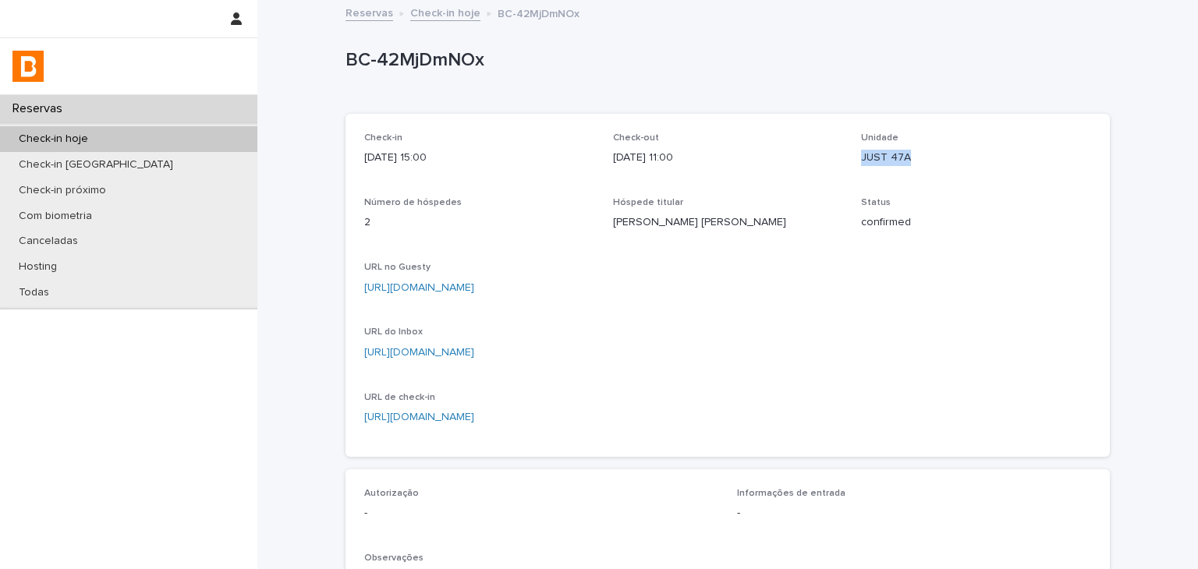
drag, startPoint x: 855, startPoint y: 157, endPoint x: 901, endPoint y: 157, distance: 46.0
click at [901, 157] on p "JUST 47A" at bounding box center [976, 158] width 230 height 16
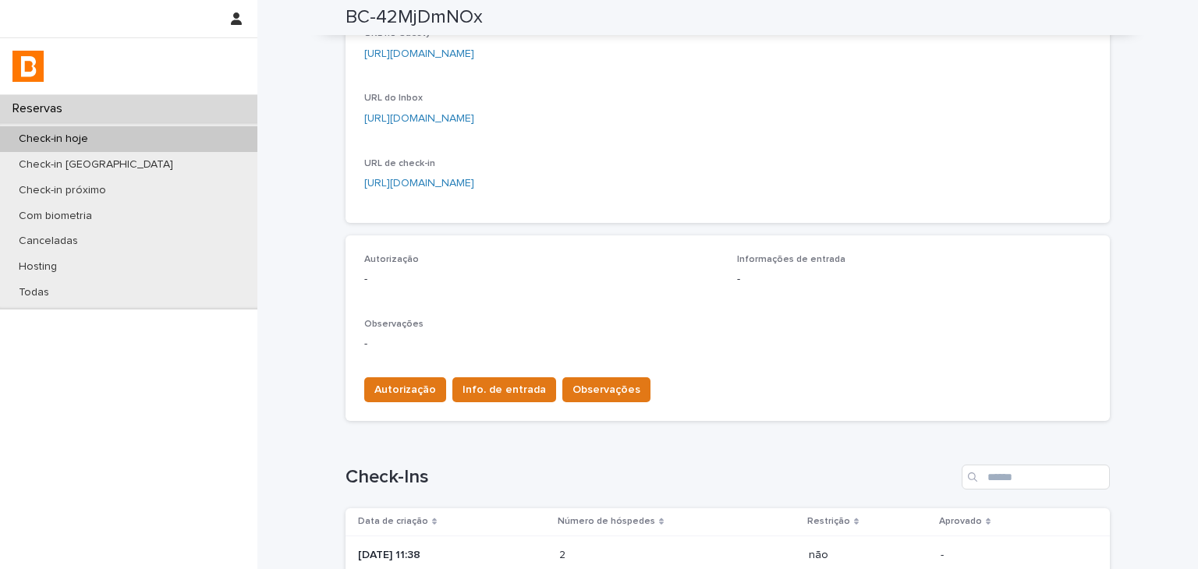
click at [605, 545] on div "2 2" at bounding box center [677, 556] width 237 height 26
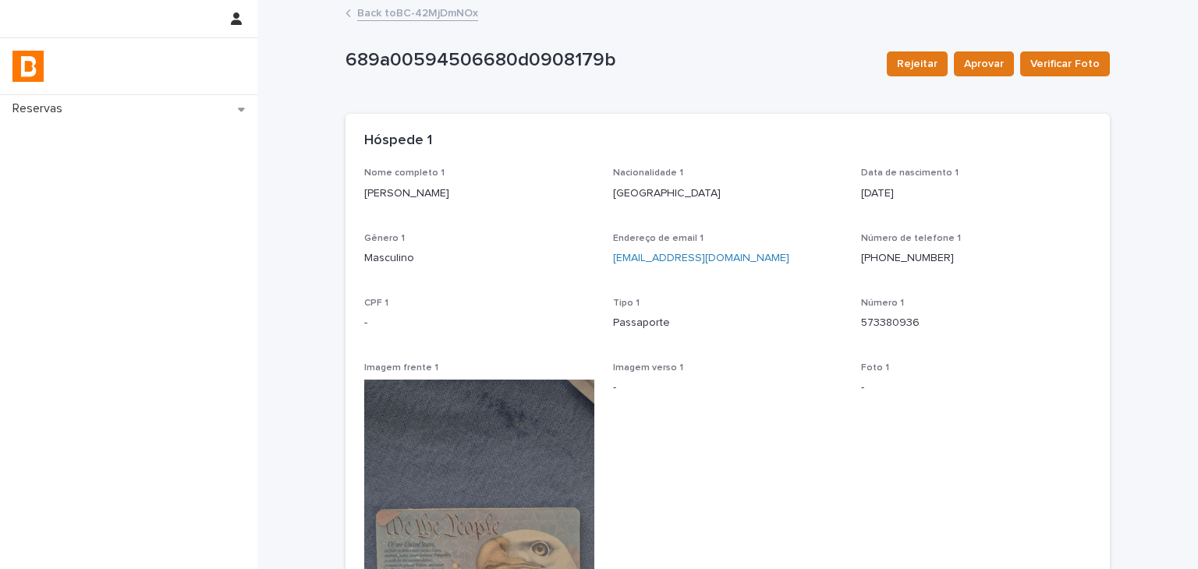
click at [375, 190] on p "[PERSON_NAME]" at bounding box center [479, 194] width 230 height 16
drag, startPoint x: 375, startPoint y: 190, endPoint x: 443, endPoint y: 197, distance: 68.2
click at [443, 197] on p "[PERSON_NAME]" at bounding box center [479, 194] width 230 height 16
copy p "[PERSON_NAME]"
click at [759, 247] on div "[EMAIL_ADDRESS][DOMAIN_NAME]" at bounding box center [728, 257] width 230 height 20
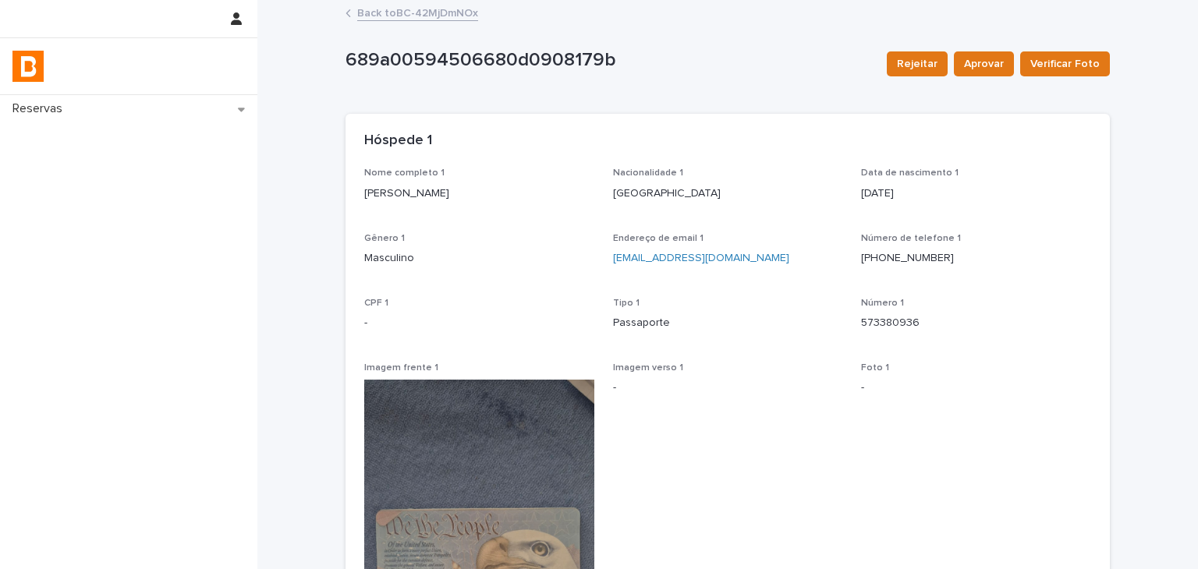
click at [861, 322] on p "573380936" at bounding box center [976, 323] width 230 height 16
drag, startPoint x: 857, startPoint y: 322, endPoint x: 917, endPoint y: 325, distance: 60.1
click at [915, 322] on p "573380936" at bounding box center [976, 323] width 230 height 16
click at [769, 275] on div "Endereço de email 1 [EMAIL_ADDRESS][DOMAIN_NAME]" at bounding box center [728, 256] width 230 height 46
click at [790, 161] on div "Hóspede 1" at bounding box center [728, 141] width 765 height 55
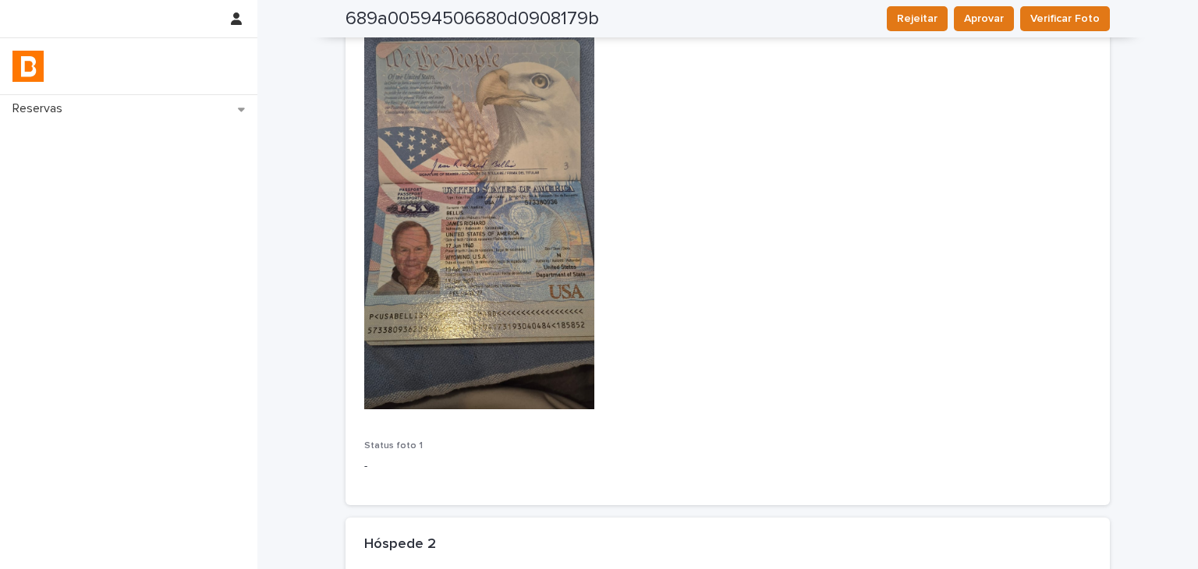
scroll to position [702, 0]
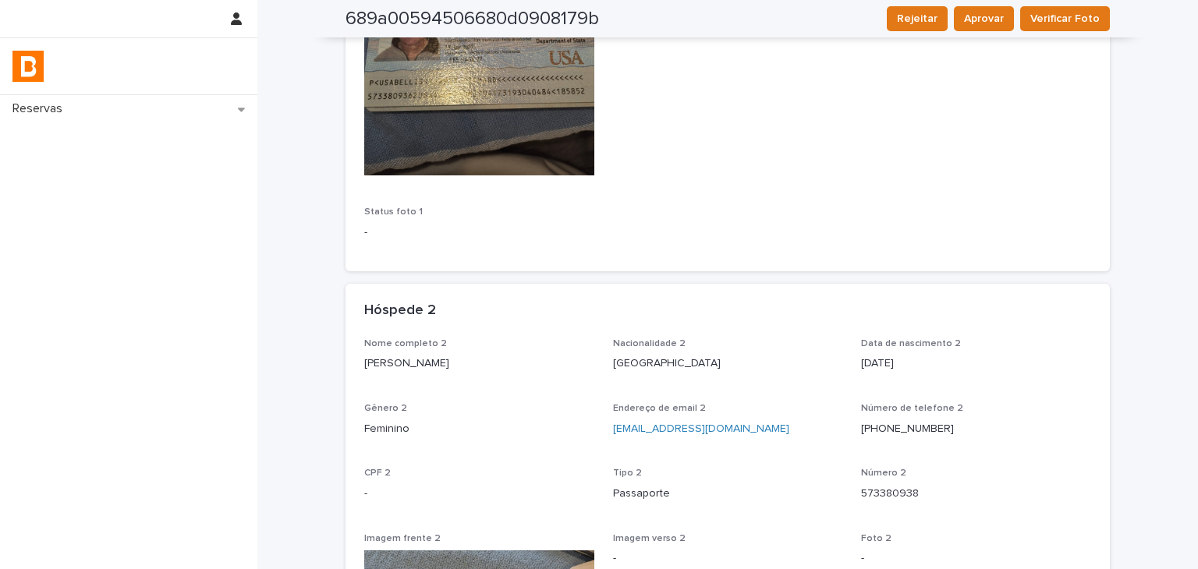
drag, startPoint x: 358, startPoint y: 361, endPoint x: 509, endPoint y: 366, distance: 150.6
click at [509, 366] on p "[PERSON_NAME]" at bounding box center [479, 364] width 230 height 16
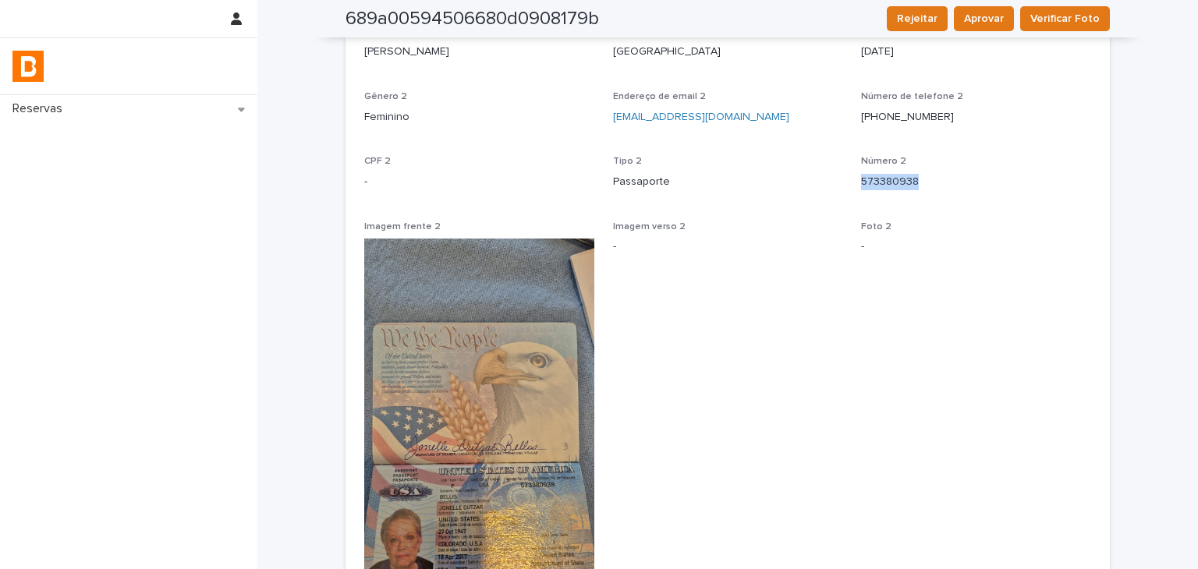
drag, startPoint x: 857, startPoint y: 191, endPoint x: 924, endPoint y: 195, distance: 67.2
click at [924, 195] on div "Número 2 573380938" at bounding box center [976, 179] width 230 height 46
drag, startPoint x: 445, startPoint y: 160, endPoint x: 584, endPoint y: 240, distance: 160.4
click at [445, 160] on p "CPF 2" at bounding box center [479, 161] width 230 height 11
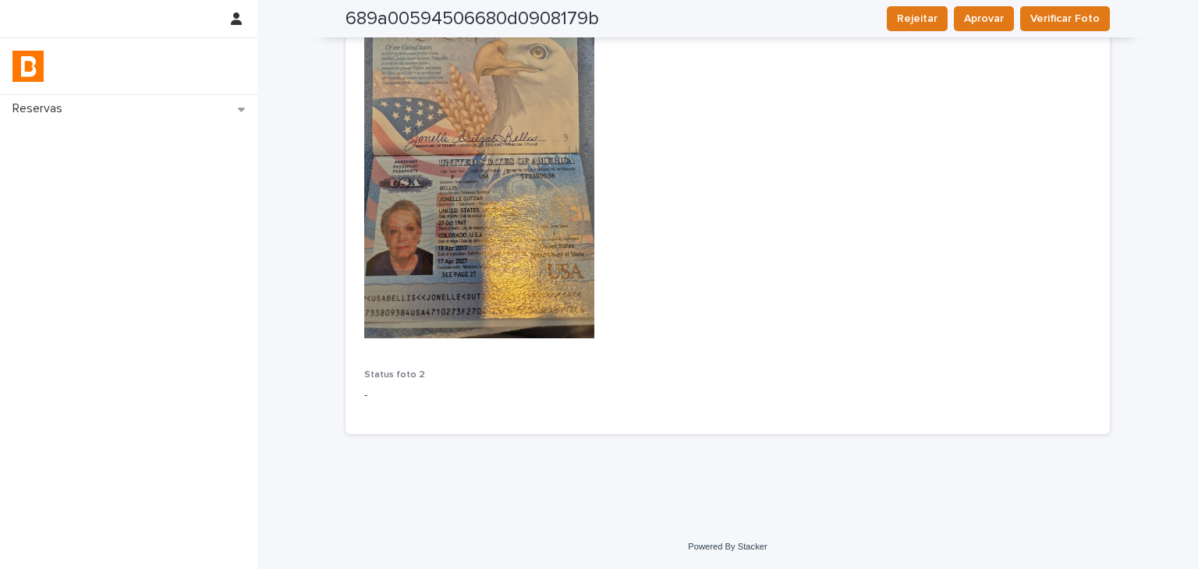
scroll to position [1245, 0]
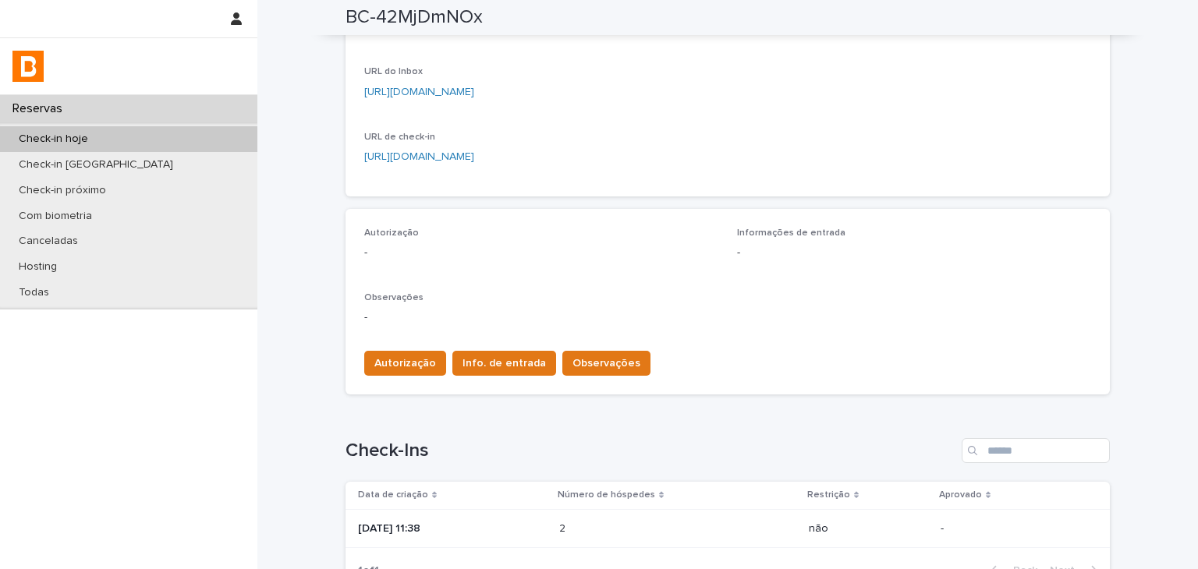
scroll to position [27, 0]
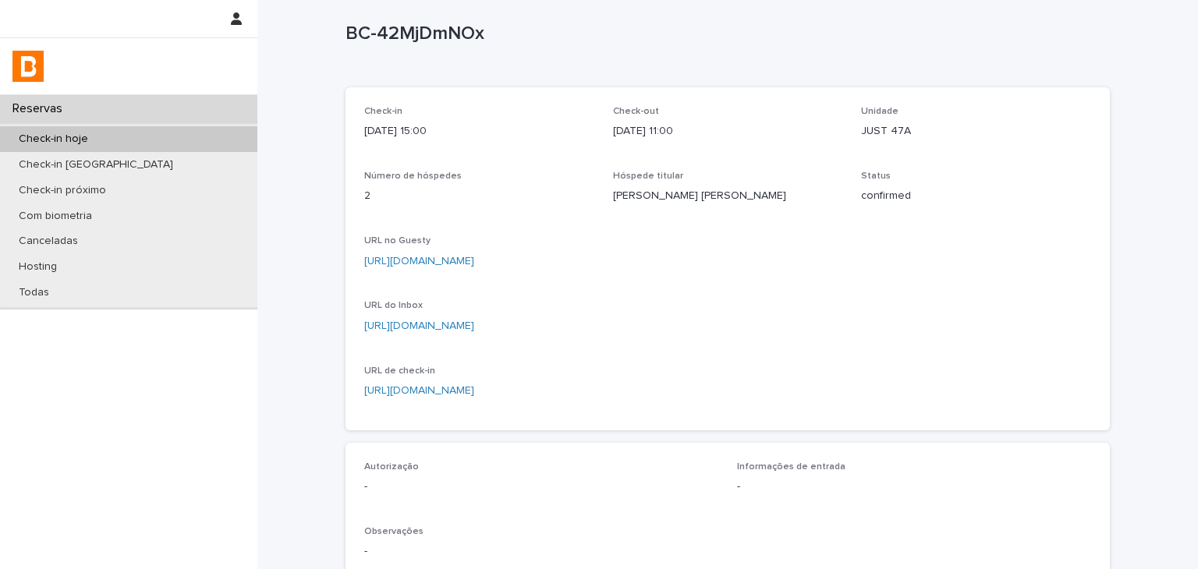
click at [474, 260] on link "[URL][DOMAIN_NAME]" at bounding box center [419, 261] width 110 height 11
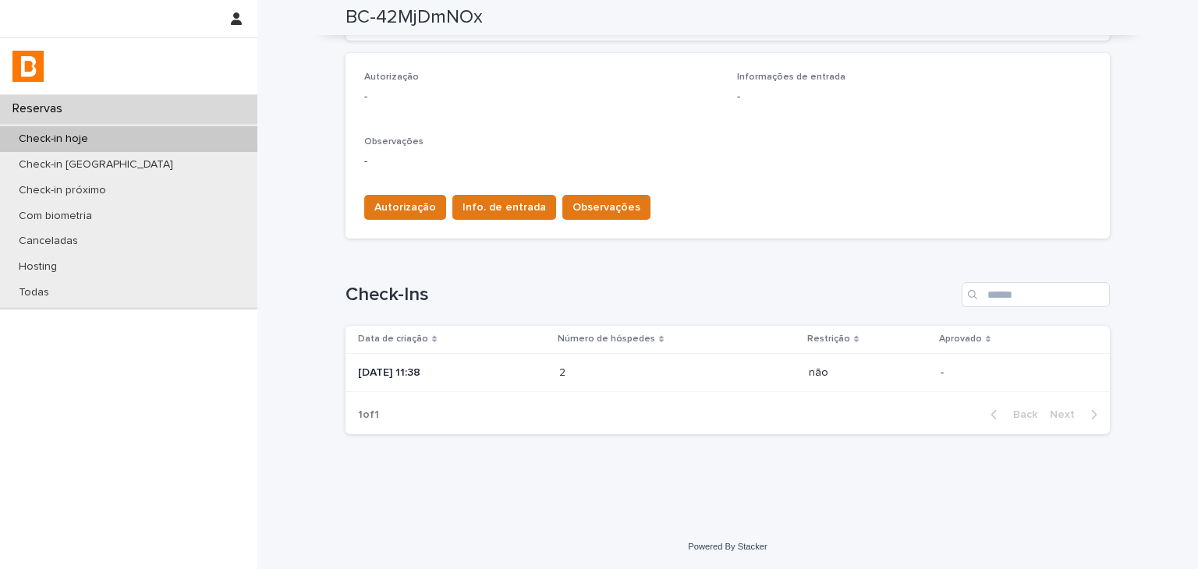
click at [412, 219] on div "Autorização Info. de entrada Observações" at bounding box center [504, 210] width 293 height 31
click at [413, 195] on button "Autorização" at bounding box center [405, 207] width 82 height 25
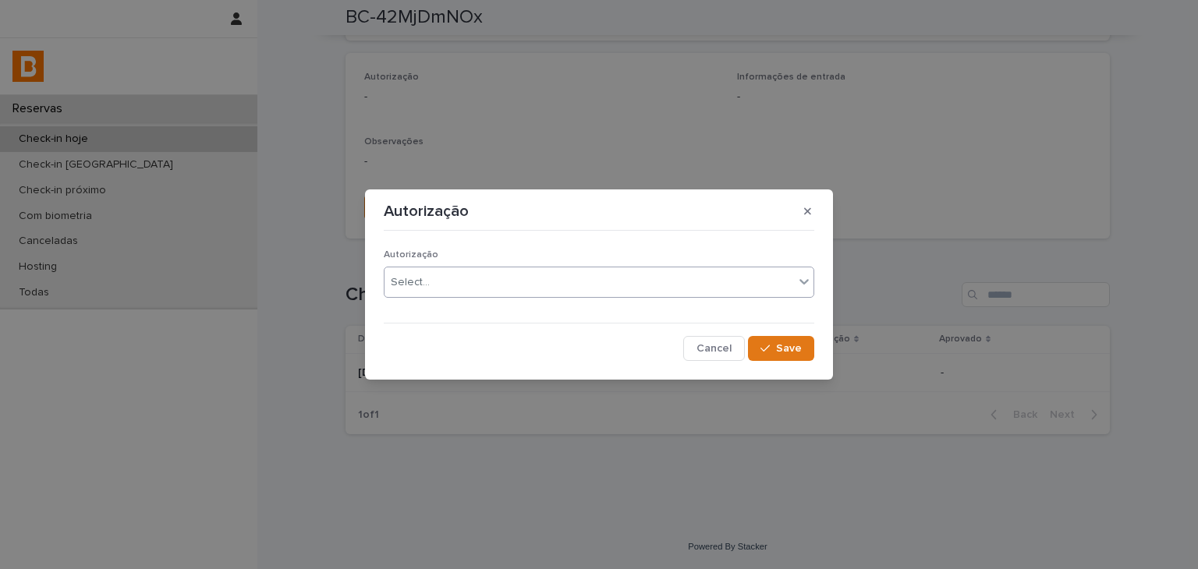
click at [439, 279] on div "Select..." at bounding box center [590, 283] width 410 height 26
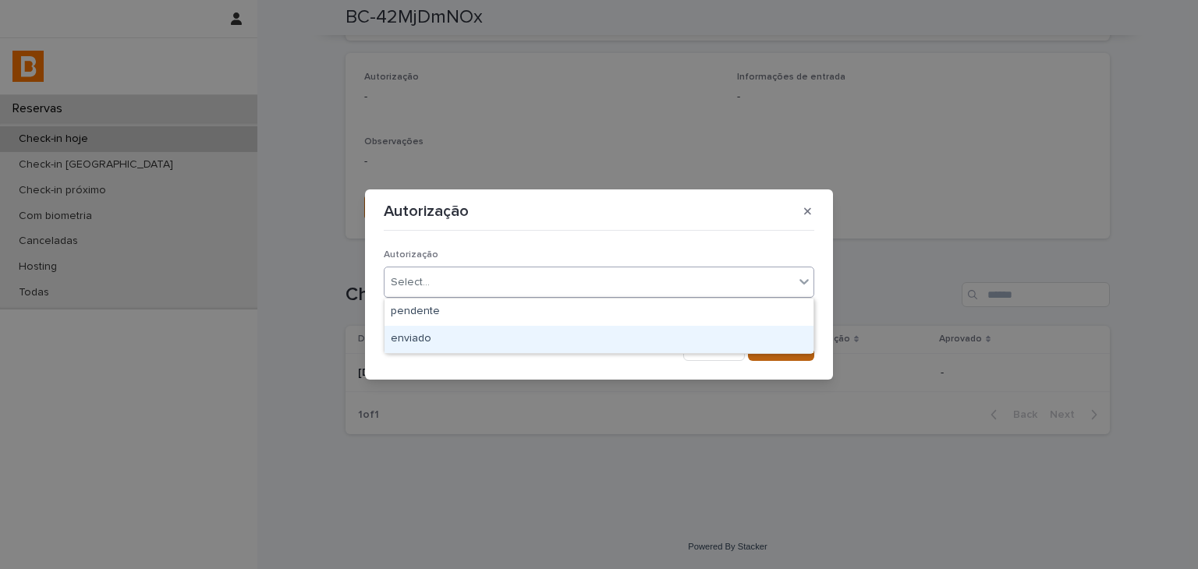
click at [460, 335] on div "enviado" at bounding box center [599, 339] width 429 height 27
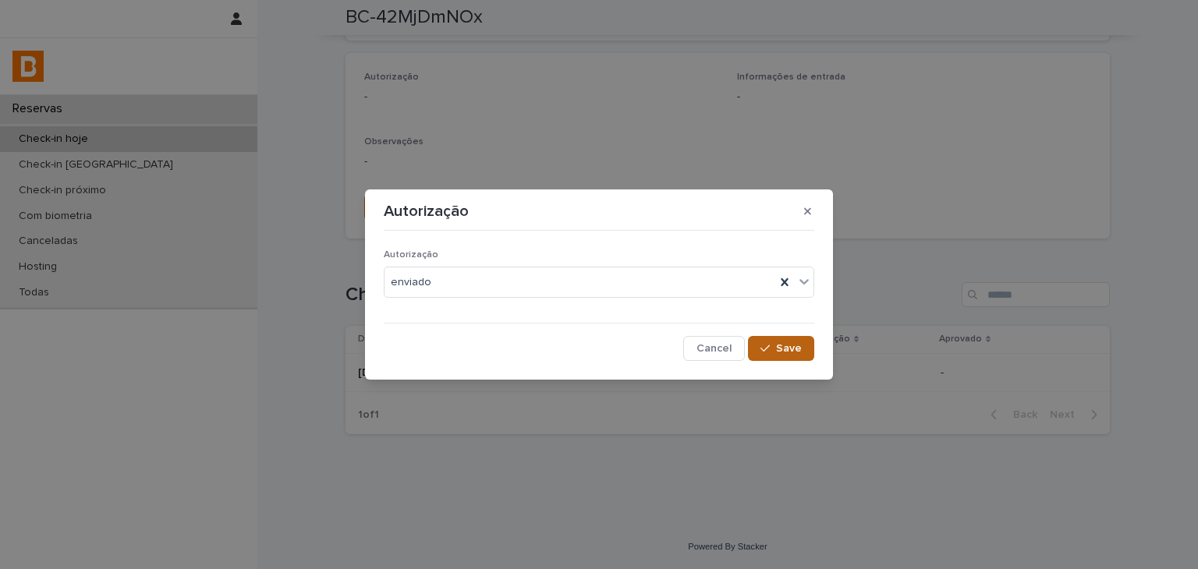
click at [789, 343] on span "Save" at bounding box center [789, 348] width 26 height 11
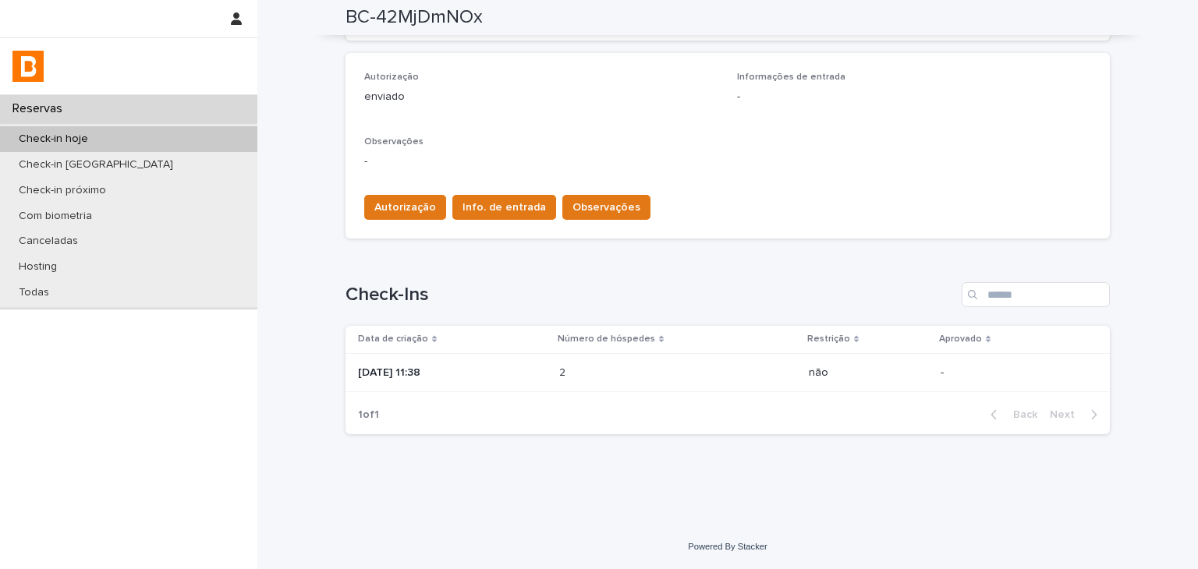
click at [479, 221] on div "Autorização Info. de entrada Observações" at bounding box center [504, 210] width 293 height 31
click at [474, 222] on div "Autorização Info. de entrada Observações" at bounding box center [504, 210] width 293 height 31
click at [473, 207] on span "Info. de entrada" at bounding box center [504, 208] width 83 height 16
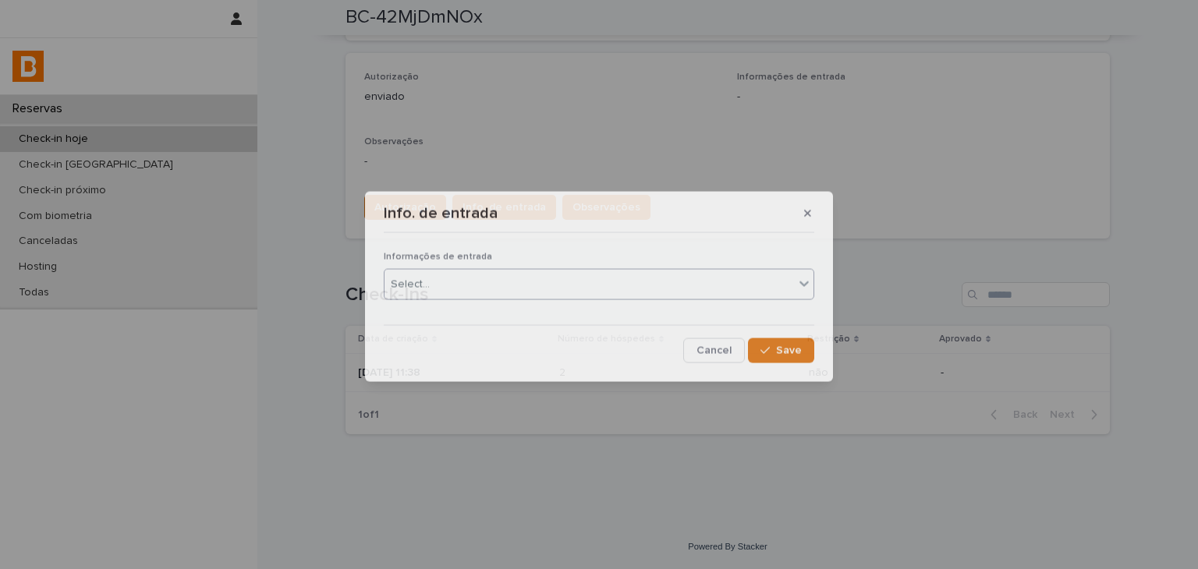
click at [463, 282] on div "Select..." at bounding box center [590, 284] width 410 height 26
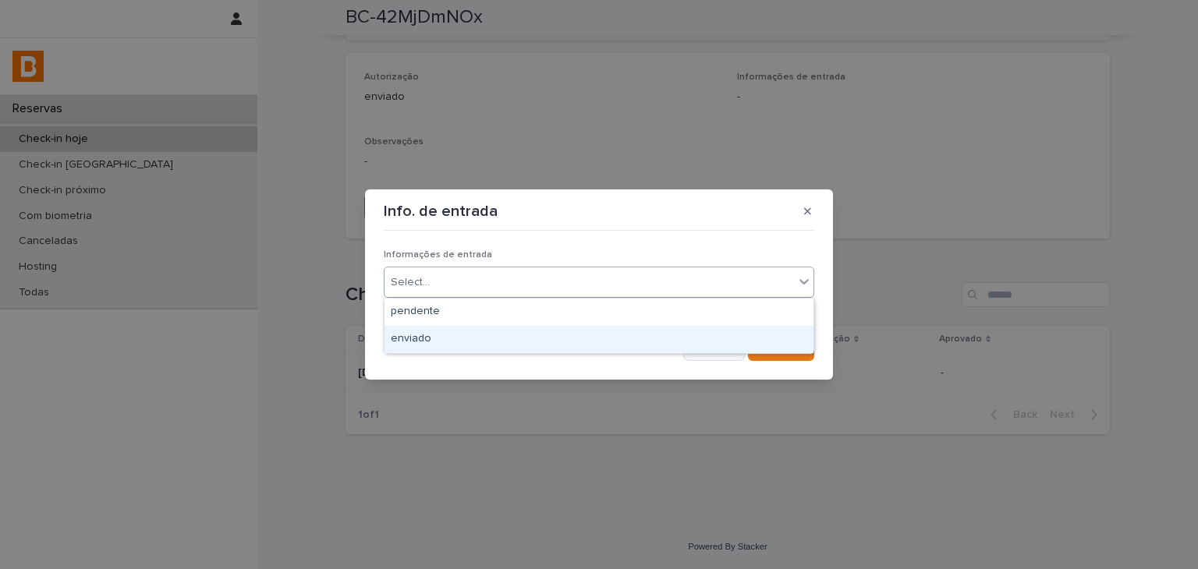
click at [465, 341] on div "enviado" at bounding box center [599, 339] width 429 height 27
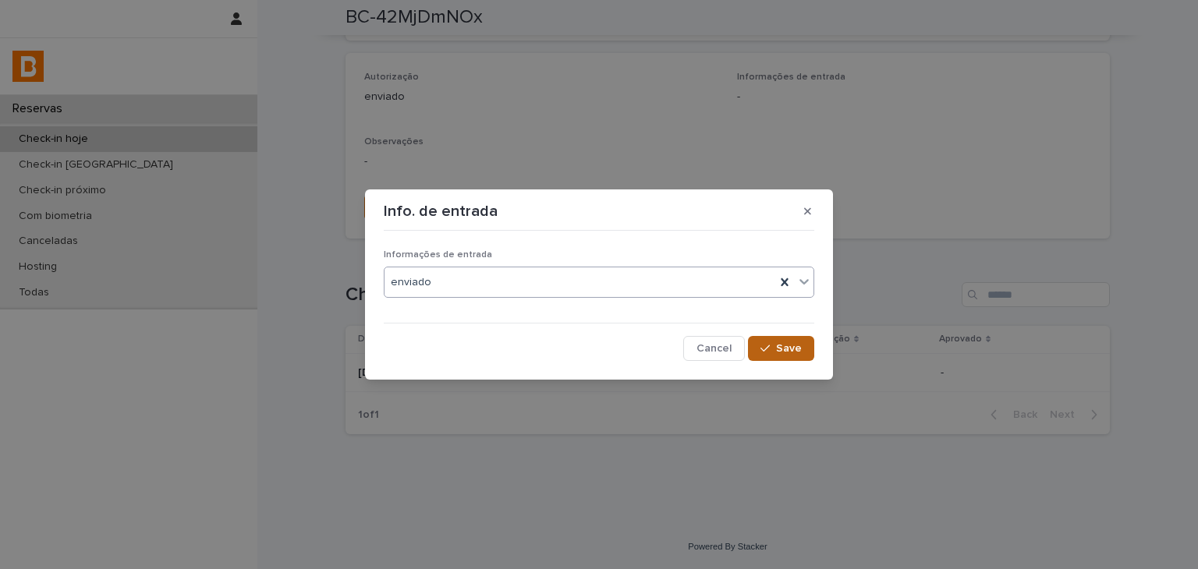
click at [792, 353] on span "Save" at bounding box center [789, 348] width 26 height 11
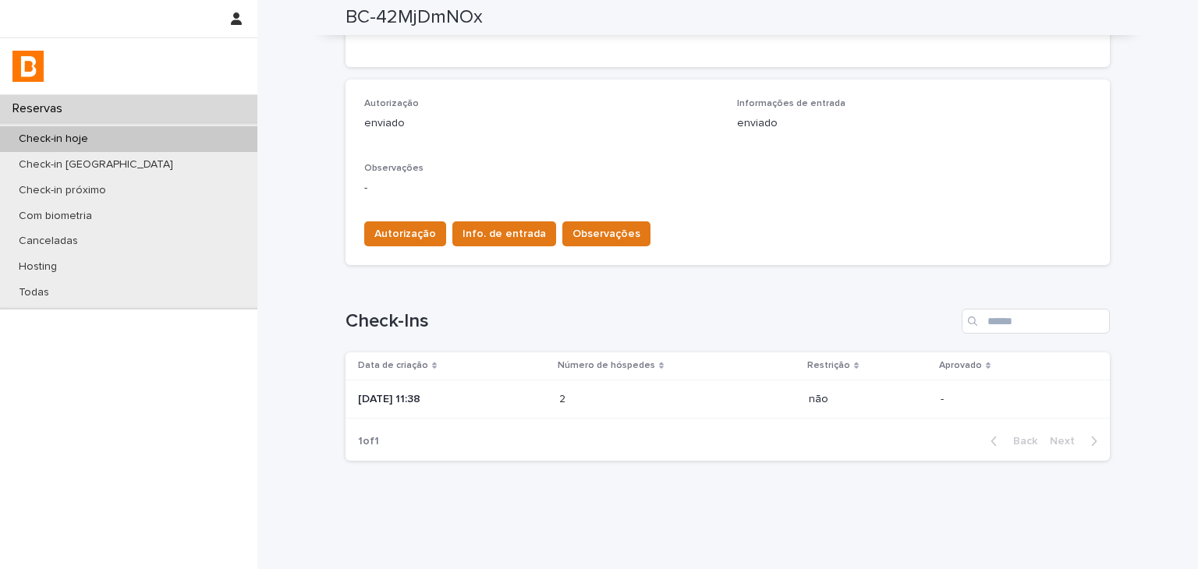
scroll to position [78, 0]
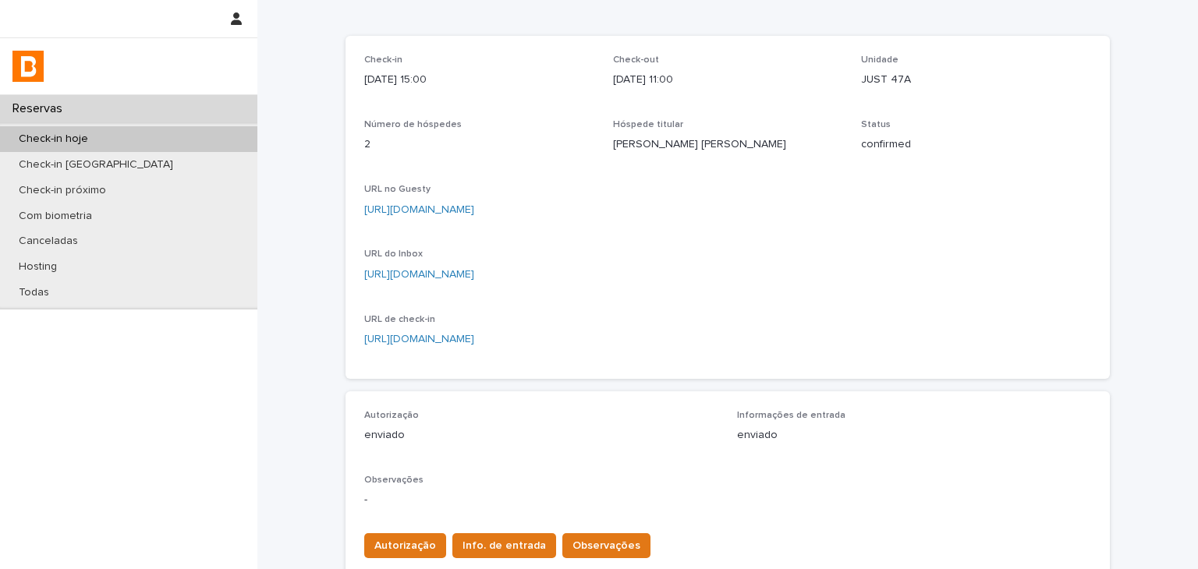
click at [474, 209] on link "[URL][DOMAIN_NAME]" at bounding box center [419, 209] width 110 height 11
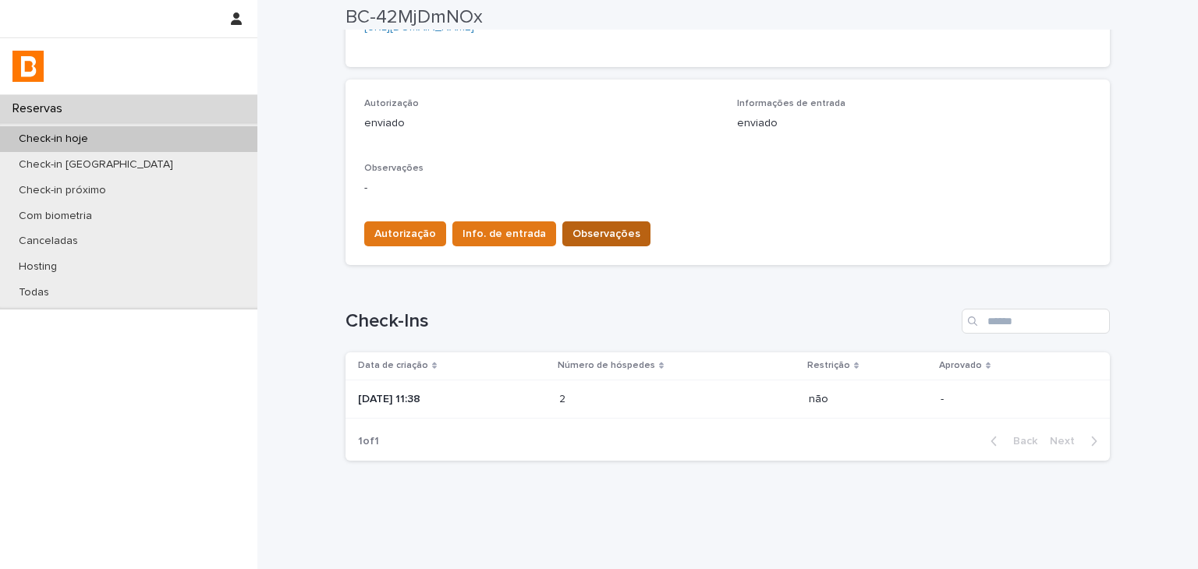
click at [596, 234] on span "Observações" at bounding box center [607, 234] width 68 height 16
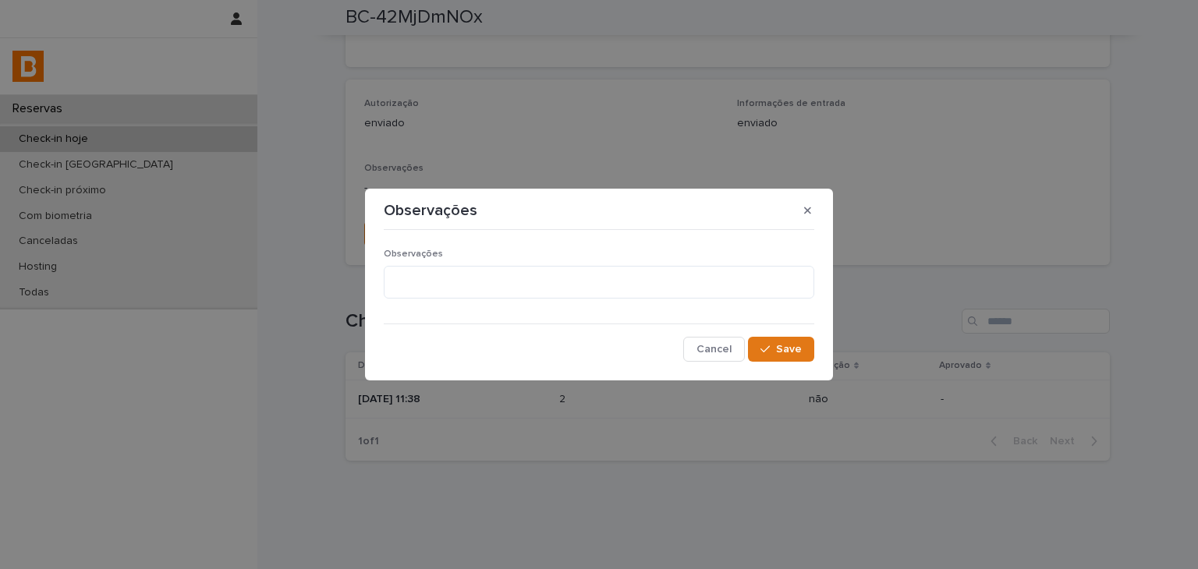
click at [445, 235] on div "Observações Cancel Save" at bounding box center [599, 299] width 438 height 134
click at [456, 264] on div "Observações" at bounding box center [599, 280] width 431 height 63
click at [462, 271] on textarea at bounding box center [599, 283] width 431 height 34
type textarea "**********"
click at [796, 335] on div "**********" at bounding box center [599, 299] width 431 height 126
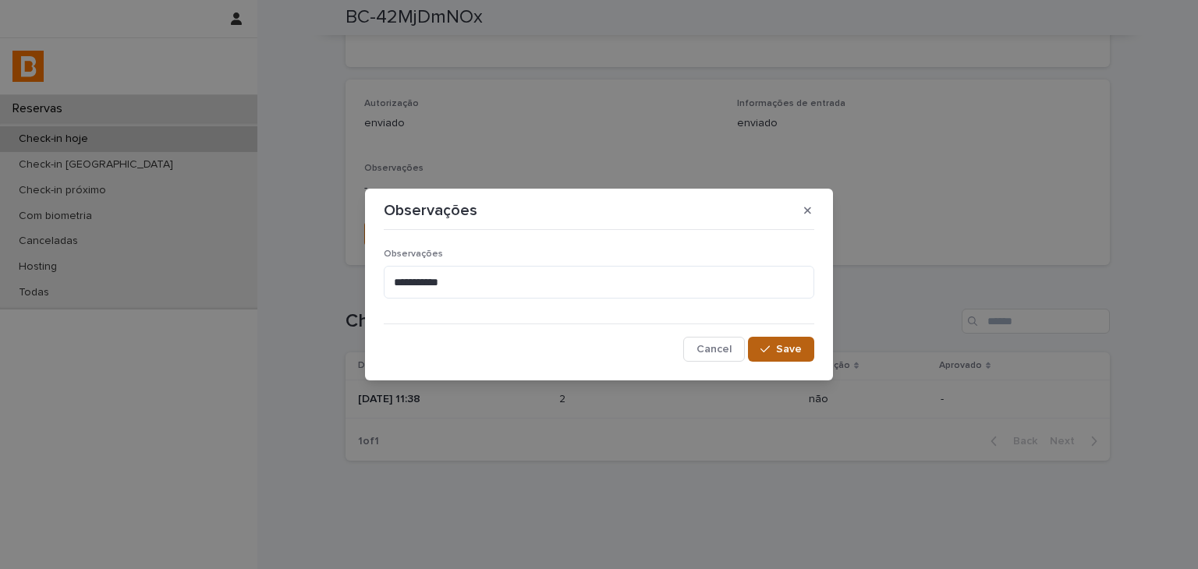
click at [774, 349] on div "button" at bounding box center [769, 349] width 16 height 11
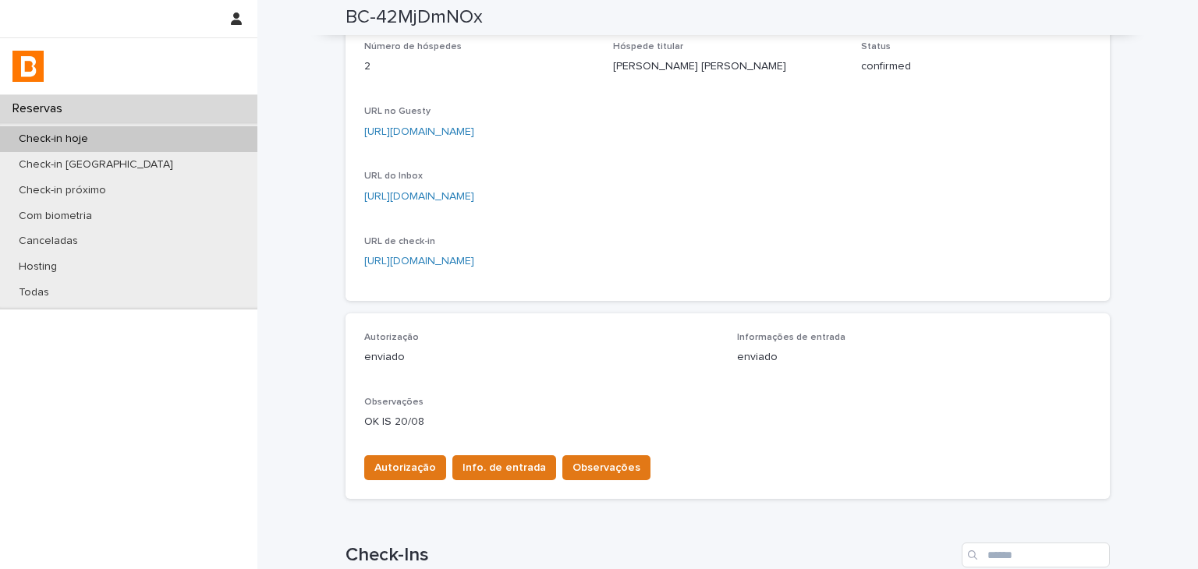
scroll to position [0, 0]
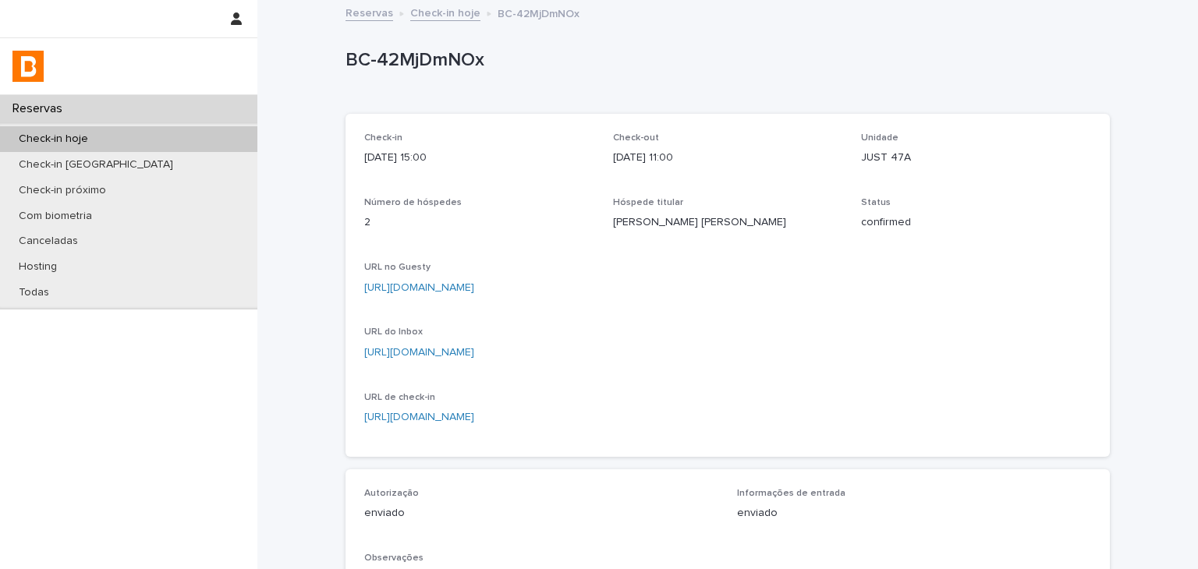
click at [85, 138] on p "Check-in hoje" at bounding box center [53, 139] width 94 height 13
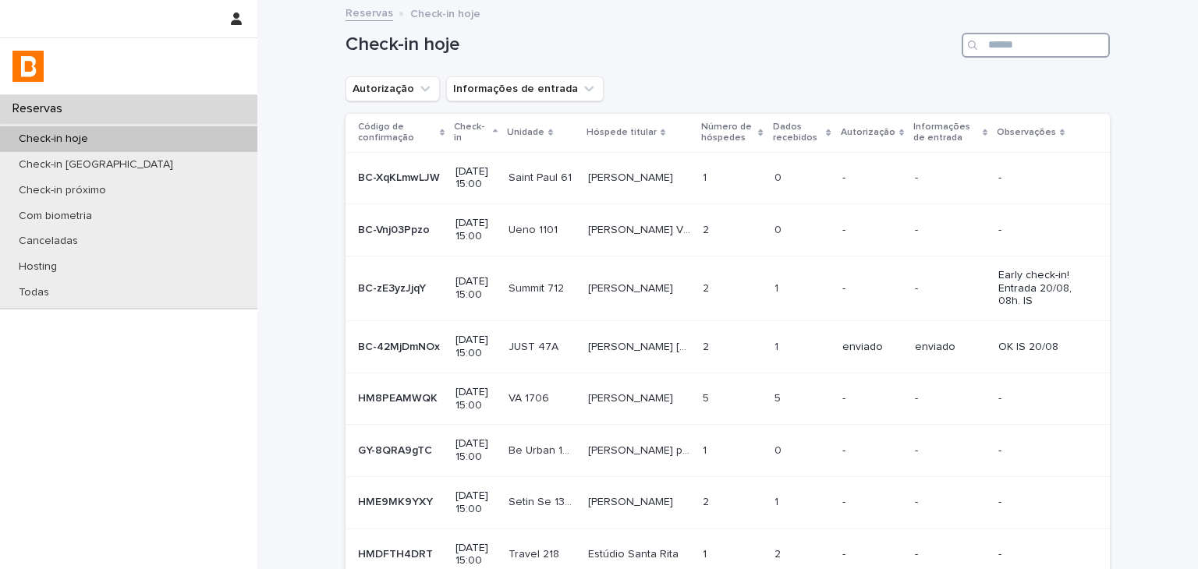
click at [1038, 50] on input "Search" at bounding box center [1036, 45] width 148 height 25
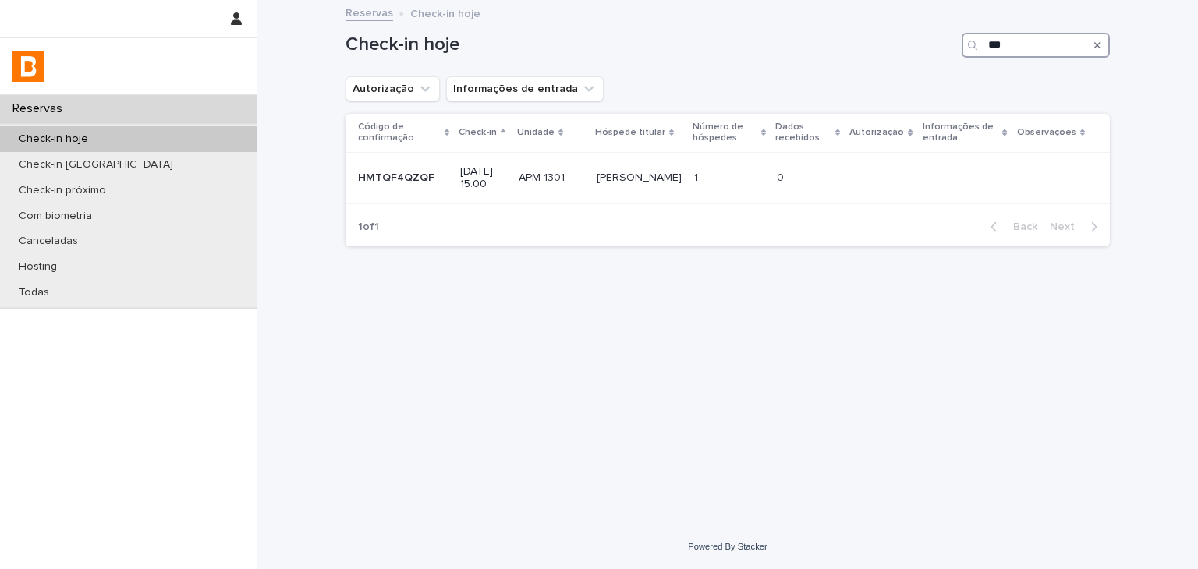
type input "***"
click at [736, 163] on td "1 1" at bounding box center [729, 178] width 83 height 52
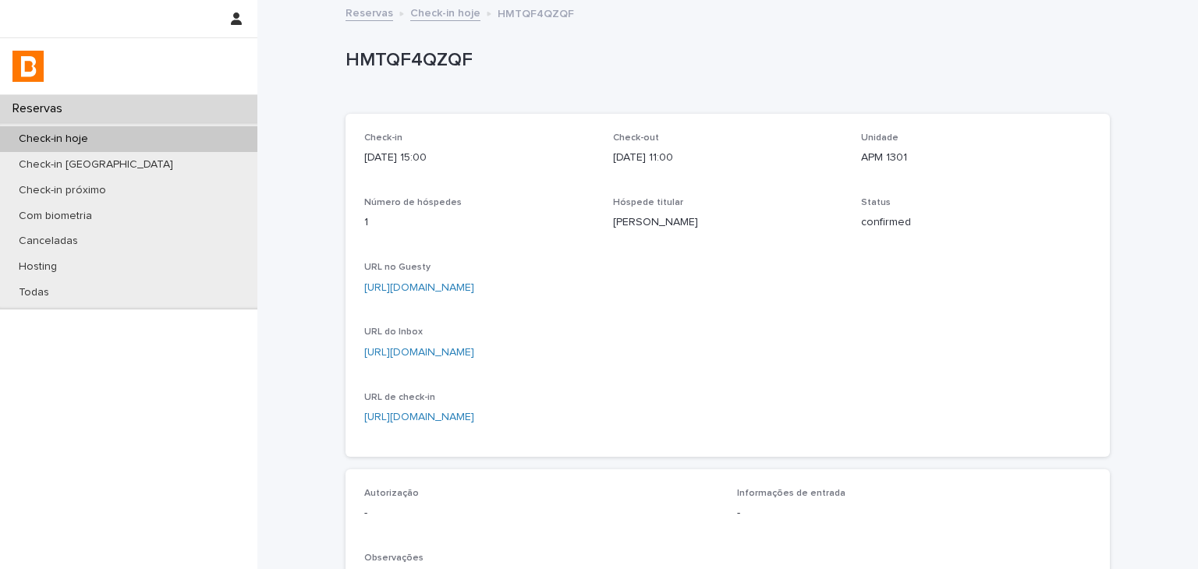
click at [474, 285] on link "[URL][DOMAIN_NAME]" at bounding box center [419, 287] width 110 height 11
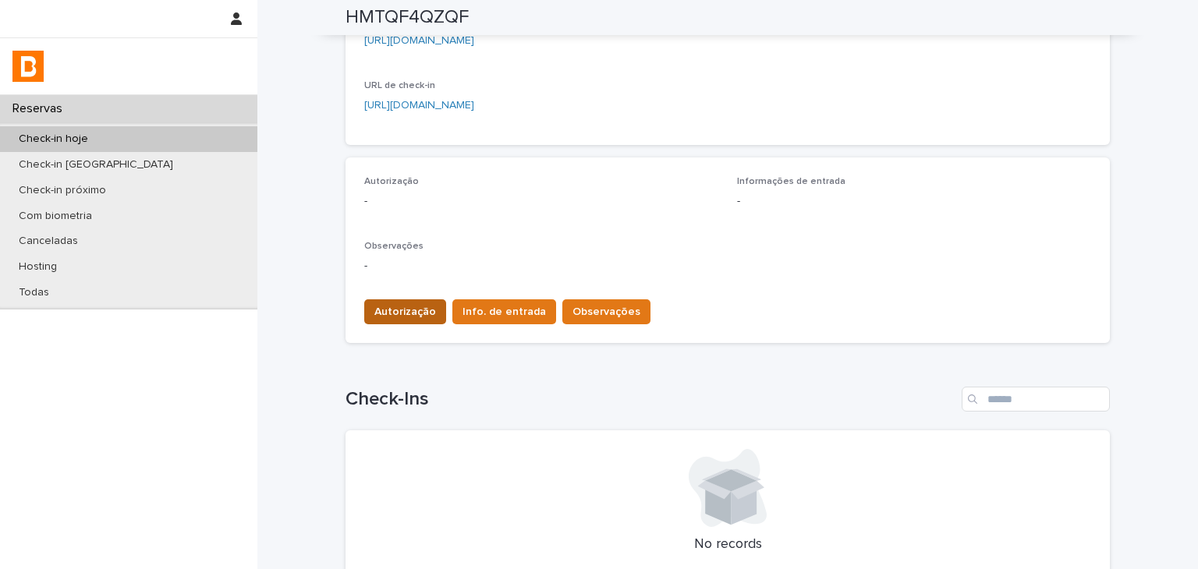
click at [395, 316] on span "Autorização" at bounding box center [405, 312] width 62 height 16
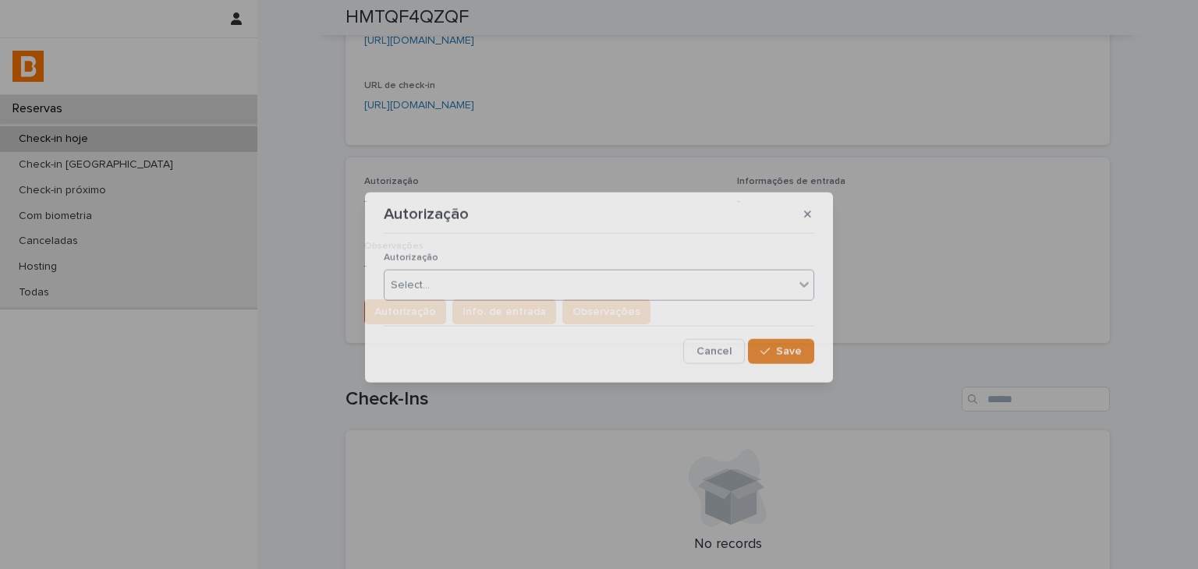
click at [486, 289] on div "Select..." at bounding box center [590, 285] width 410 height 26
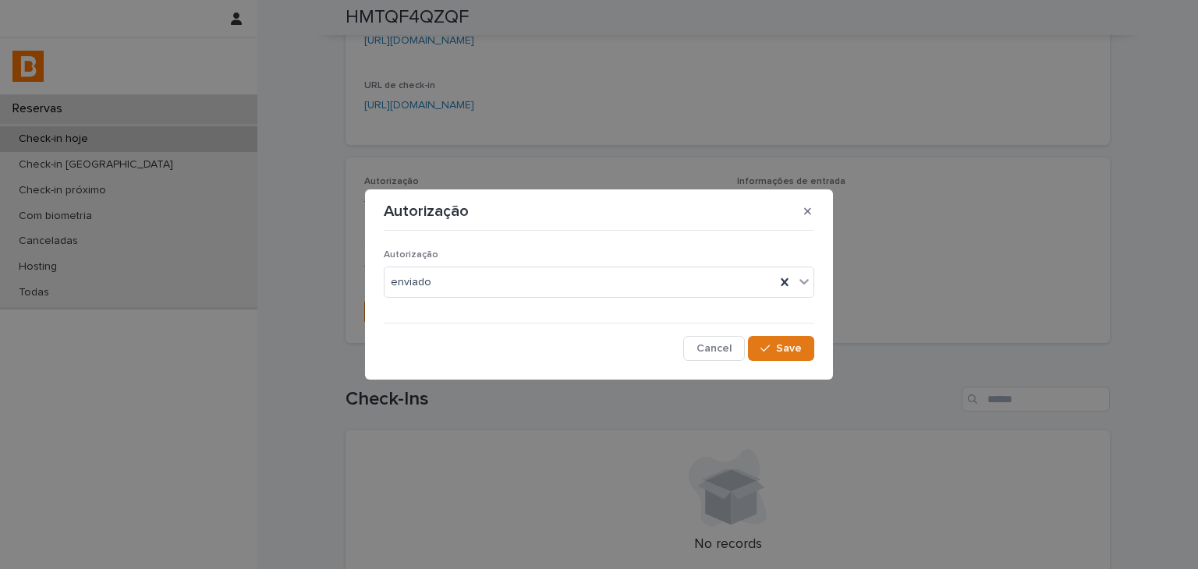
click at [747, 360] on div "Cancel Save" at bounding box center [599, 348] width 431 height 25
click at [768, 354] on button "Save" at bounding box center [781, 348] width 66 height 25
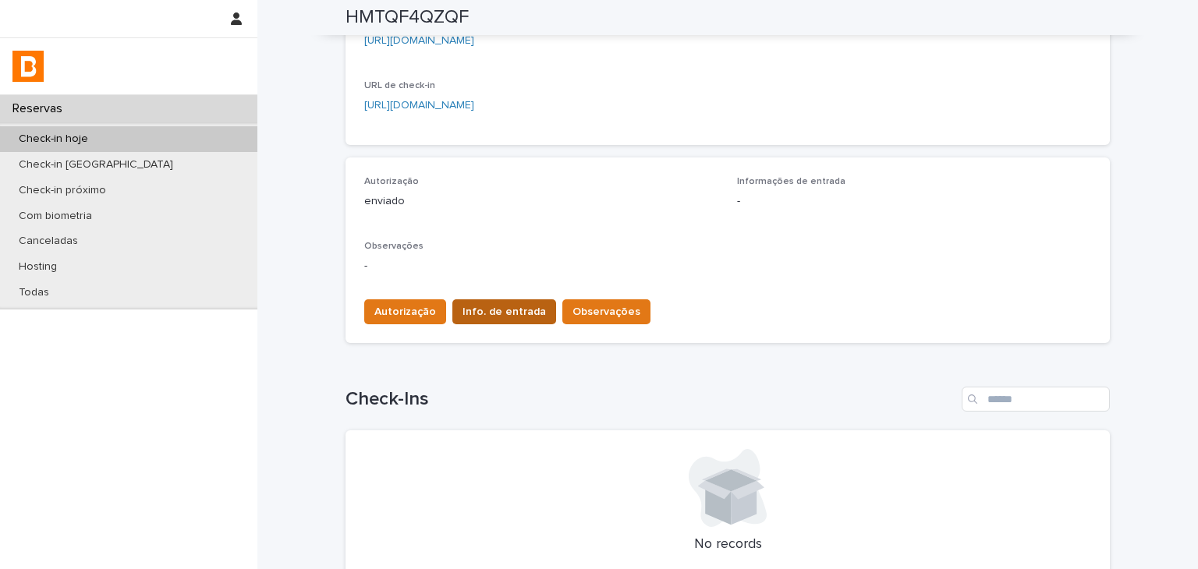
click at [526, 300] on button "Info. de entrada" at bounding box center [504, 312] width 104 height 25
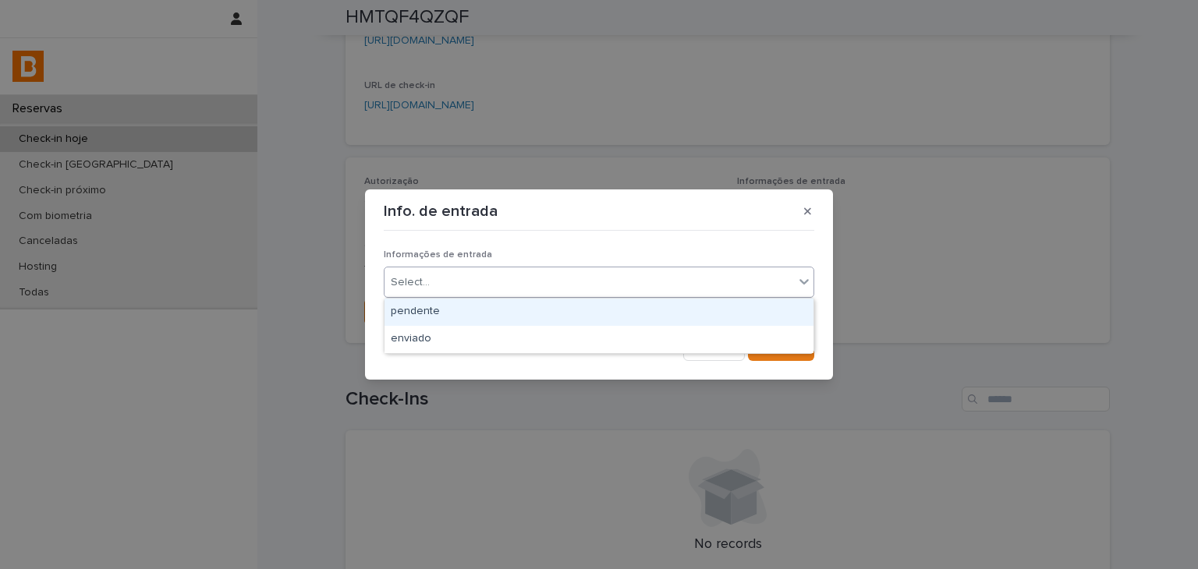
click at [484, 291] on div "Select..." at bounding box center [590, 283] width 410 height 26
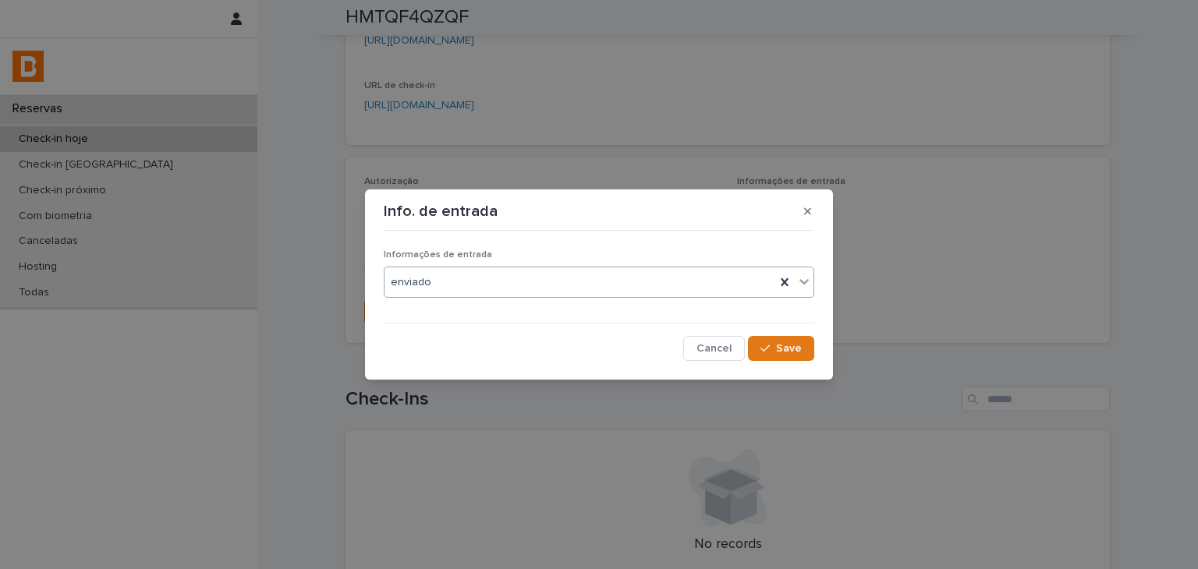
click at [786, 341] on button "Save" at bounding box center [781, 348] width 66 height 25
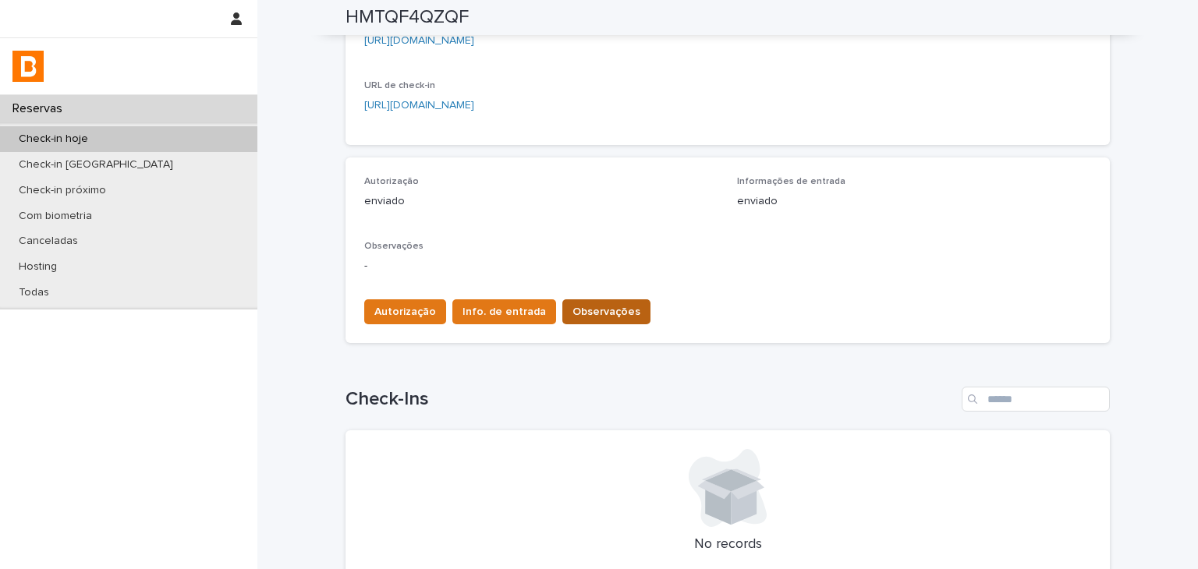
click at [605, 310] on span "Observações" at bounding box center [607, 312] width 68 height 16
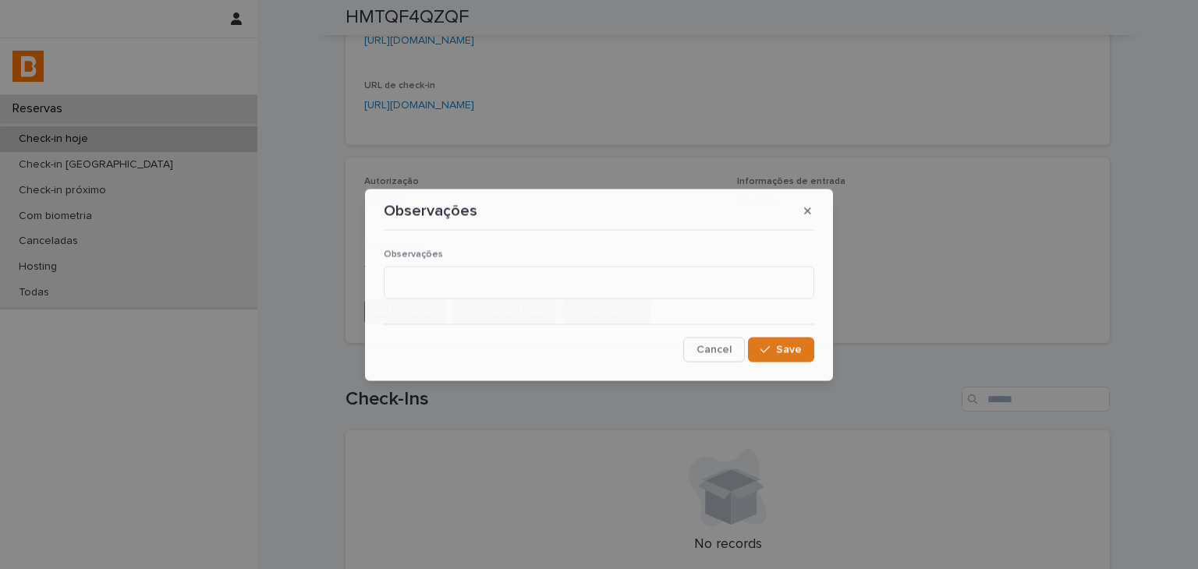
click at [448, 269] on textarea at bounding box center [599, 283] width 431 height 34
type textarea "**********"
click at [761, 351] on icon "button" at bounding box center [765, 349] width 9 height 11
